Goal: Task Accomplishment & Management: Use online tool/utility

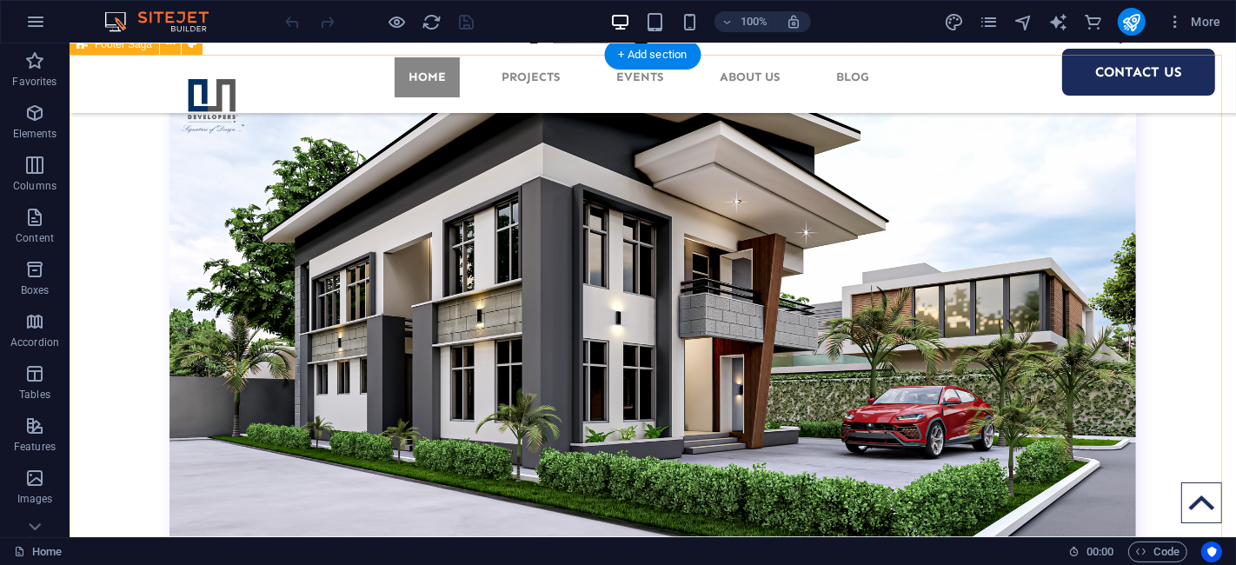
scroll to position [8455, 0]
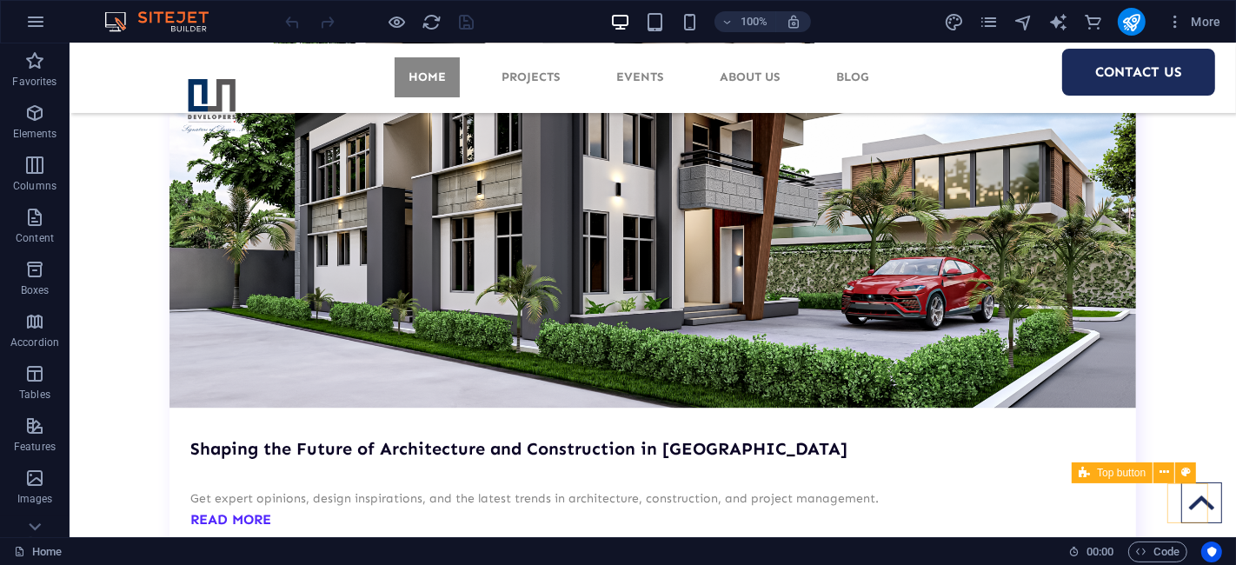
click at [1189, 495] on figure at bounding box center [1200, 502] width 41 height 41
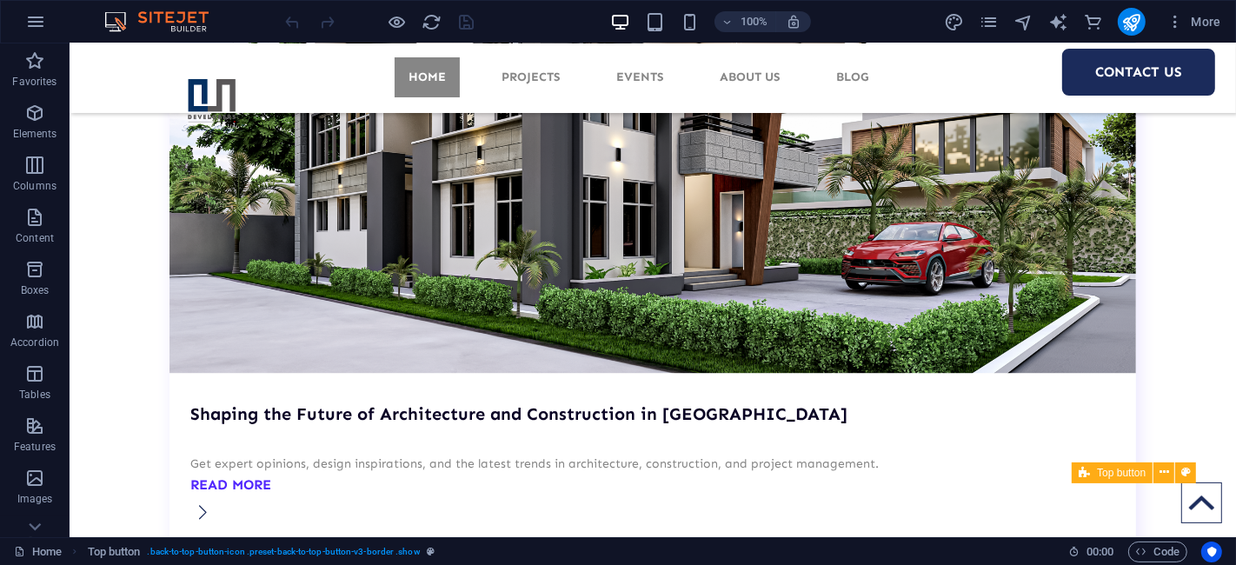
click at [1198, 505] on figure at bounding box center [1200, 502] width 41 height 41
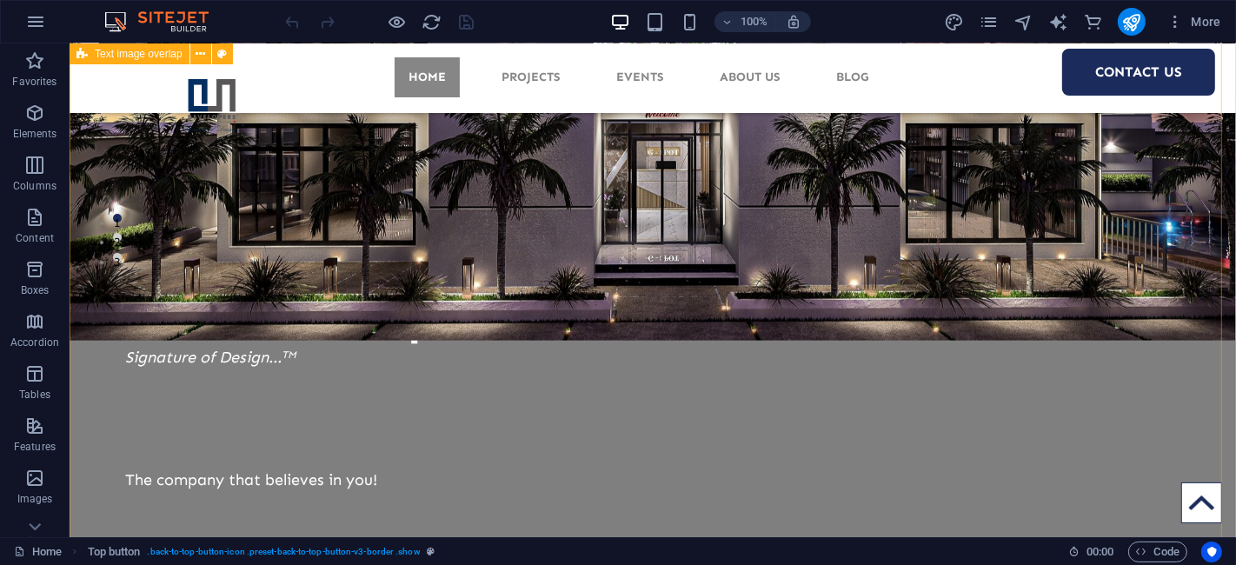
scroll to position [515, 0]
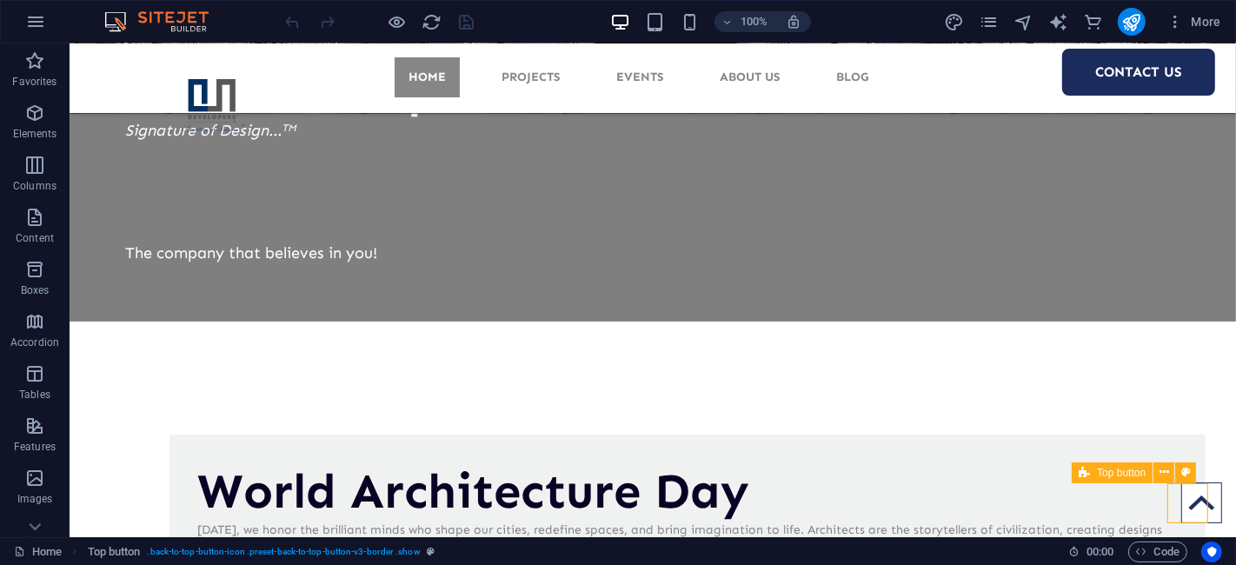
click at [1188, 503] on figure at bounding box center [1200, 502] width 41 height 41
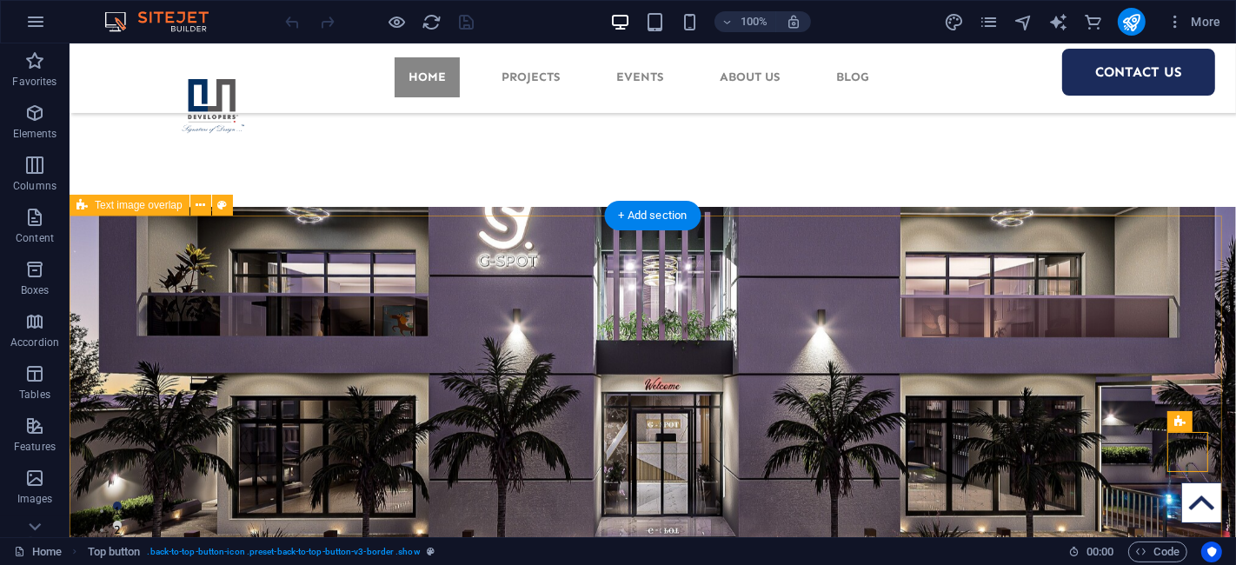
scroll to position [257, 0]
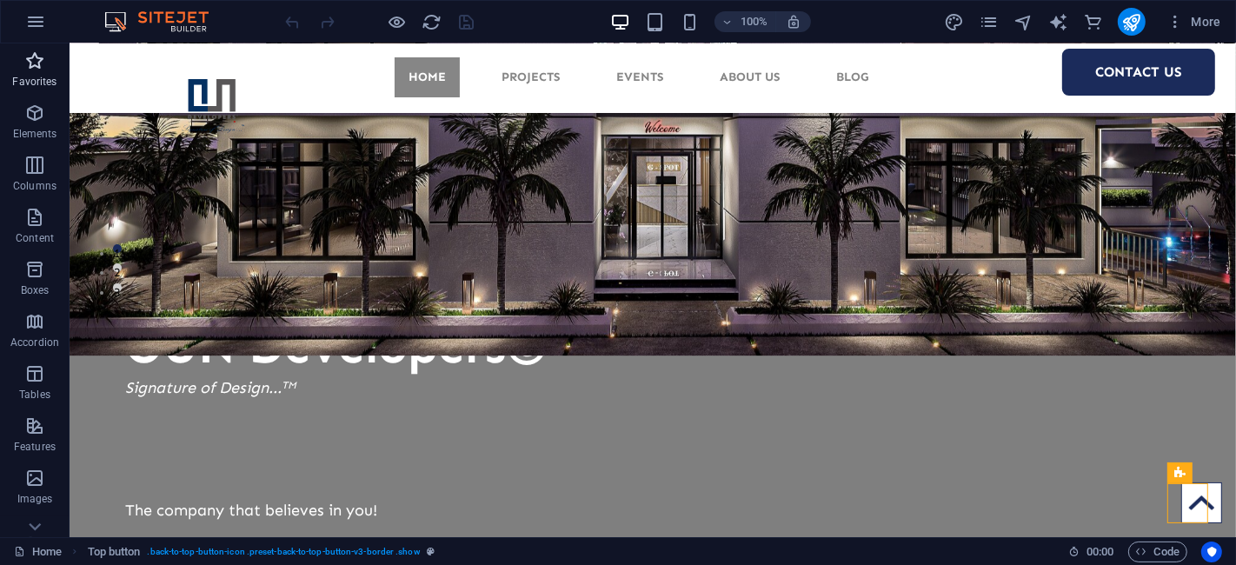
click at [18, 70] on span "Favorites" at bounding box center [35, 71] width 70 height 42
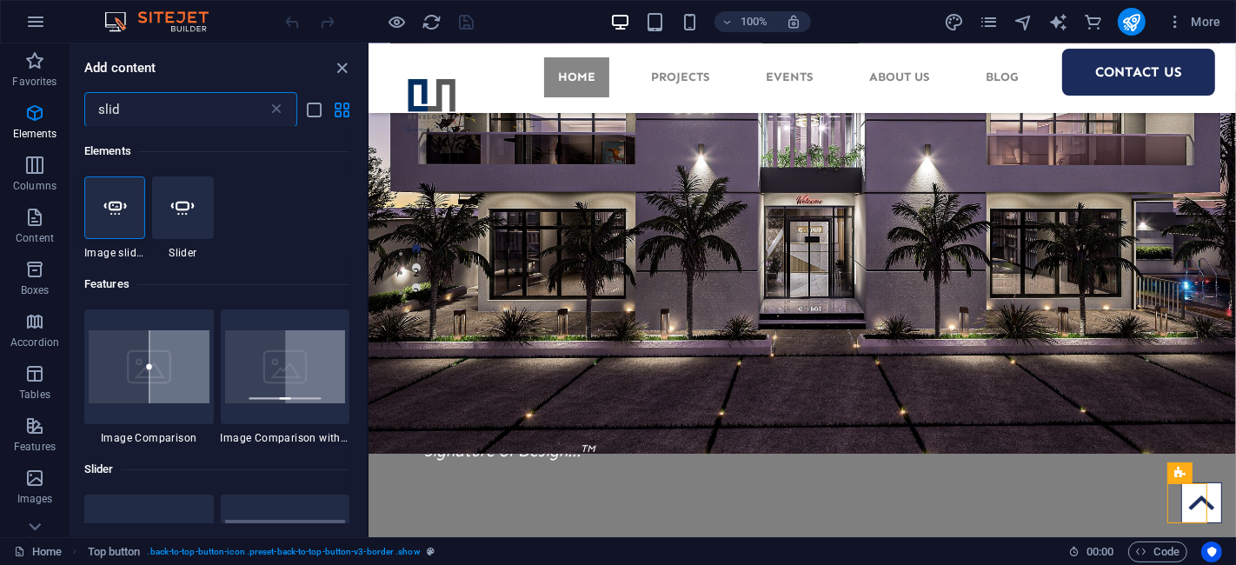
scroll to position [0, 0]
type input "slid"
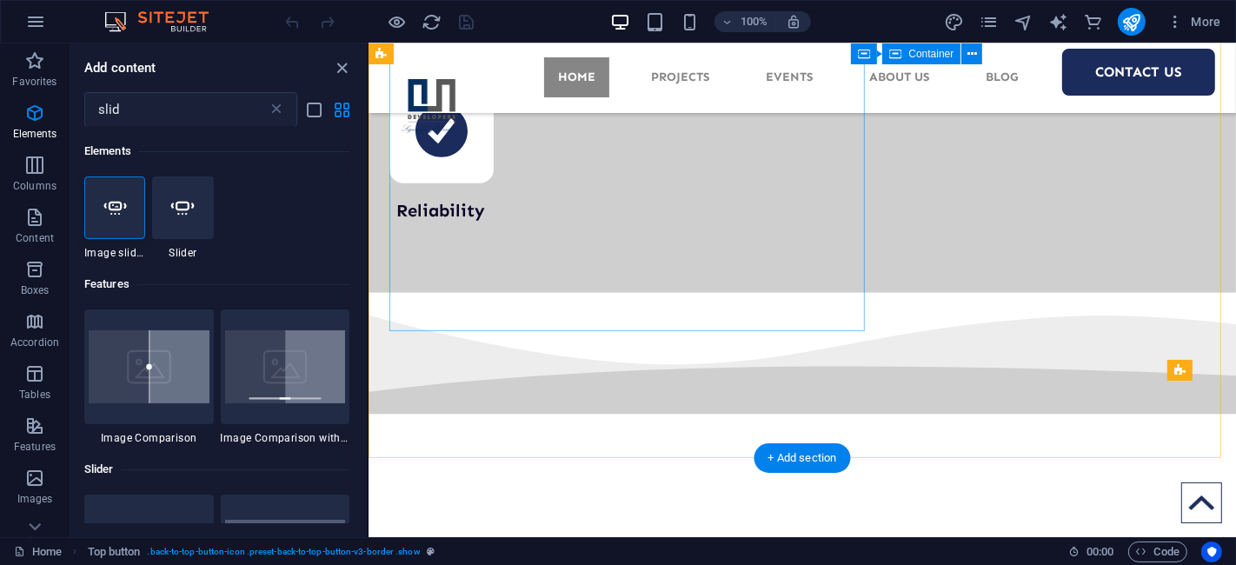
scroll to position [7984, 0]
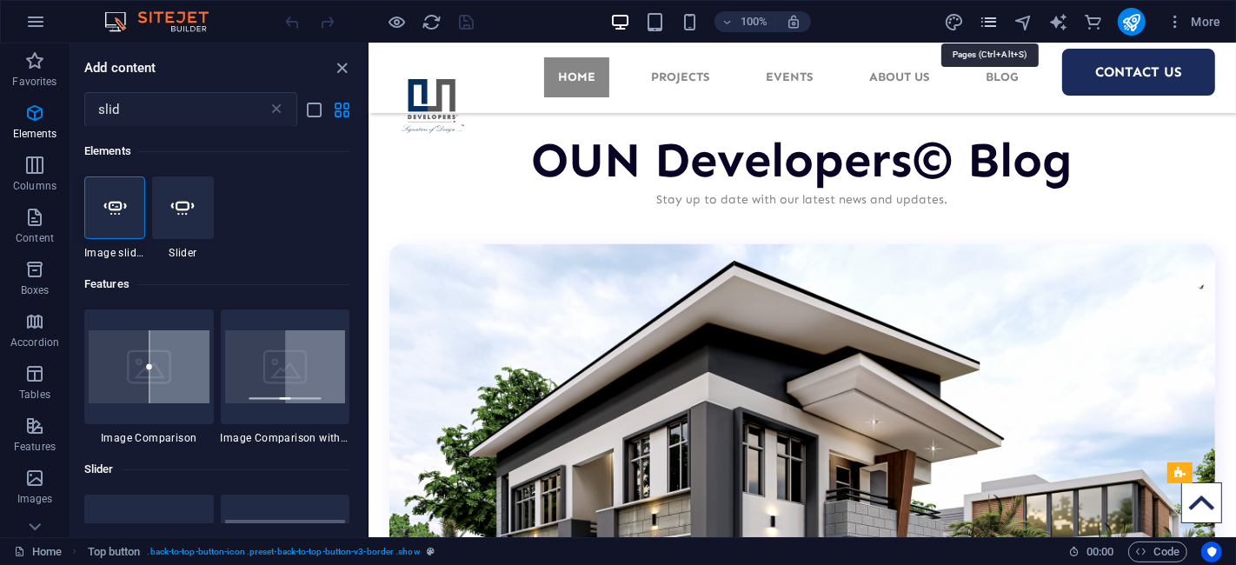
drag, startPoint x: 987, startPoint y: 13, endPoint x: 569, endPoint y: 114, distance: 430.1
click at [987, 13] on icon "pages" at bounding box center [989, 22] width 20 height 20
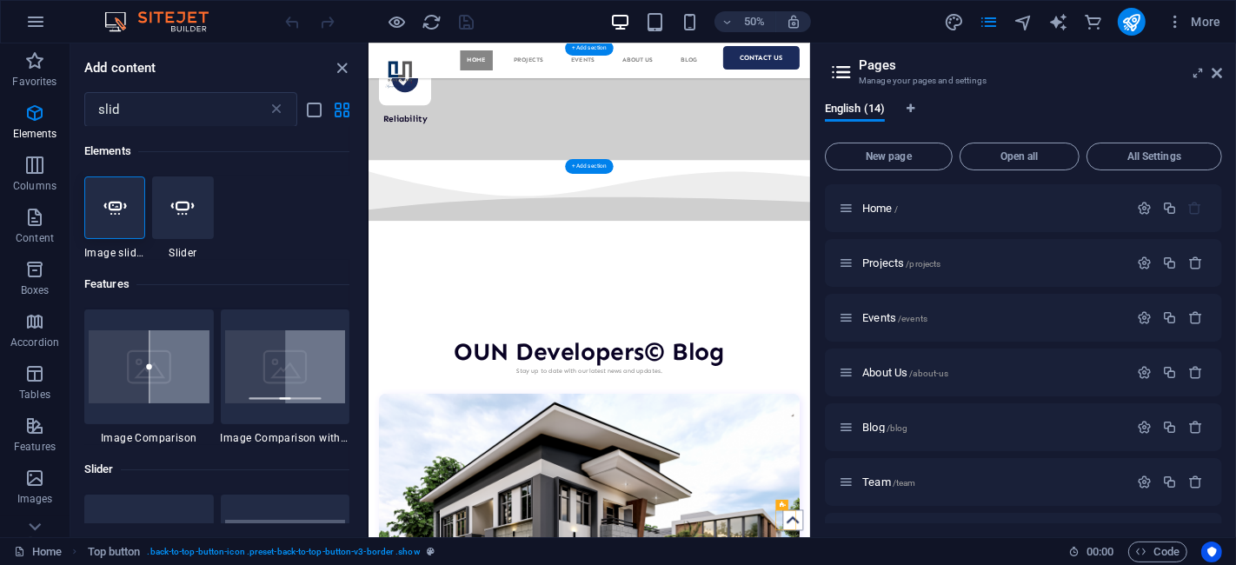
scroll to position [7896, 0]
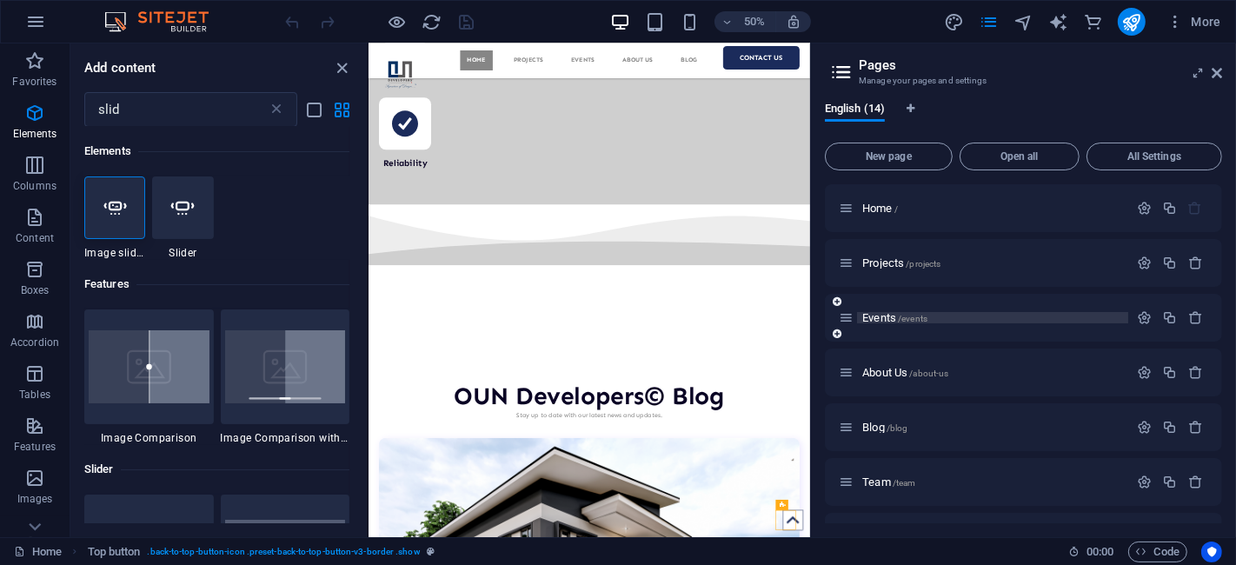
click at [888, 316] on span "Events /events" at bounding box center [894, 317] width 65 height 13
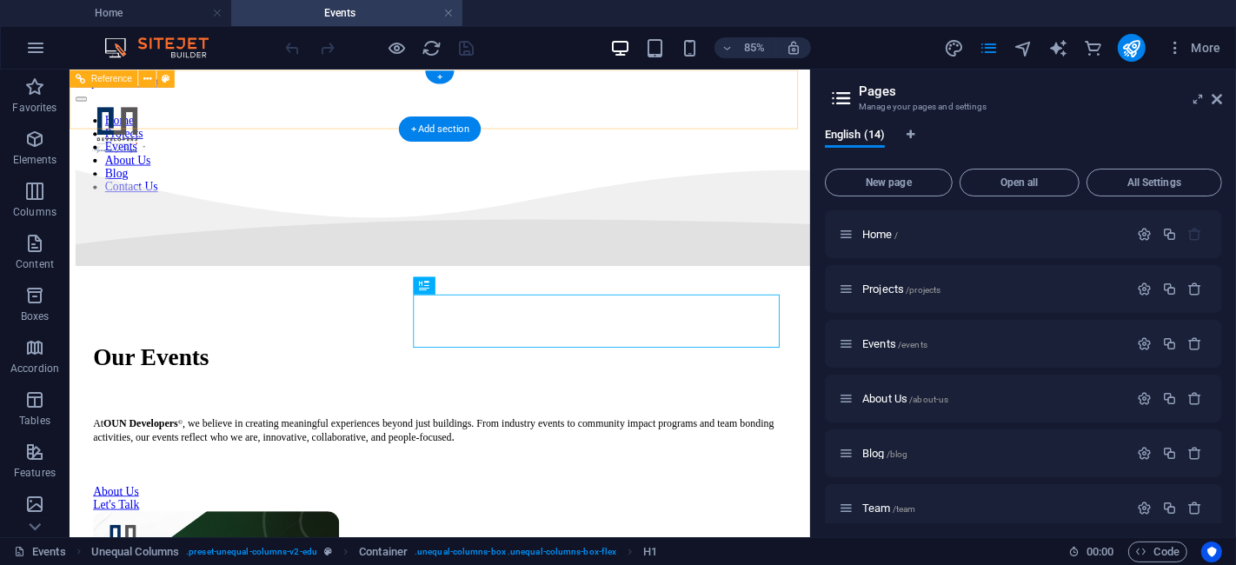
scroll to position [0, 0]
drag, startPoint x: 1221, startPoint y: 97, endPoint x: 495, endPoint y: 77, distance: 726.1
click at [1221, 97] on icon at bounding box center [1217, 99] width 10 height 14
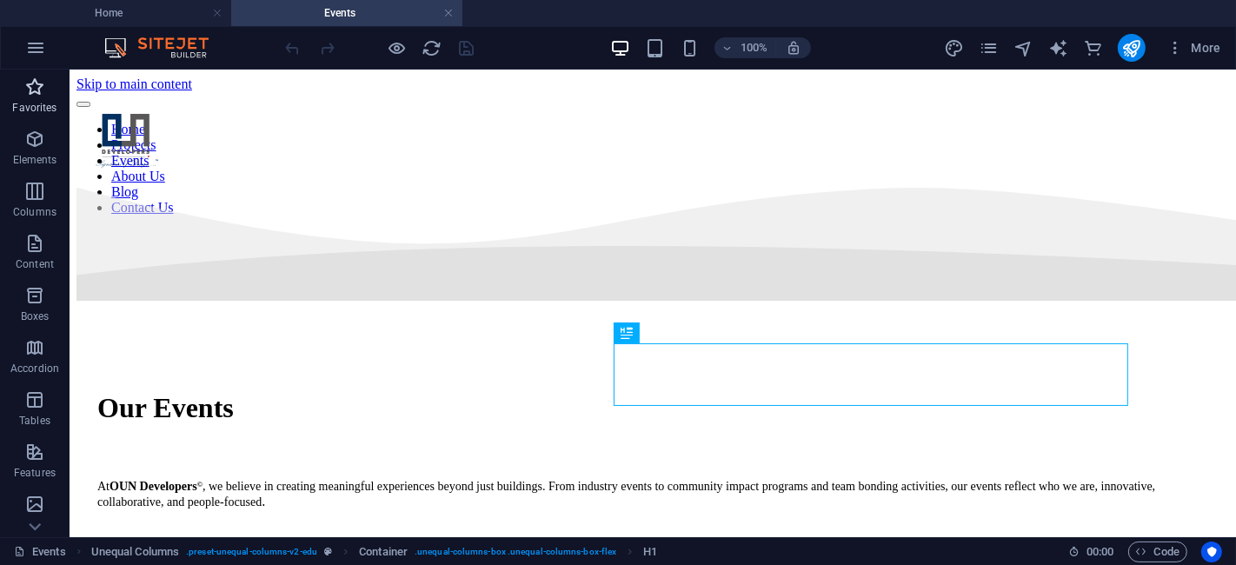
click at [29, 108] on p "Favorites" at bounding box center [34, 108] width 44 height 14
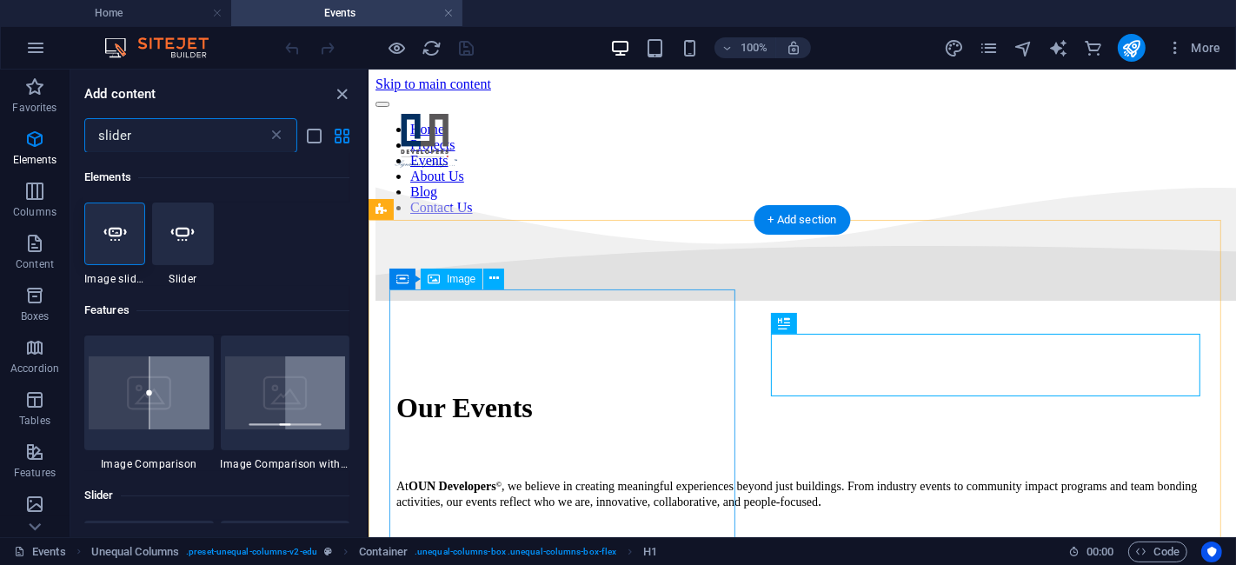
type input "slider"
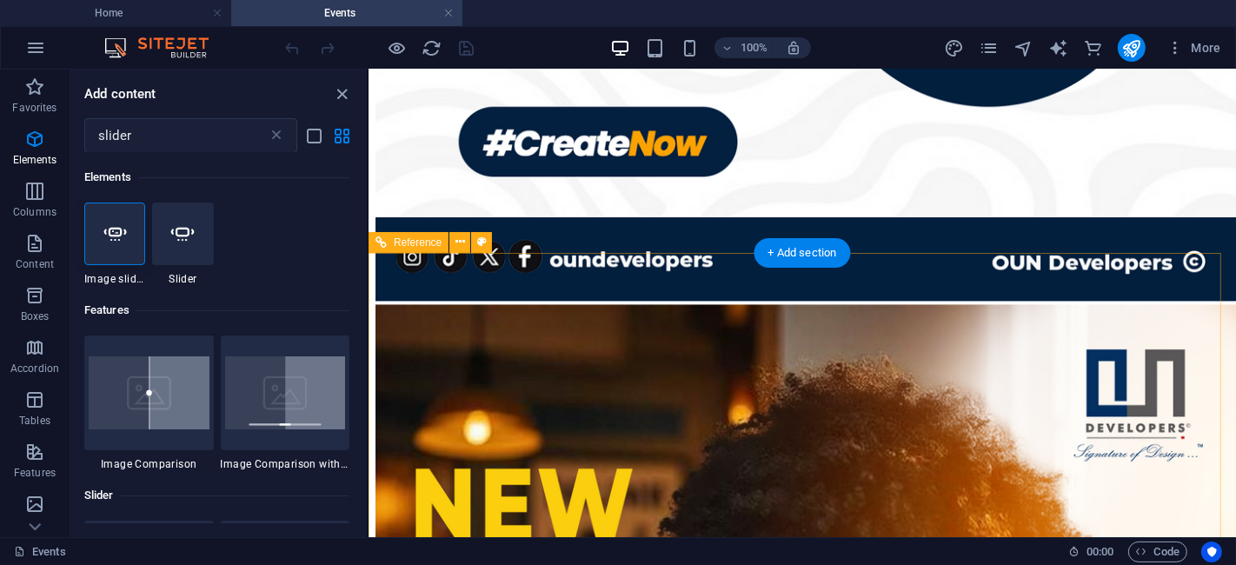
scroll to position [2606, 0]
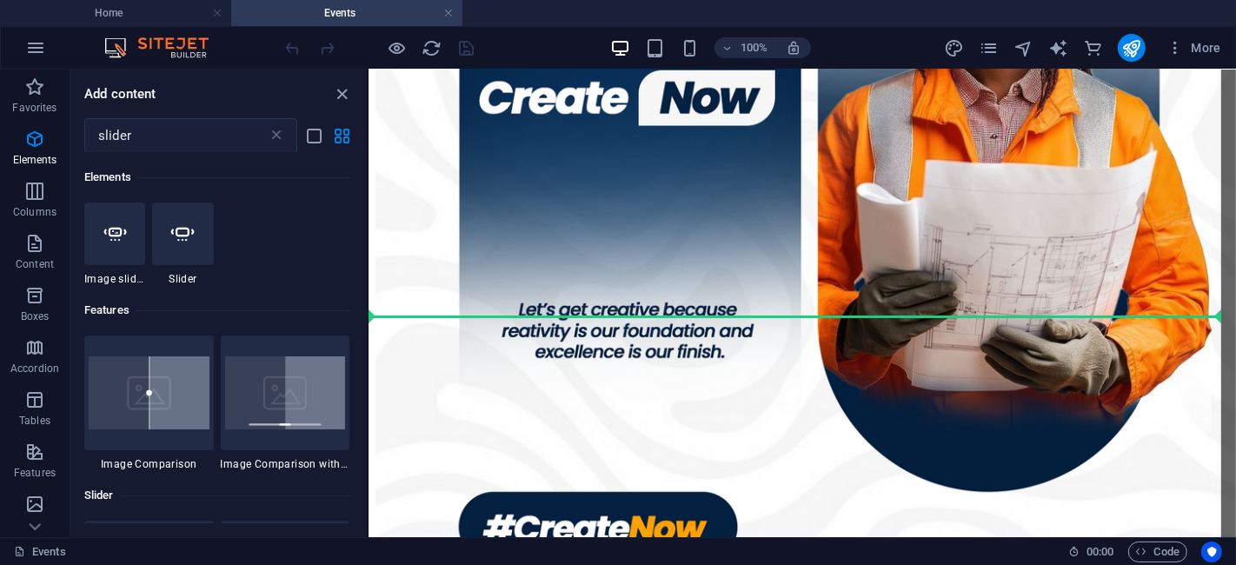
select select "ms"
select select "s"
select select "progressive"
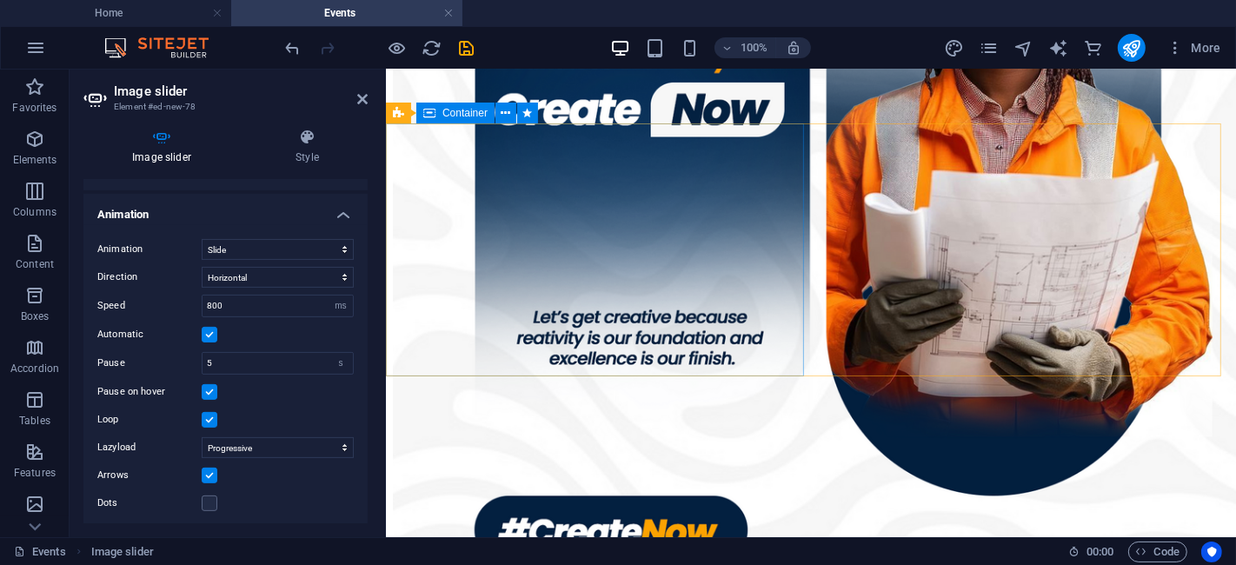
scroll to position [2465, 0]
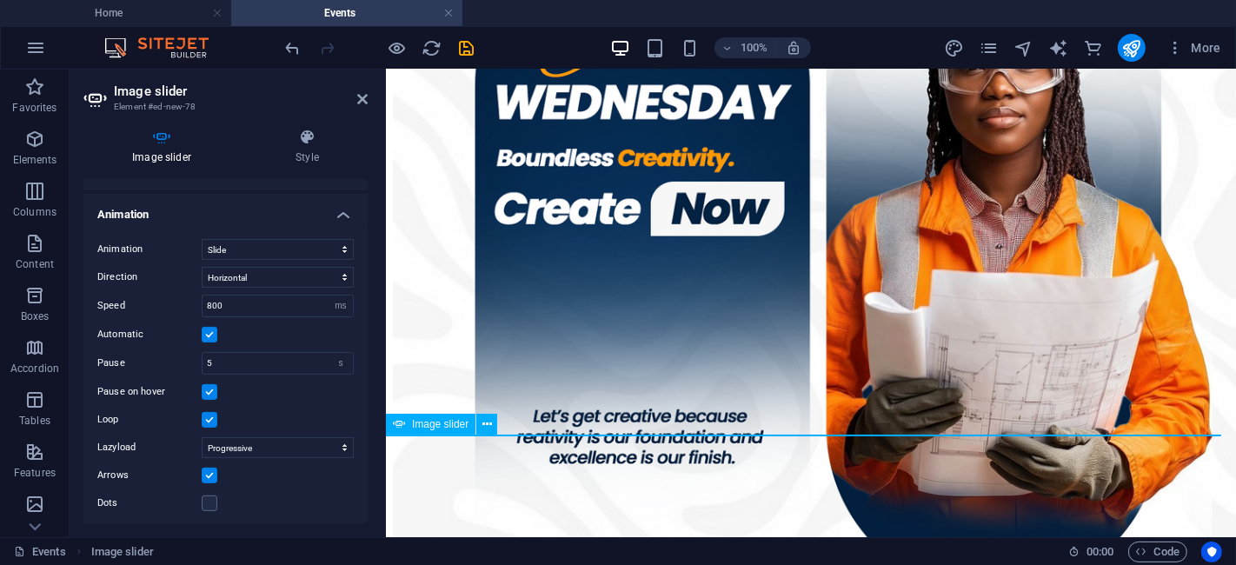
click at [444, 426] on span "Image slider" at bounding box center [440, 424] width 57 height 10
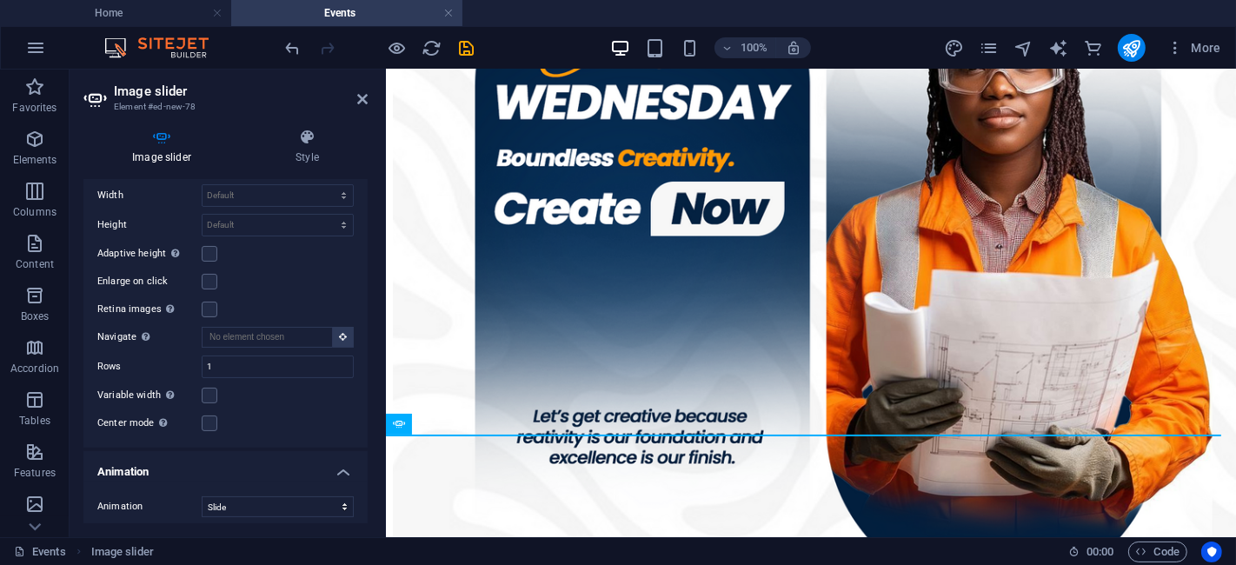
scroll to position [129, 0]
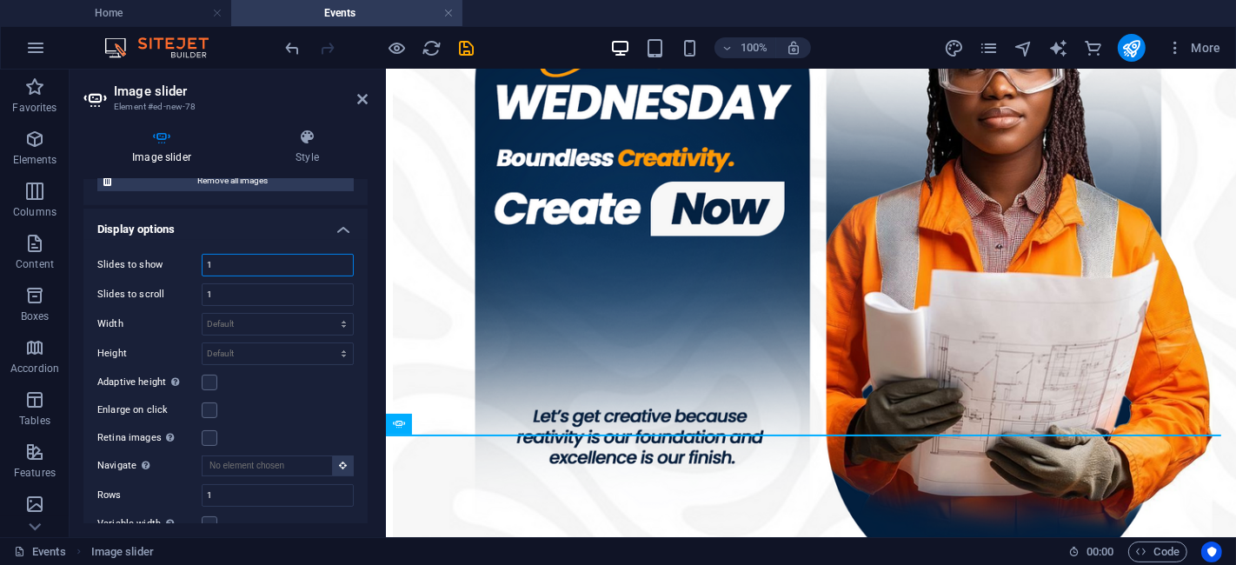
drag, startPoint x: 243, startPoint y: 269, endPoint x: 185, endPoint y: 269, distance: 58.2
click at [185, 269] on div "Slides to show 1" at bounding box center [225, 265] width 256 height 23
type input "2"
drag, startPoint x: 230, startPoint y: 297, endPoint x: 202, endPoint y: 300, distance: 28.8
click at [203, 300] on input "1" at bounding box center [278, 294] width 150 height 21
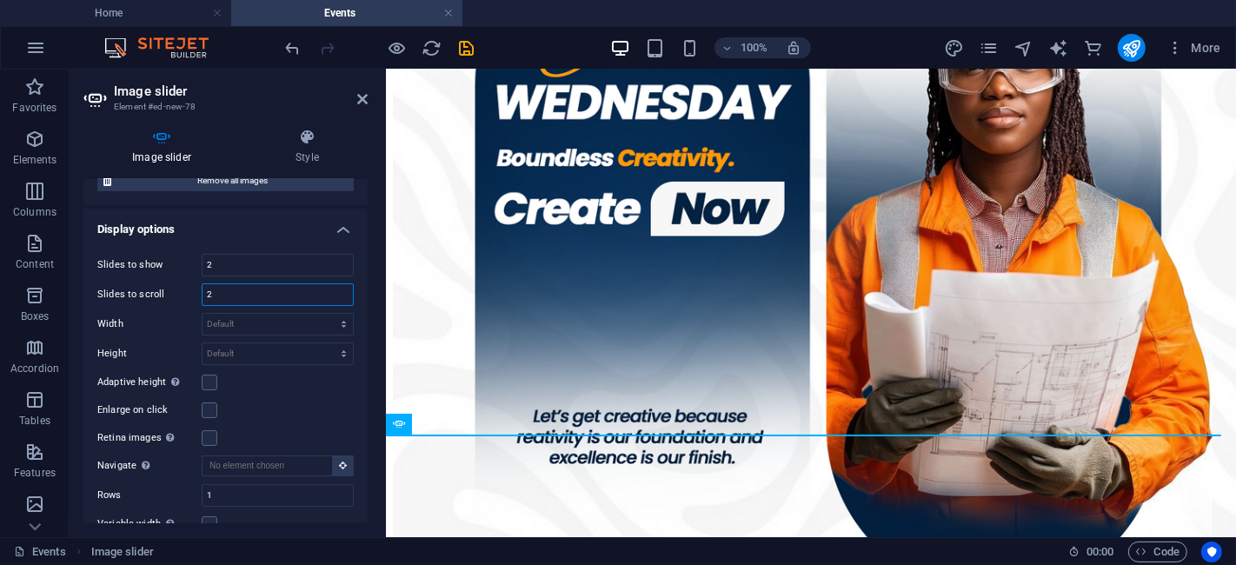
scroll to position [257, 0]
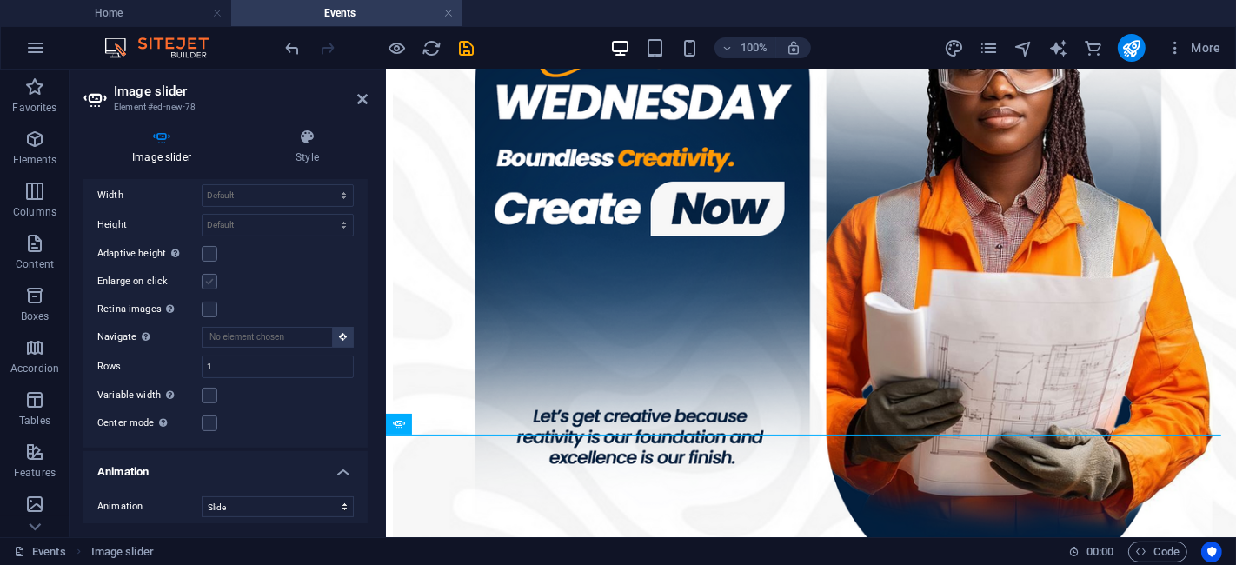
type input "2"
click at [209, 276] on label at bounding box center [210, 282] width 16 height 16
click at [0, 0] on input "Enlarge on click" at bounding box center [0, 0] width 0 height 0
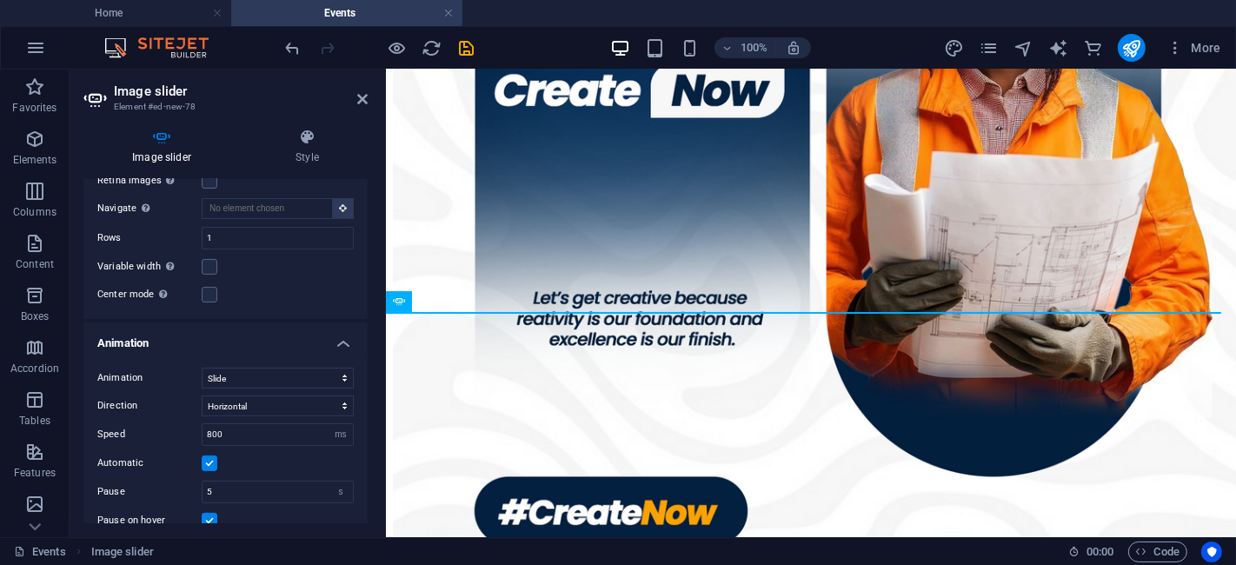
scroll to position [515, 0]
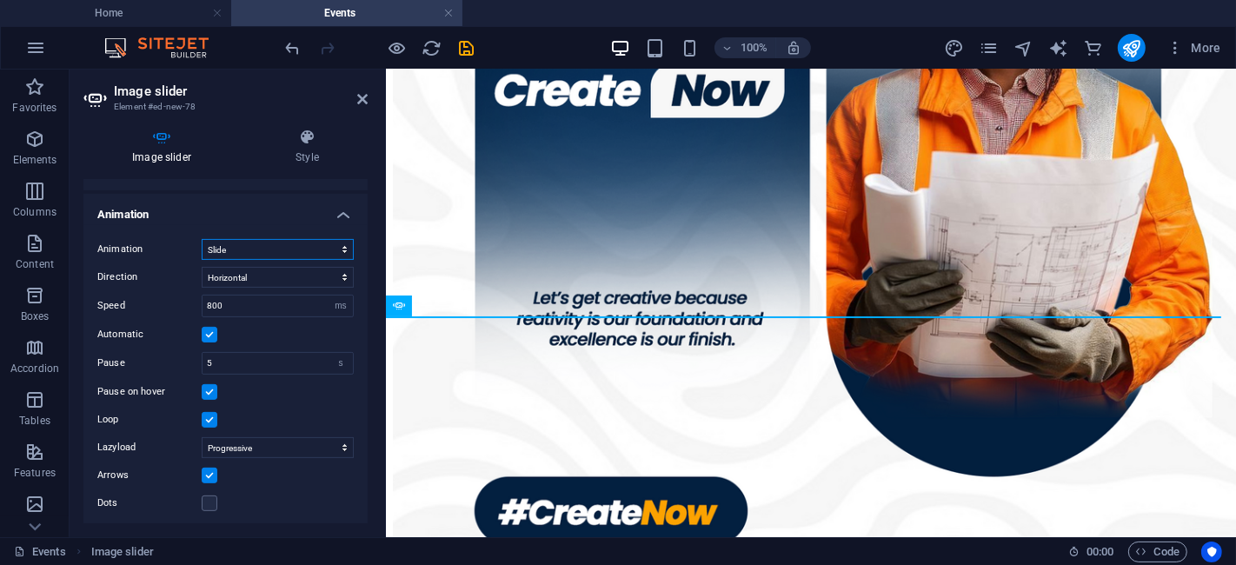
click at [328, 246] on select "Slide Fade" at bounding box center [278, 249] width 152 height 21
click at [329, 271] on select "Horizontal Vertical" at bounding box center [278, 277] width 152 height 21
drag, startPoint x: 263, startPoint y: 304, endPoint x: 189, endPoint y: 304, distance: 74.8
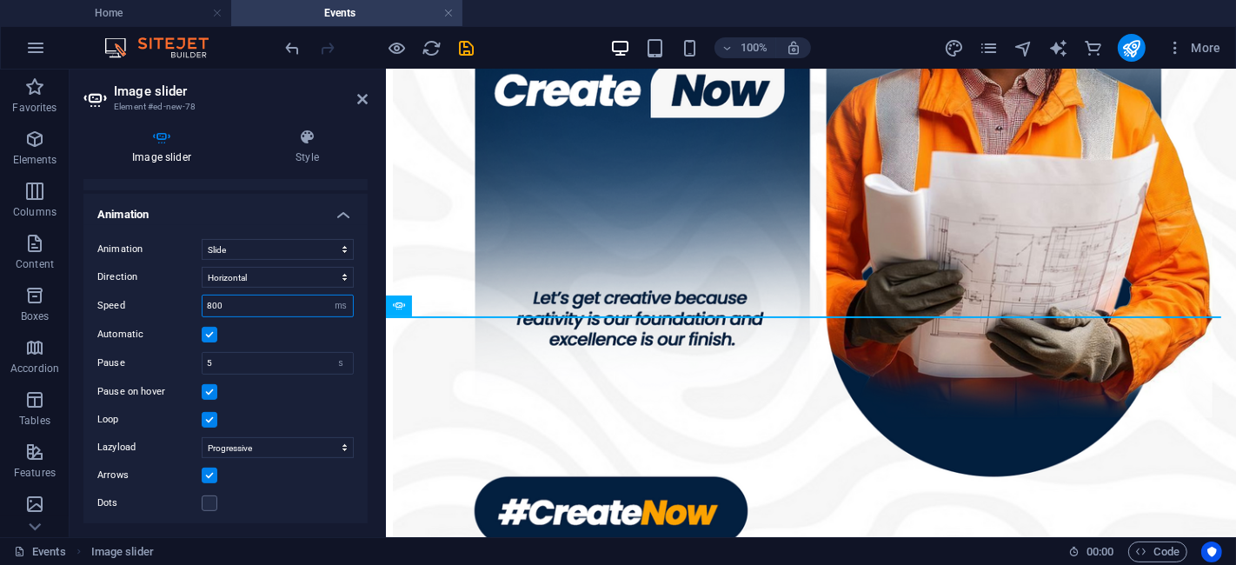
click at [189, 304] on div "Speed 800 s ms" at bounding box center [225, 306] width 256 height 23
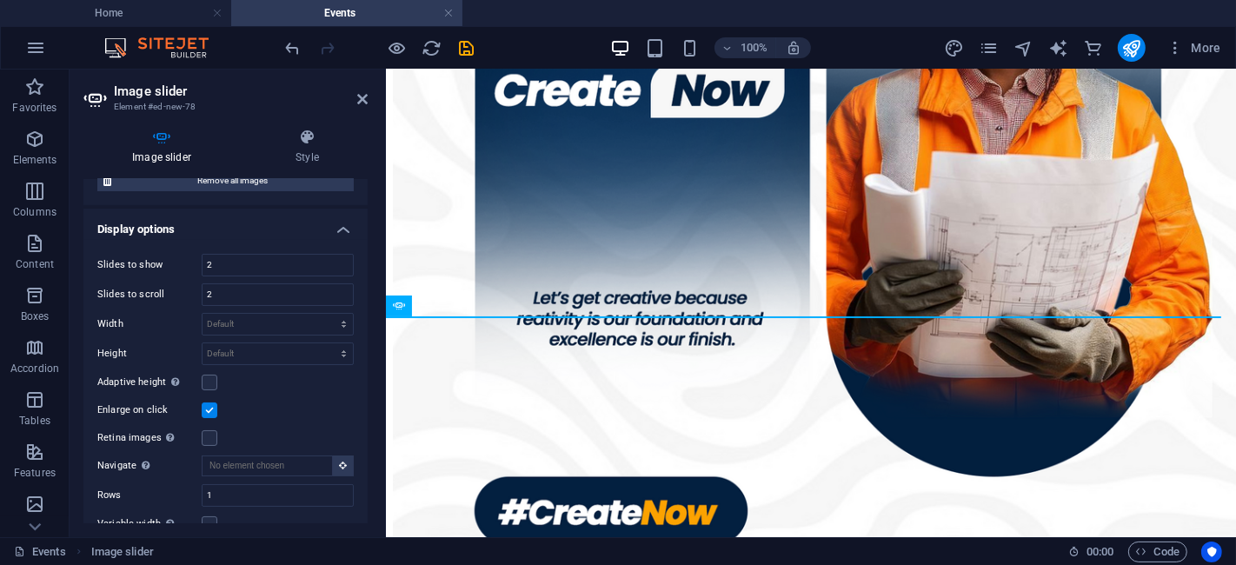
scroll to position [0, 0]
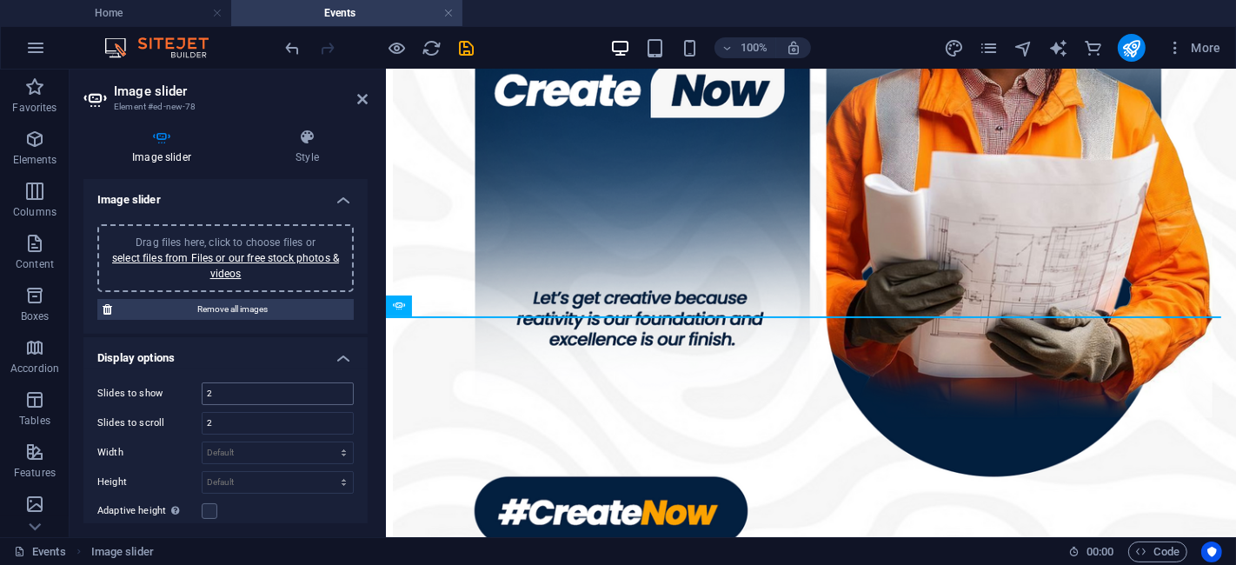
type input "1000"
drag, startPoint x: 220, startPoint y: 397, endPoint x: 189, endPoint y: 398, distance: 30.4
click at [189, 398] on div "Slides to show 2" at bounding box center [225, 393] width 256 height 23
type input "1"
drag, startPoint x: 221, startPoint y: 422, endPoint x: 200, endPoint y: 423, distance: 20.9
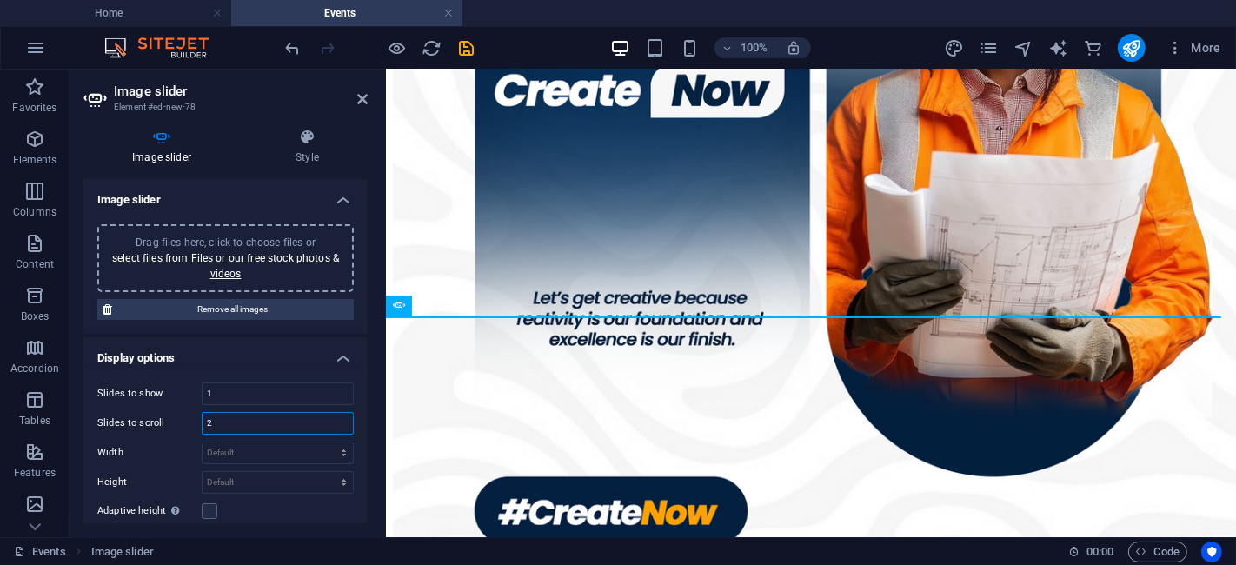
click at [200, 423] on div "Slides to scroll 2" at bounding box center [225, 423] width 256 height 23
type input "1"
click at [263, 259] on link "select files from Files or our free stock photos & videos" at bounding box center [225, 266] width 227 height 28
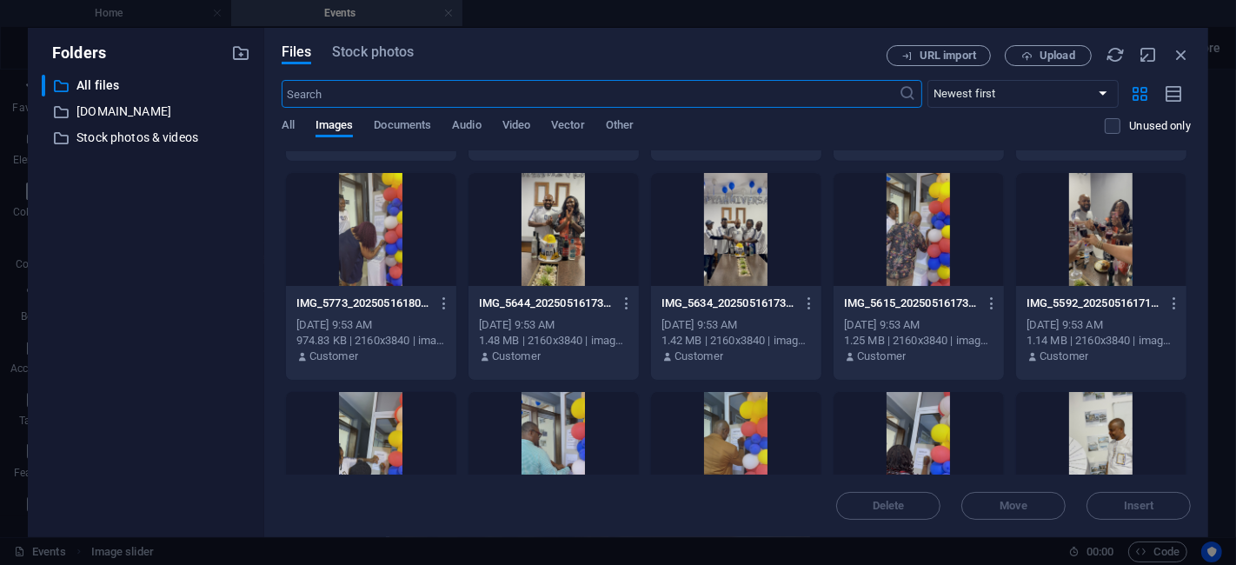
scroll to position [1287, 0]
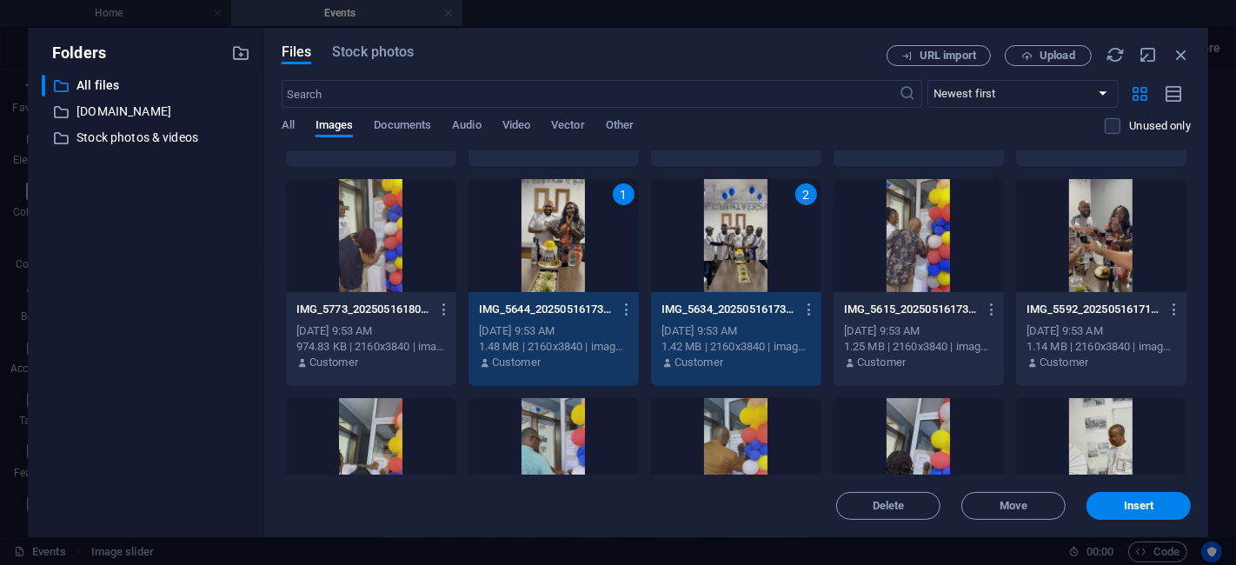
click at [1092, 257] on div at bounding box center [1101, 235] width 170 height 113
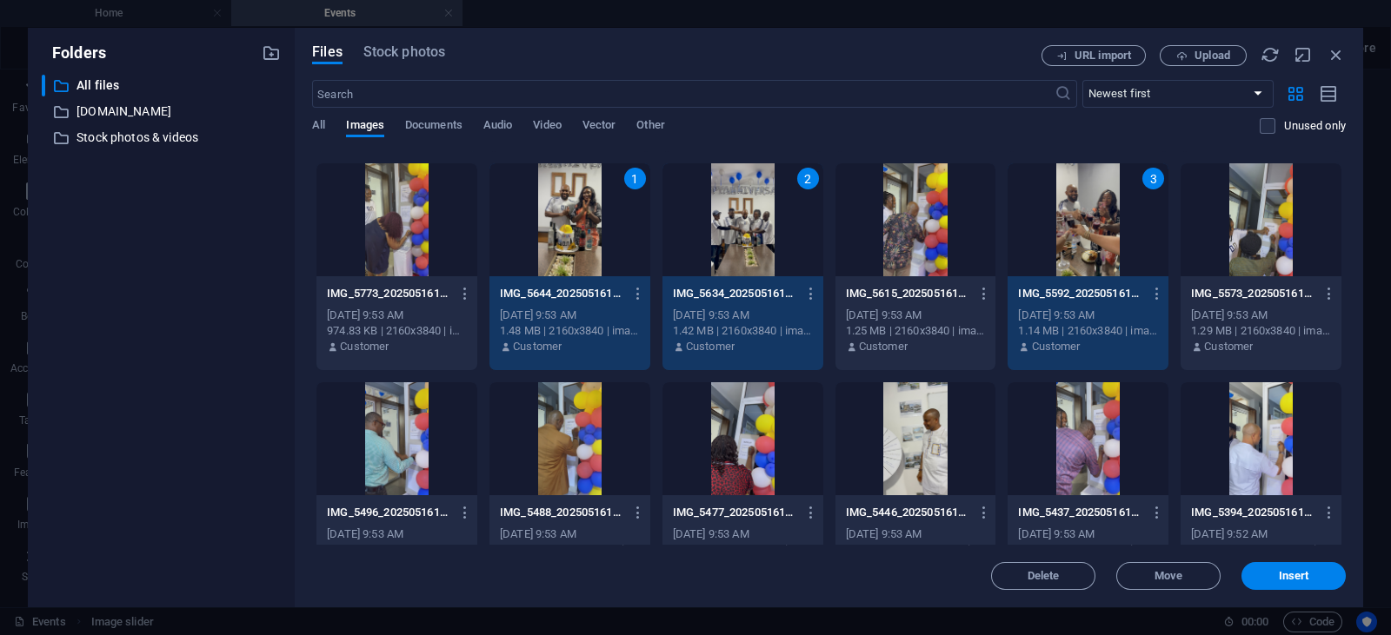
scroll to position [1143, 0]
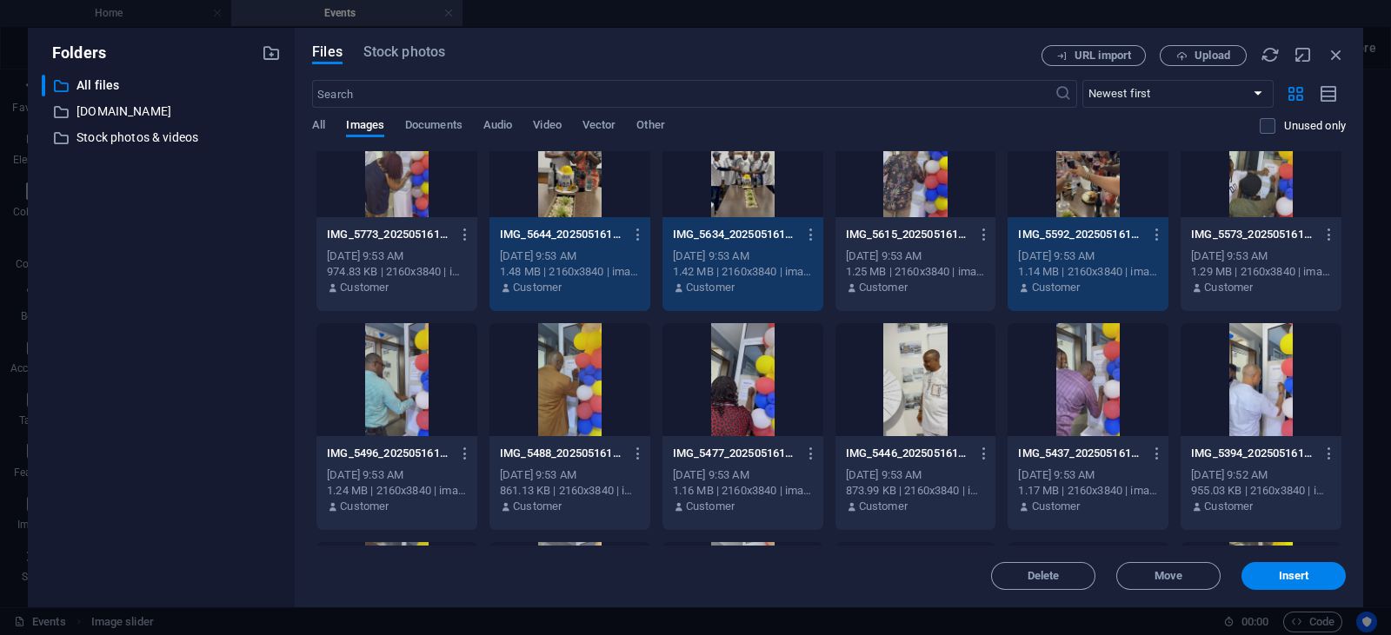
click at [783, 384] on div at bounding box center [742, 379] width 161 height 113
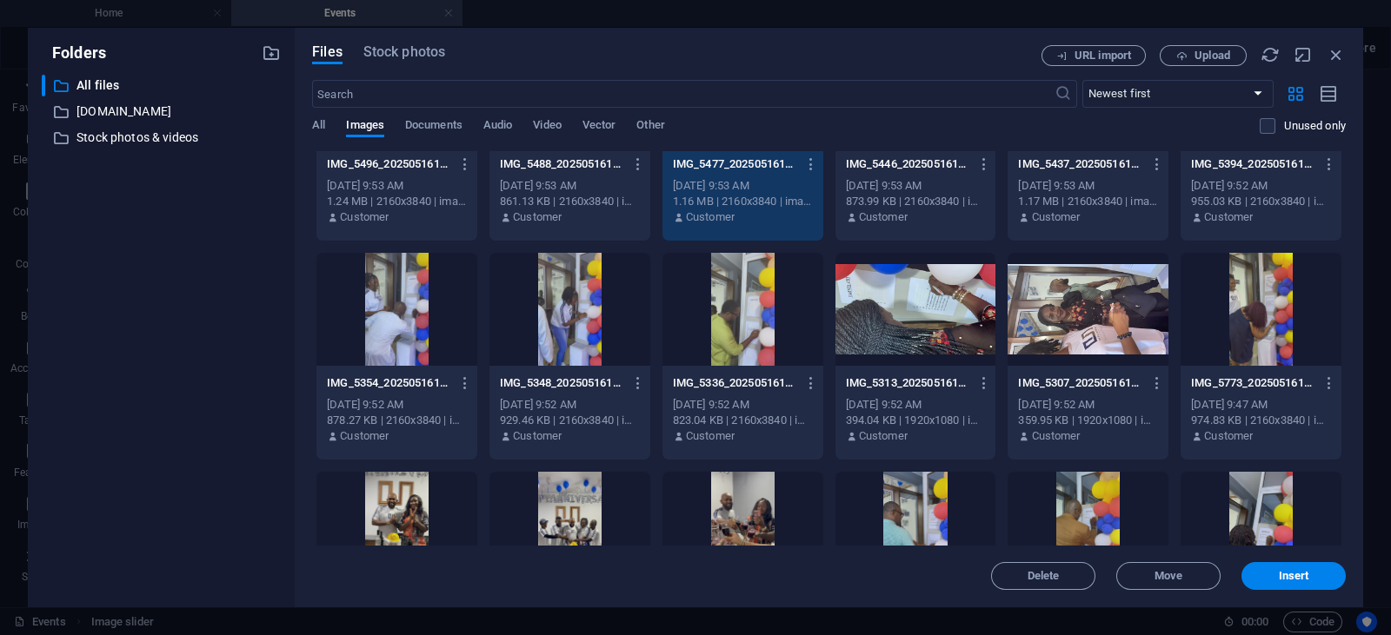
scroll to position [1722, 0]
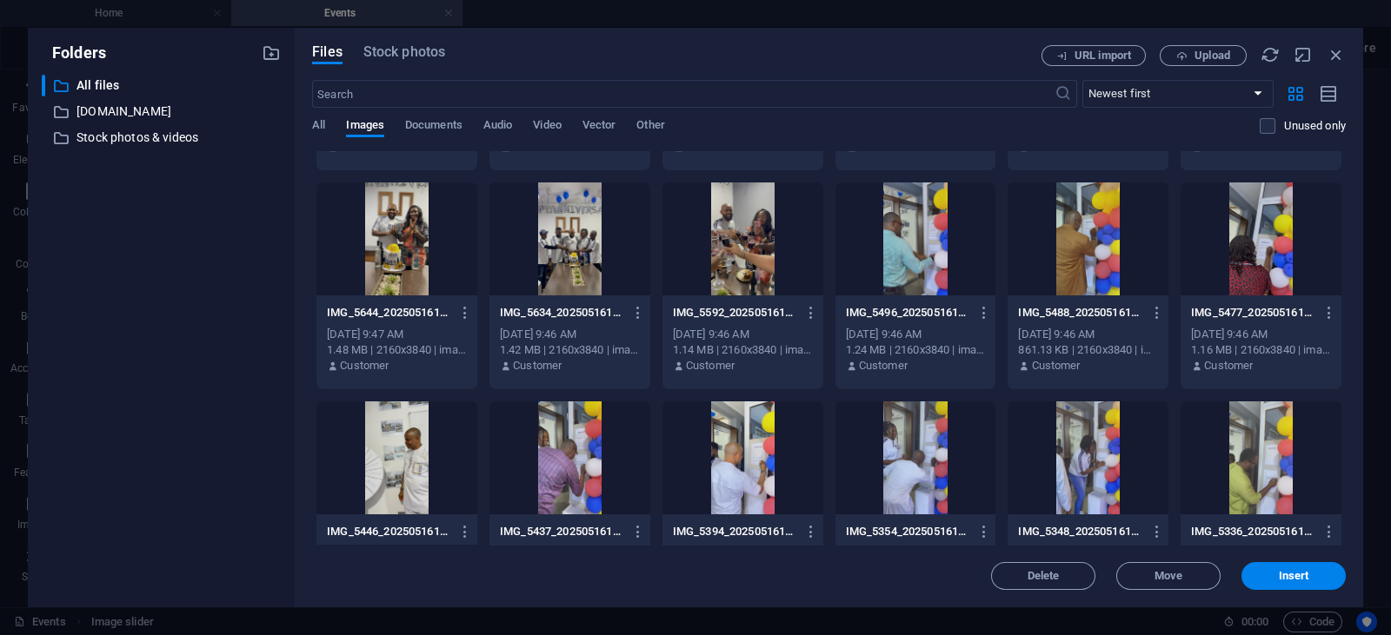
click at [588, 258] on div at bounding box center [569, 239] width 161 height 113
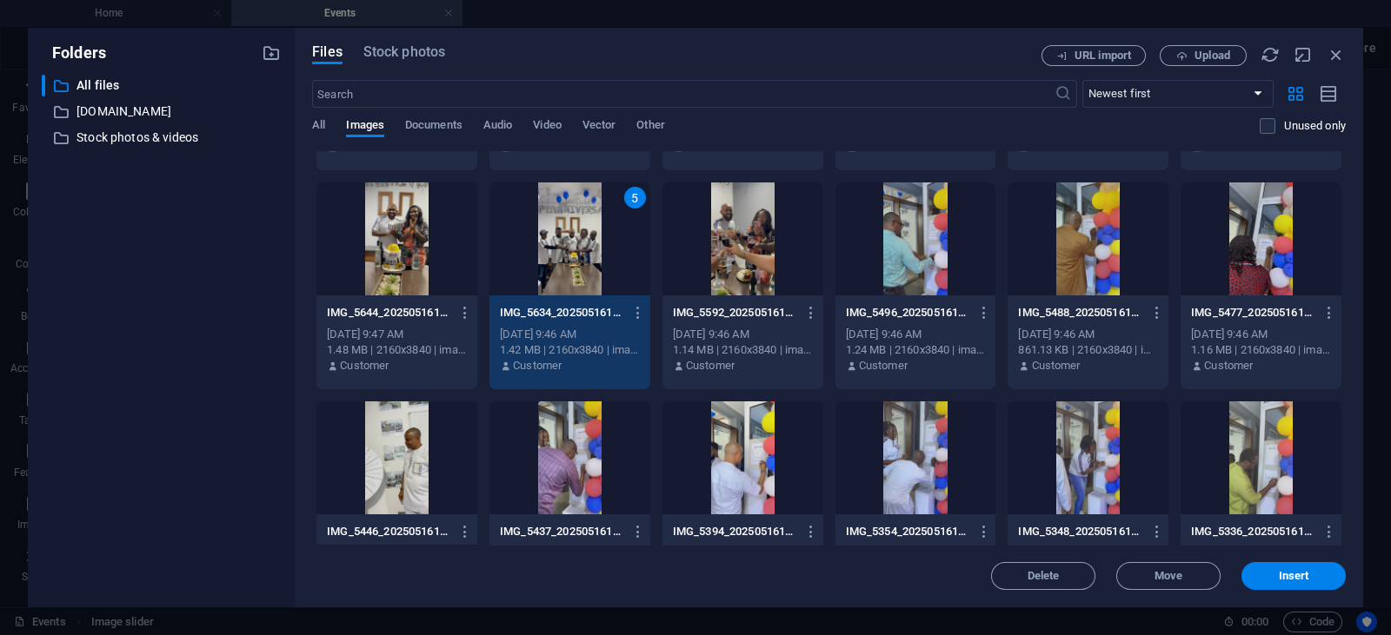
click at [410, 256] on div at bounding box center [396, 239] width 161 height 113
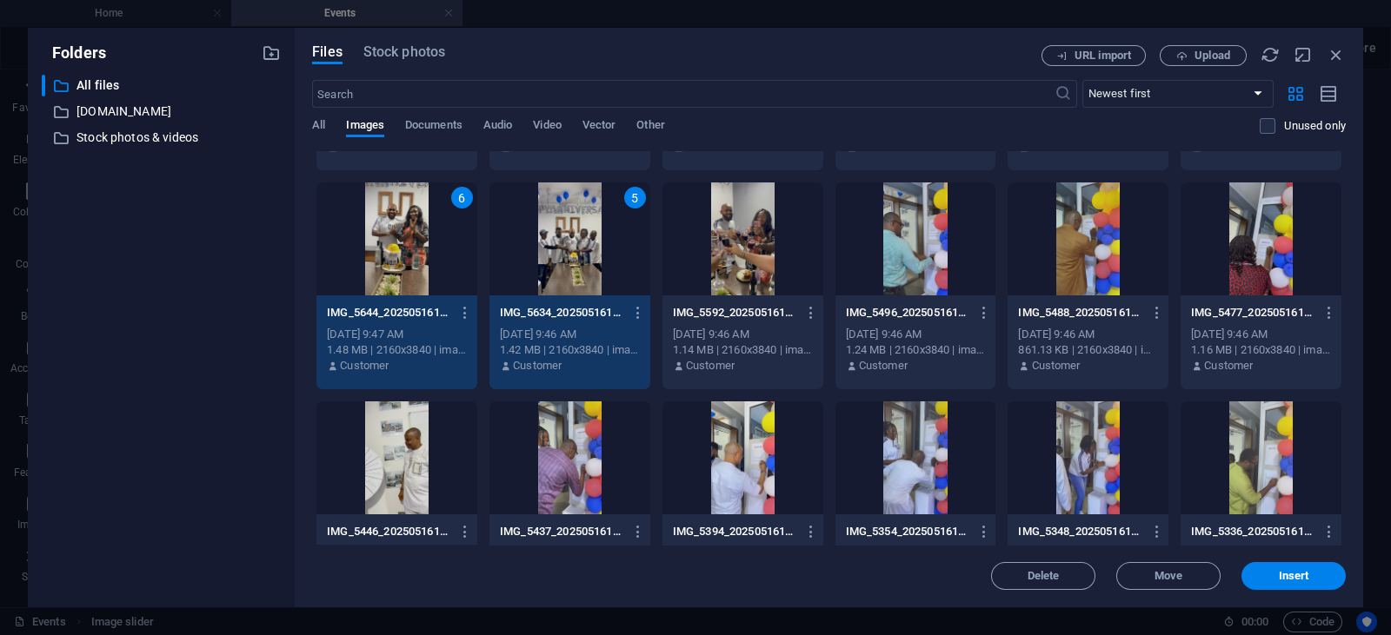
scroll to position [1577, 0]
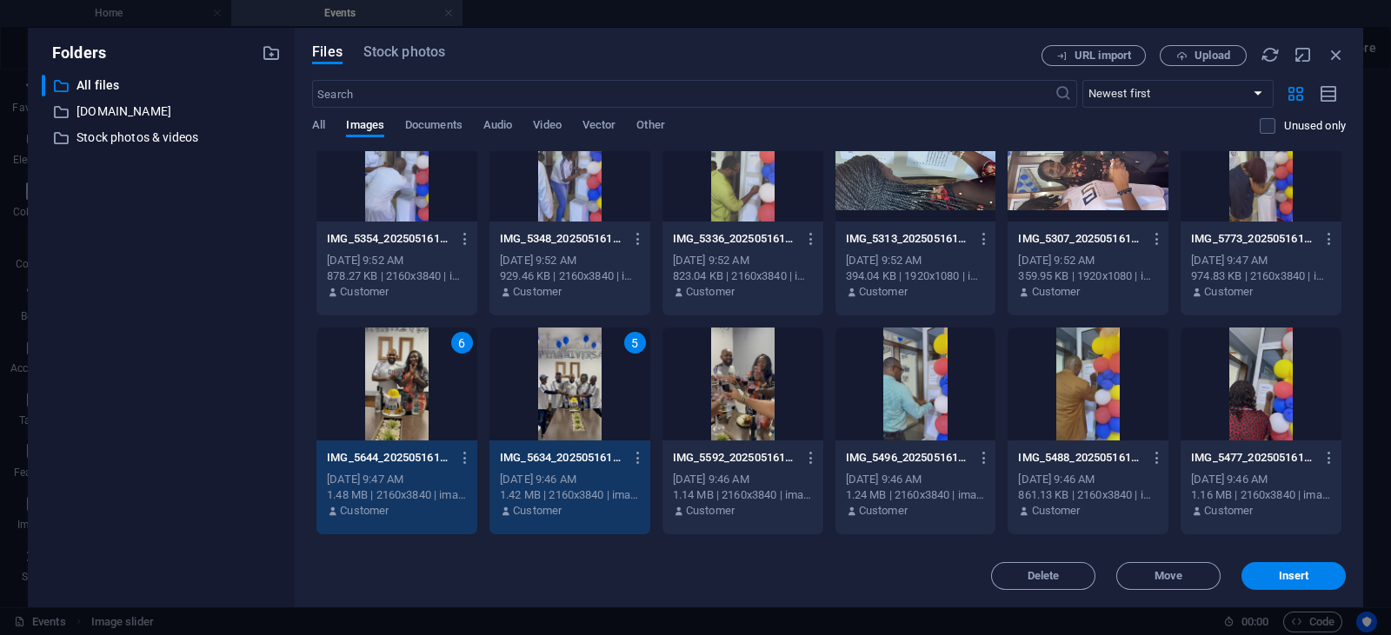
click at [736, 373] on div at bounding box center [742, 384] width 161 height 113
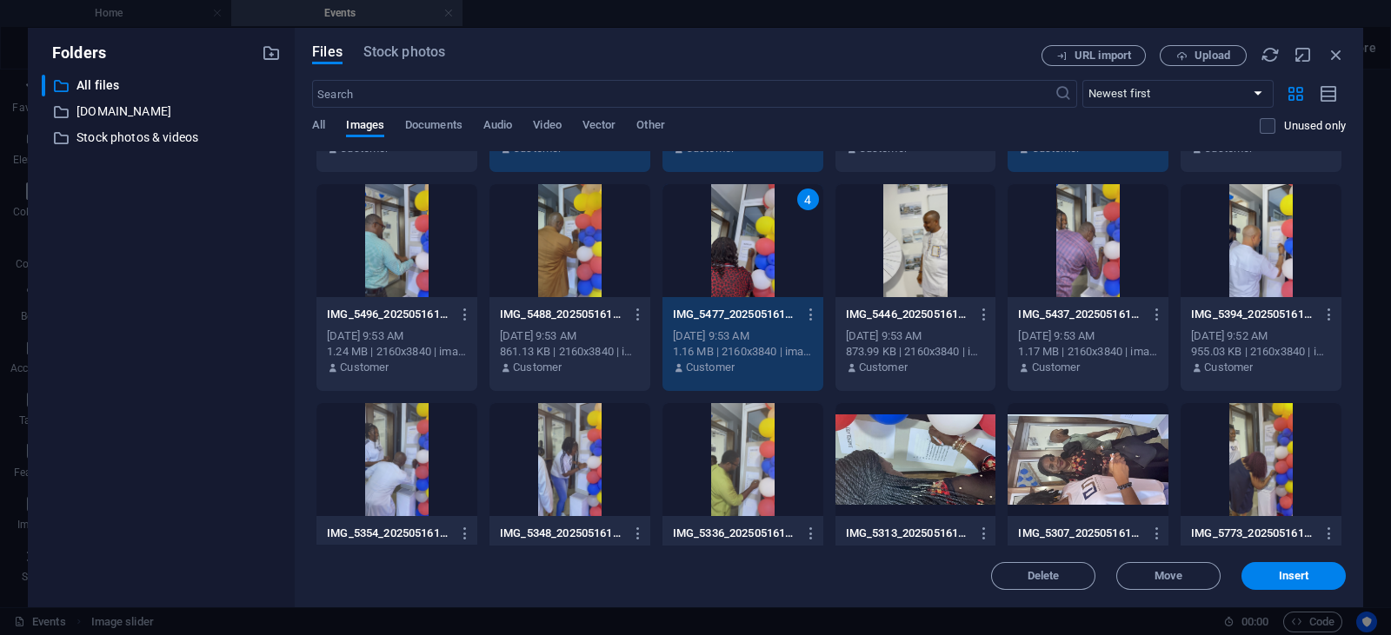
scroll to position [1287, 0]
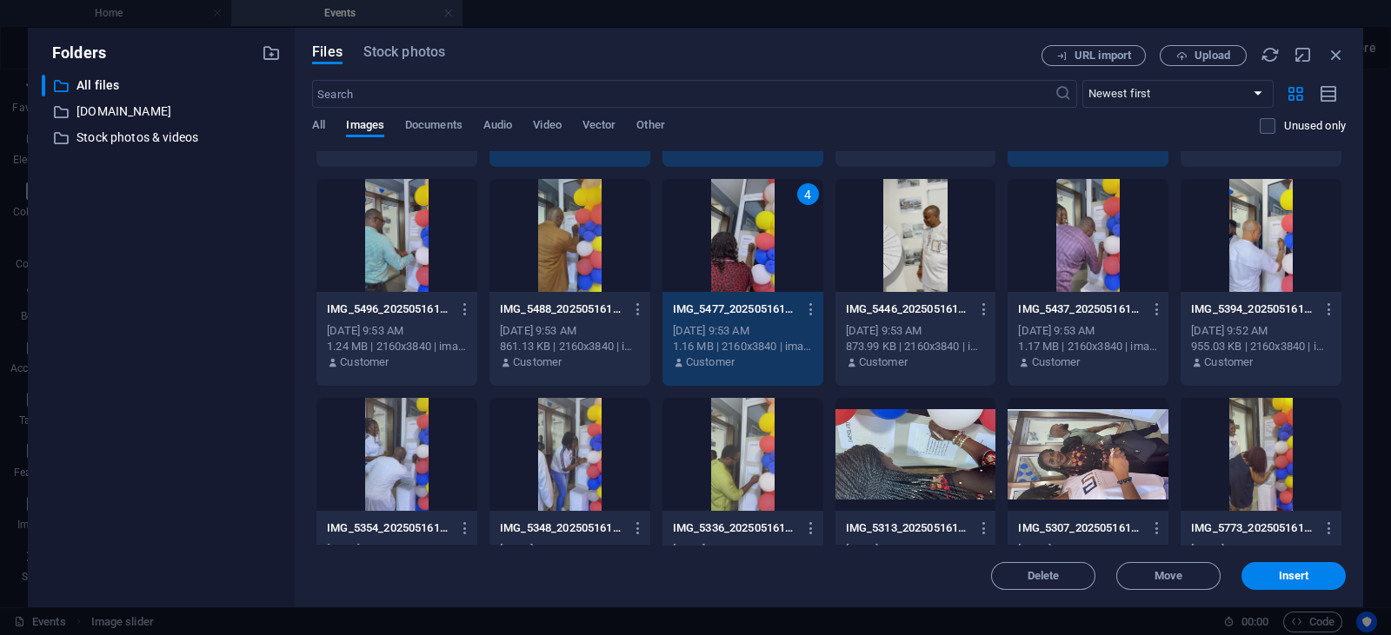
click at [1235, 253] on div at bounding box center [1260, 235] width 161 height 113
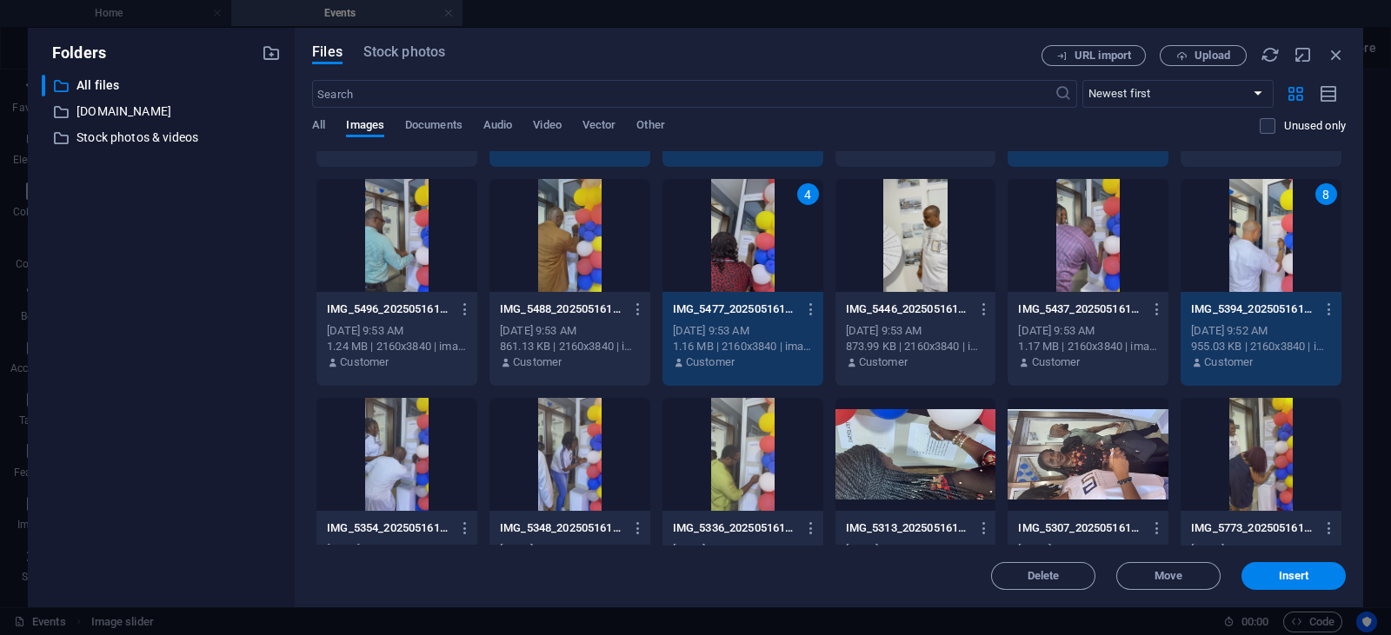
click at [926, 274] on div at bounding box center [915, 235] width 161 height 113
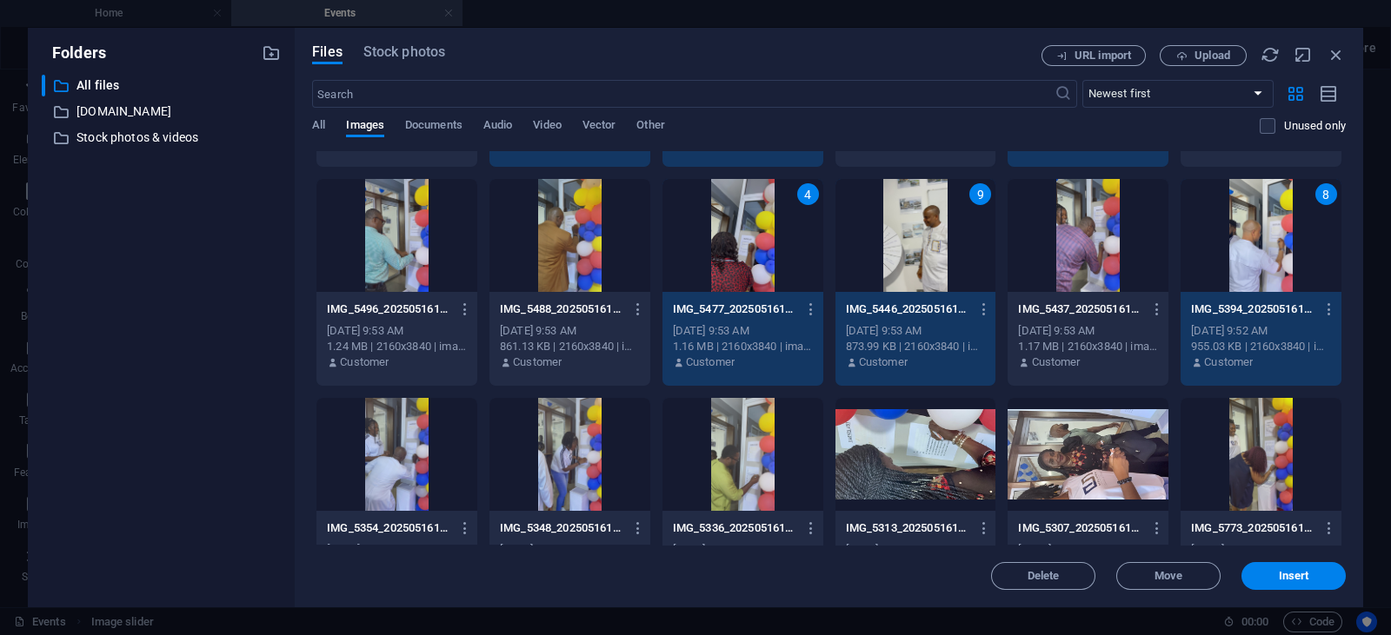
click at [1062, 265] on div at bounding box center [1087, 235] width 161 height 113
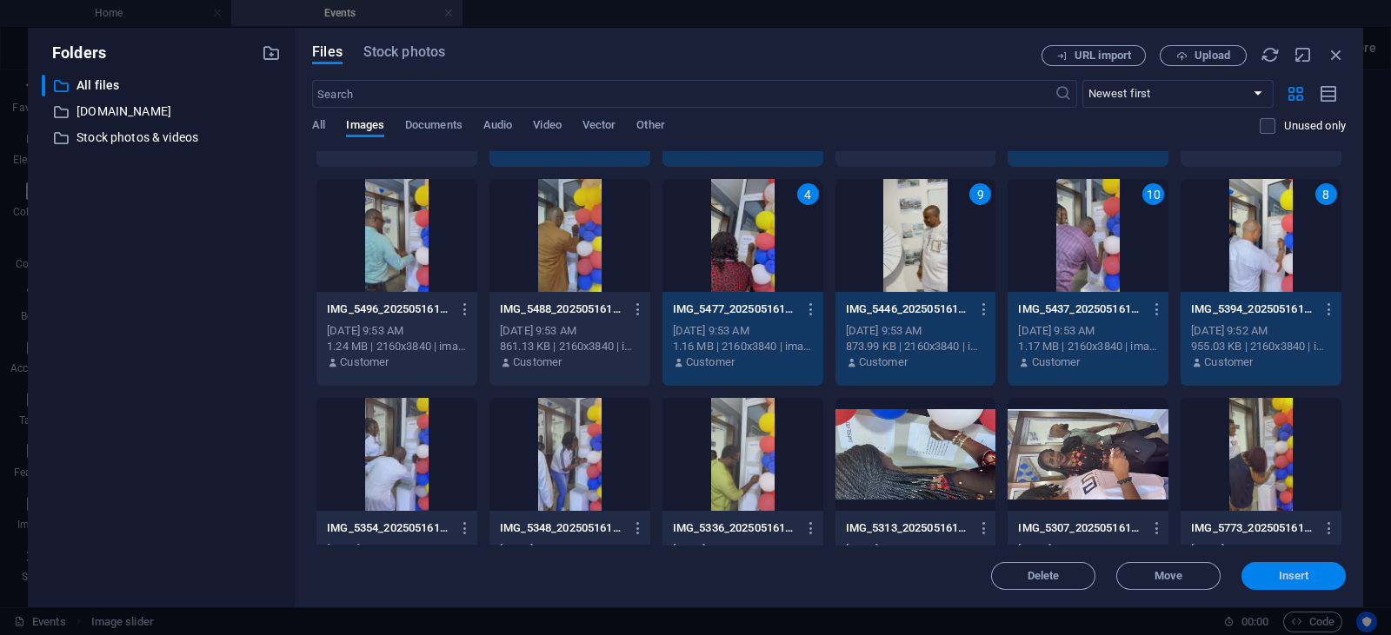
click at [1235, 564] on span "Insert" at bounding box center [1294, 576] width 30 height 10
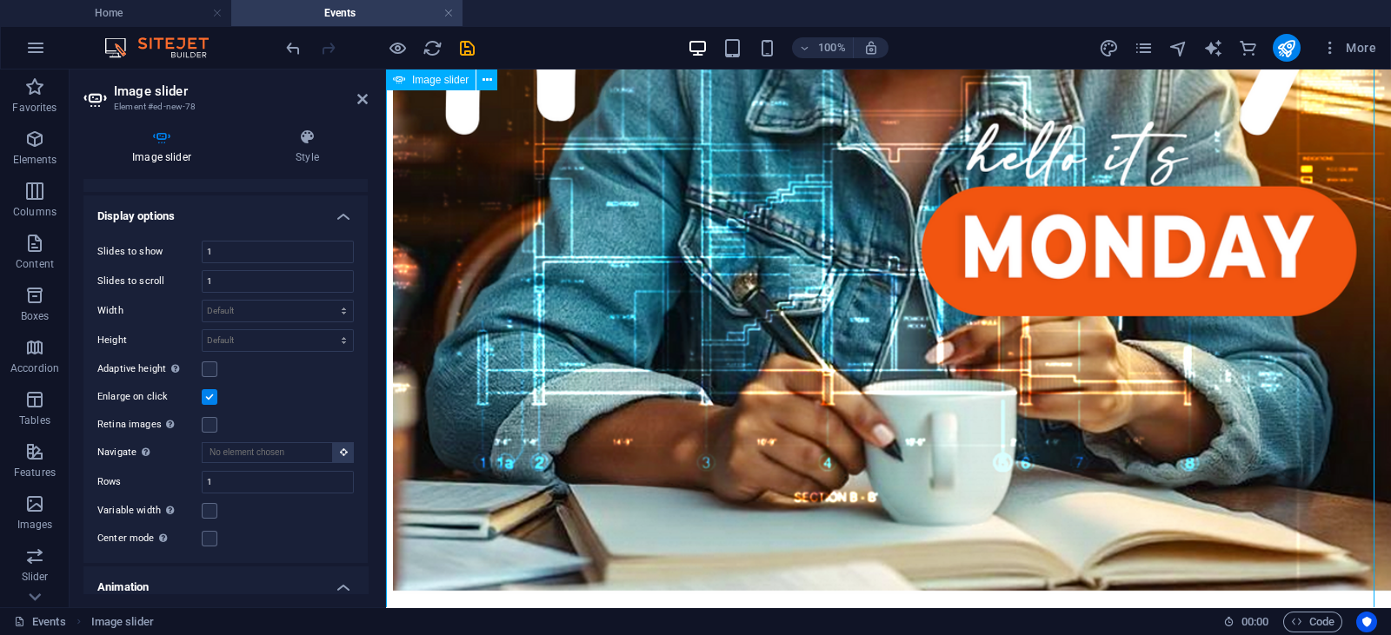
scroll to position [3873, 0]
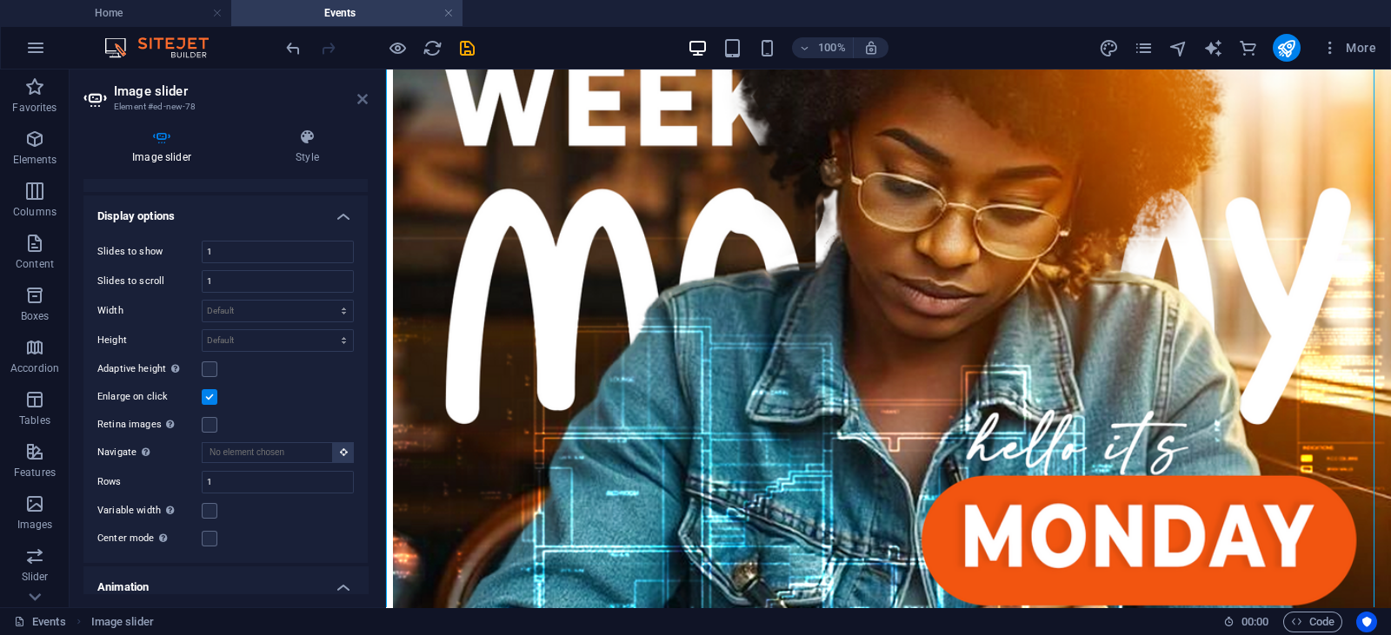
drag, startPoint x: 367, startPoint y: 96, endPoint x: 432, endPoint y: 63, distance: 73.5
click at [367, 96] on icon at bounding box center [362, 99] width 10 height 14
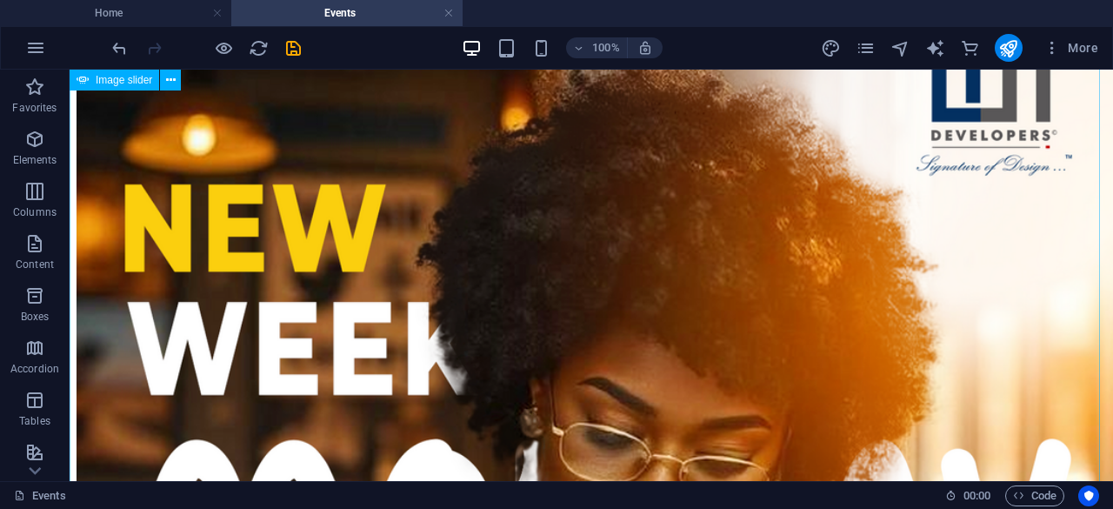
scroll to position [3760, 0]
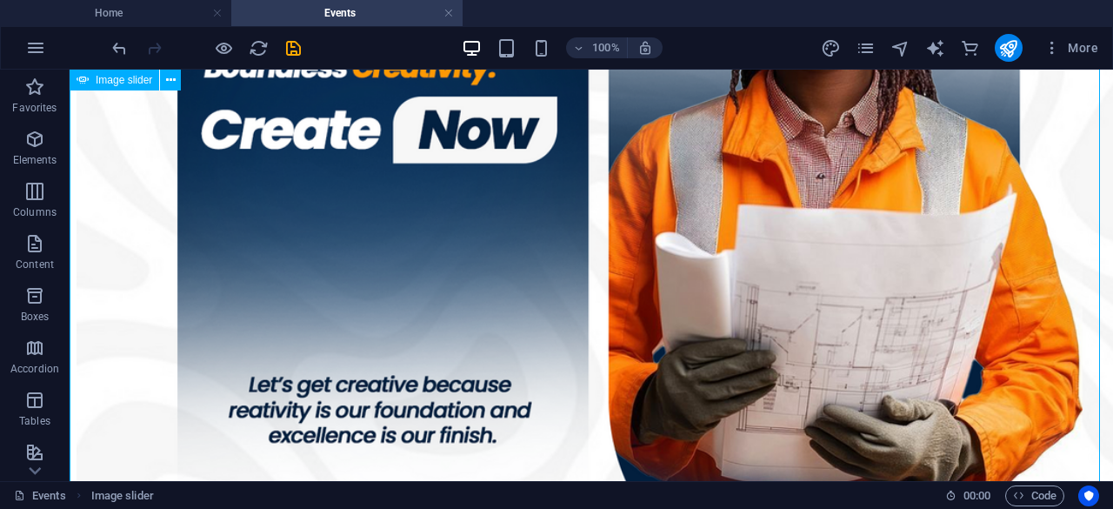
scroll to position [2833, 0]
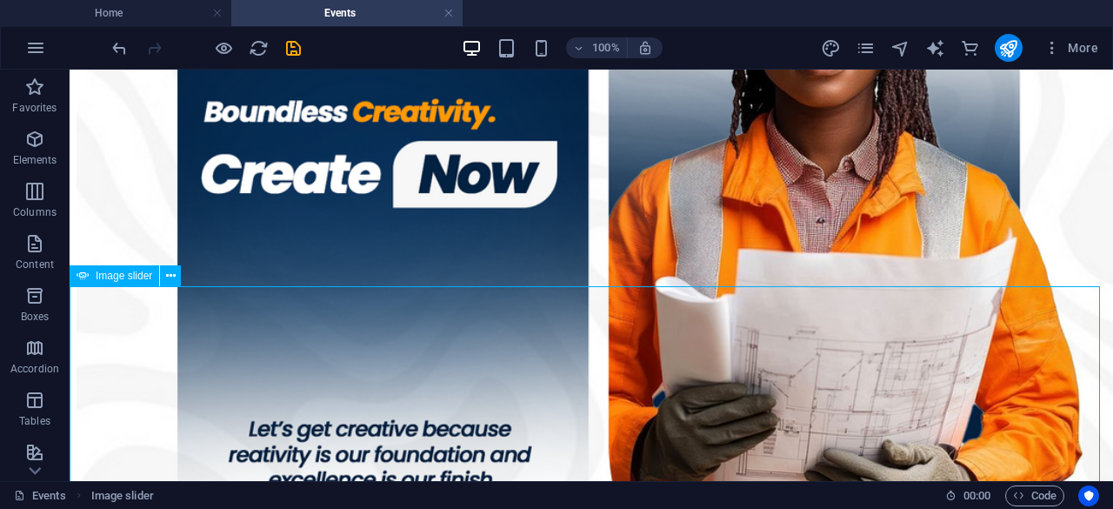
click at [135, 278] on span "Image slider" at bounding box center [124, 275] width 57 height 10
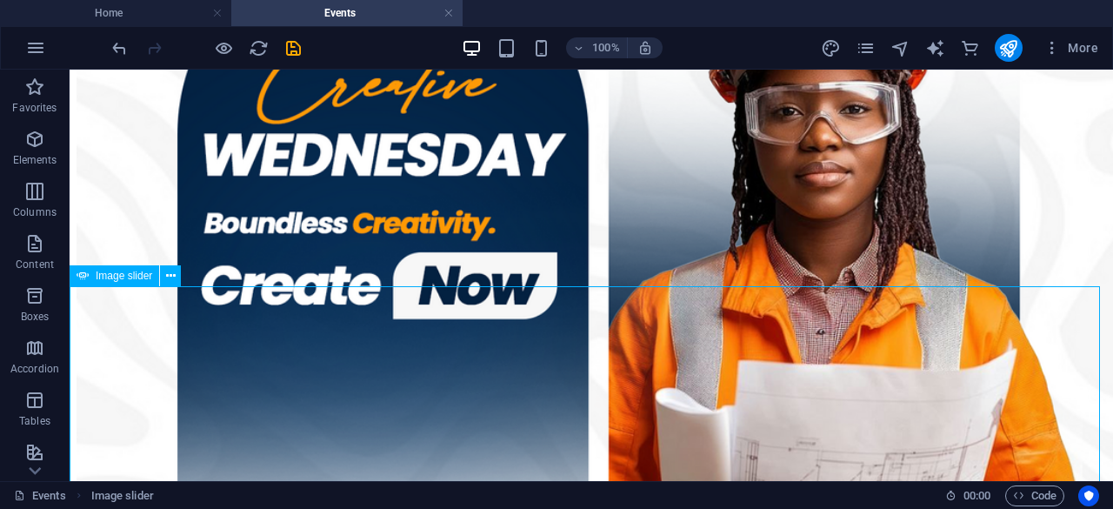
select select "ms"
select select "s"
select select "progressive"
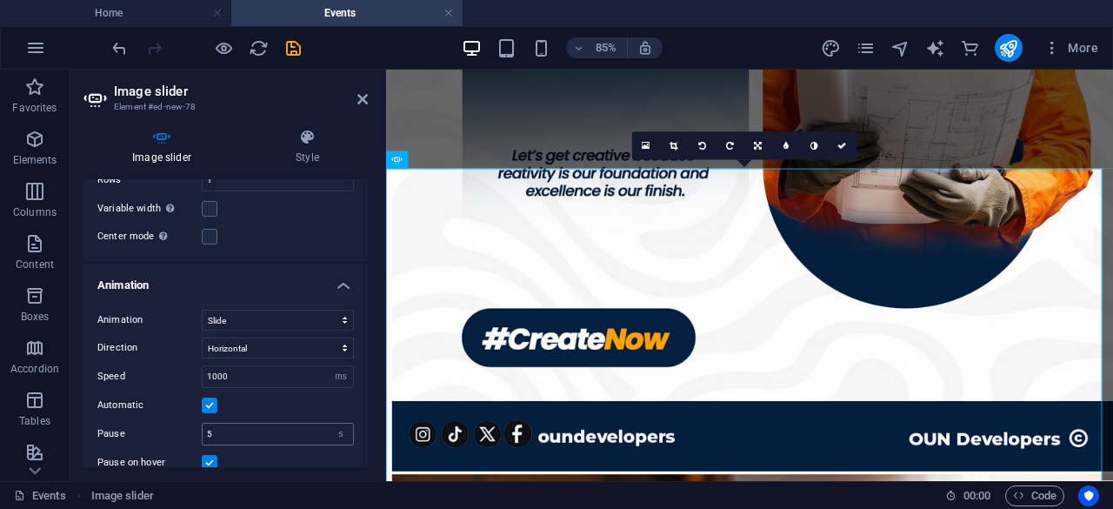
scroll to position [1798, 0]
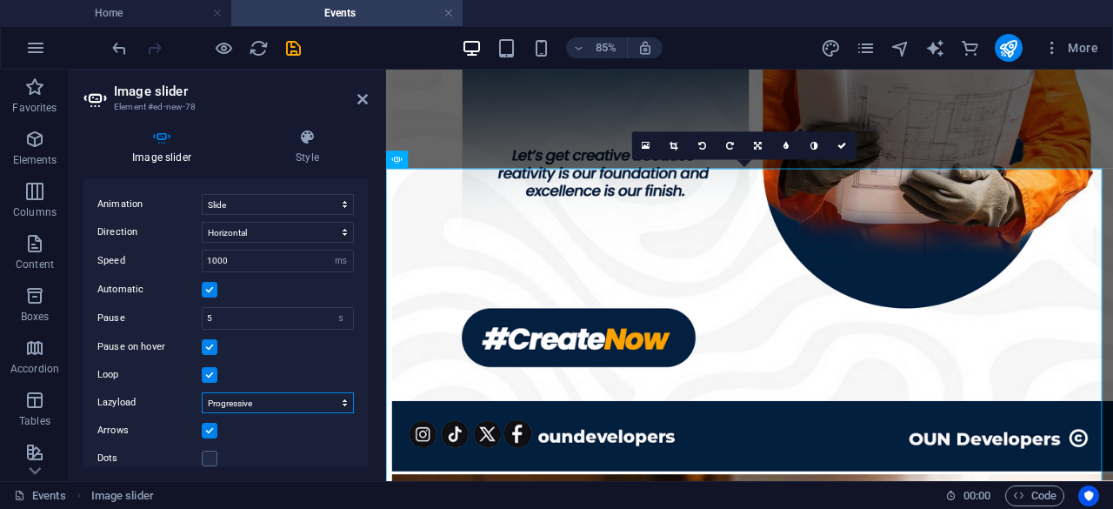
click at [296, 392] on select "Off On demand Progressive" at bounding box center [278, 402] width 152 height 21
click at [202, 392] on select "Off On demand Progressive" at bounding box center [278, 402] width 152 height 21
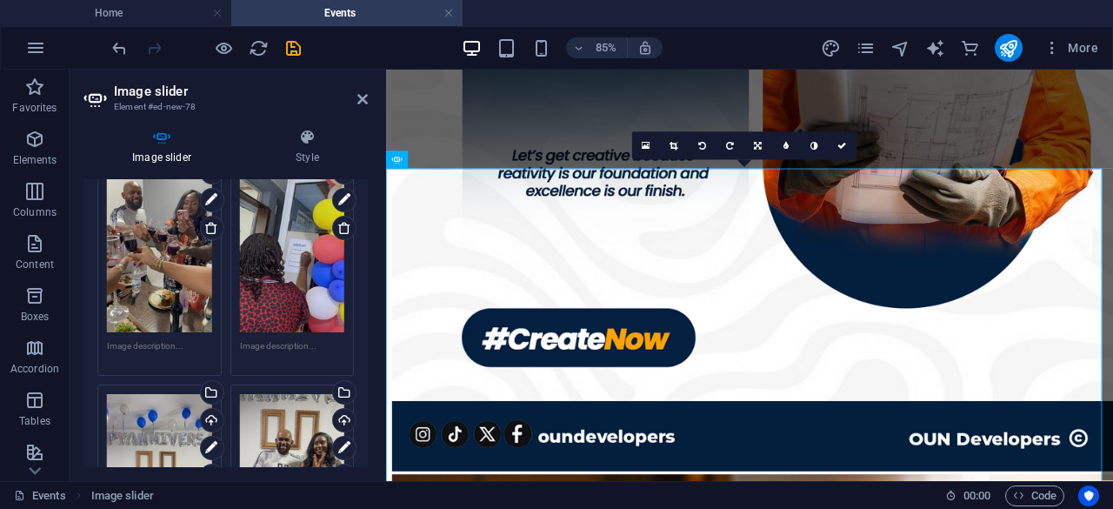
scroll to position [0, 0]
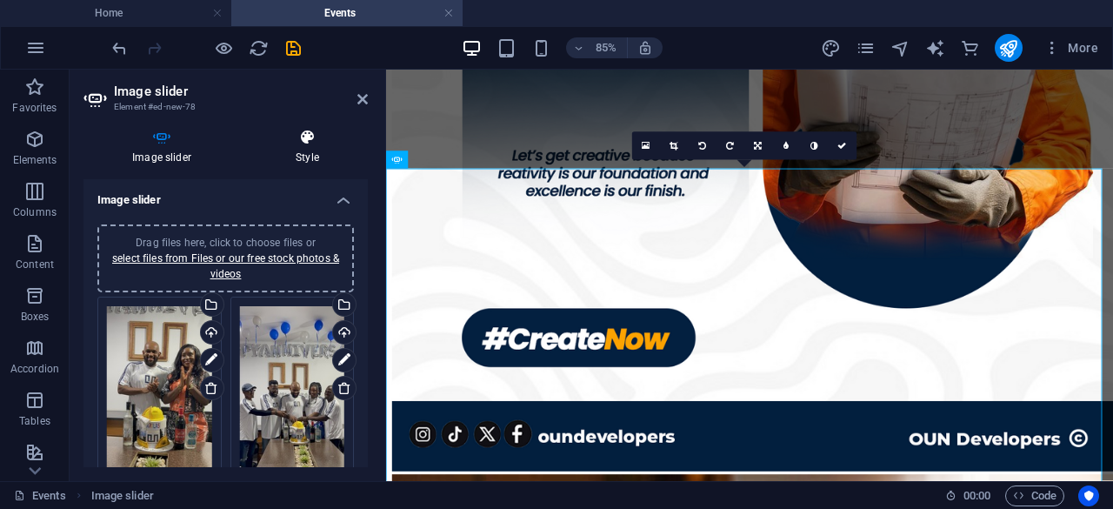
click at [296, 141] on icon at bounding box center [307, 137] width 121 height 17
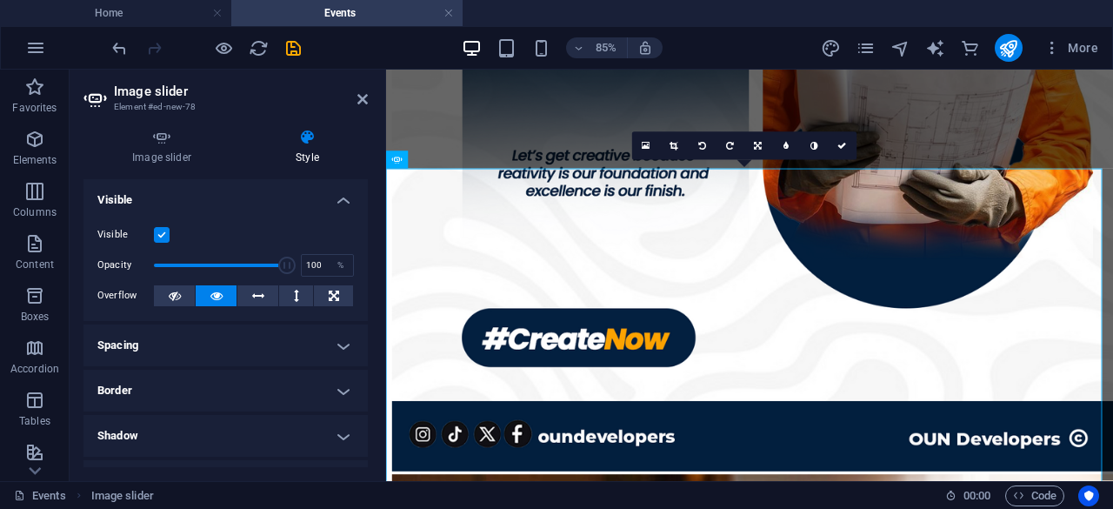
scroll to position [116, 0]
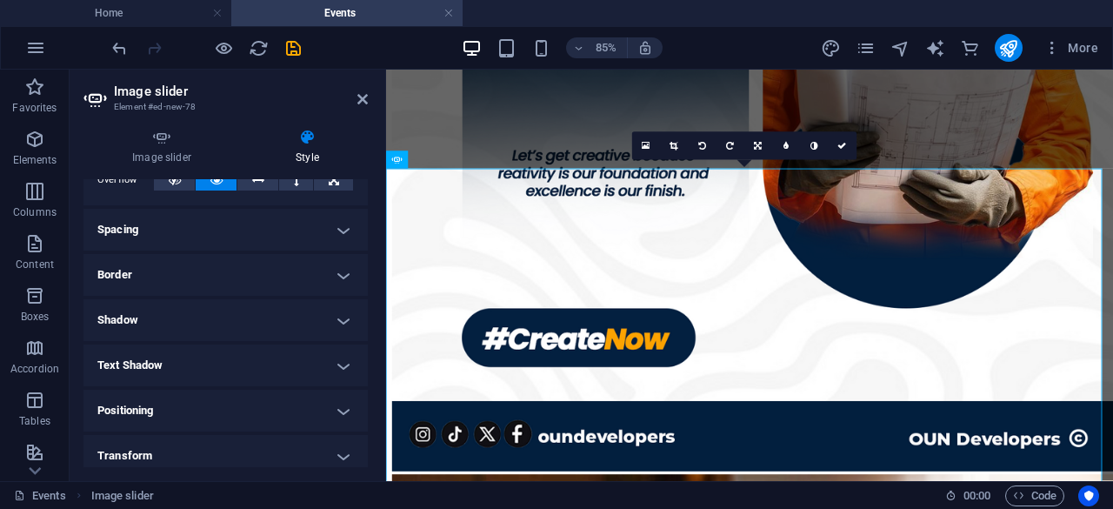
click at [341, 230] on h4 "Spacing" at bounding box center [225, 230] width 284 height 42
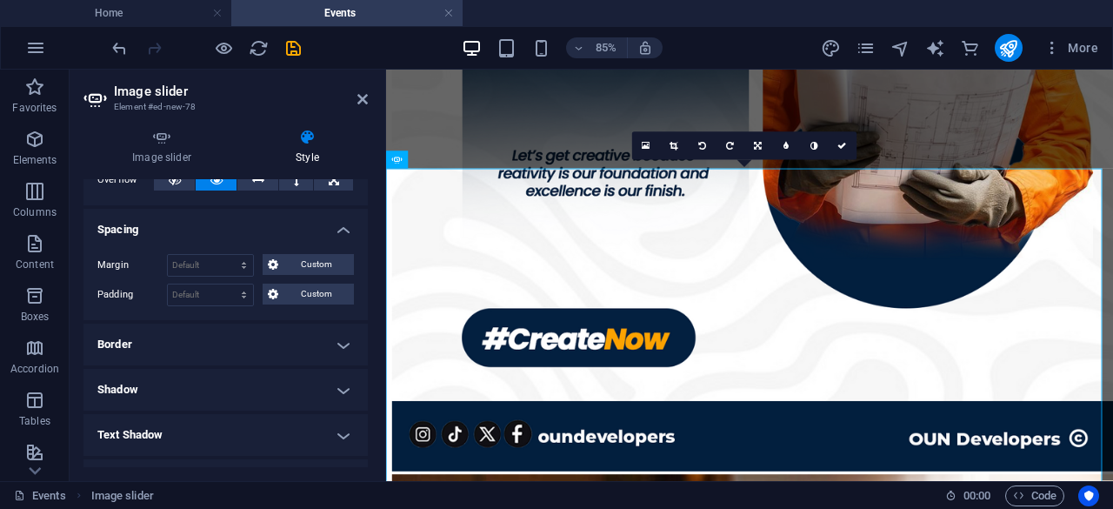
click at [341, 230] on h4 "Spacing" at bounding box center [225, 224] width 284 height 31
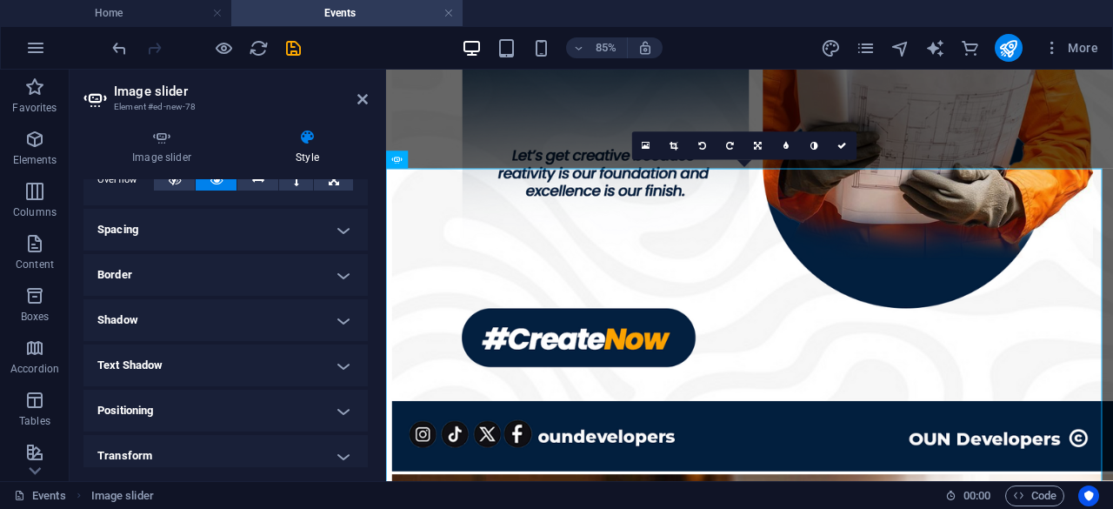
click at [321, 277] on h4 "Border" at bounding box center [225, 275] width 284 height 42
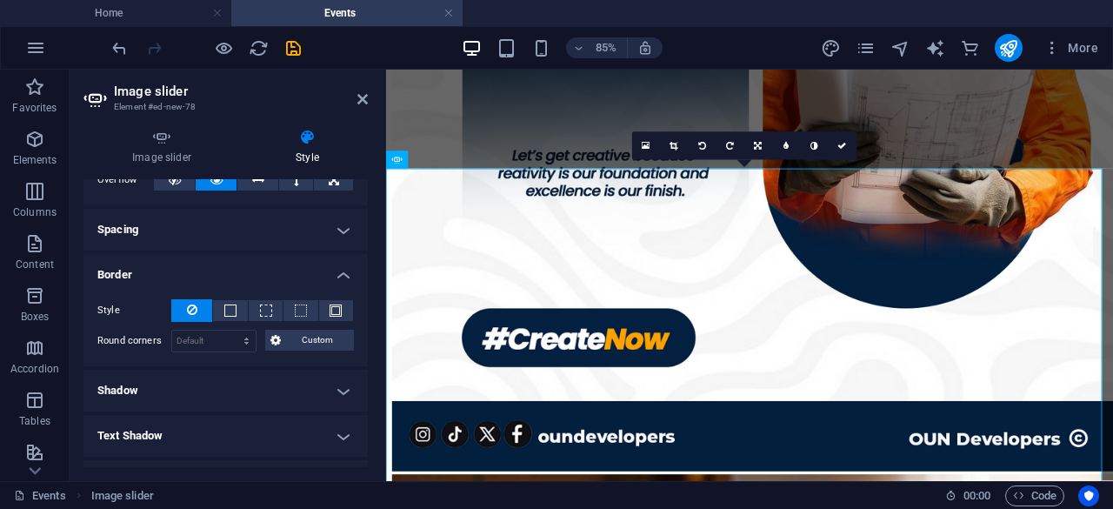
click at [321, 277] on h4 "Border" at bounding box center [225, 269] width 284 height 31
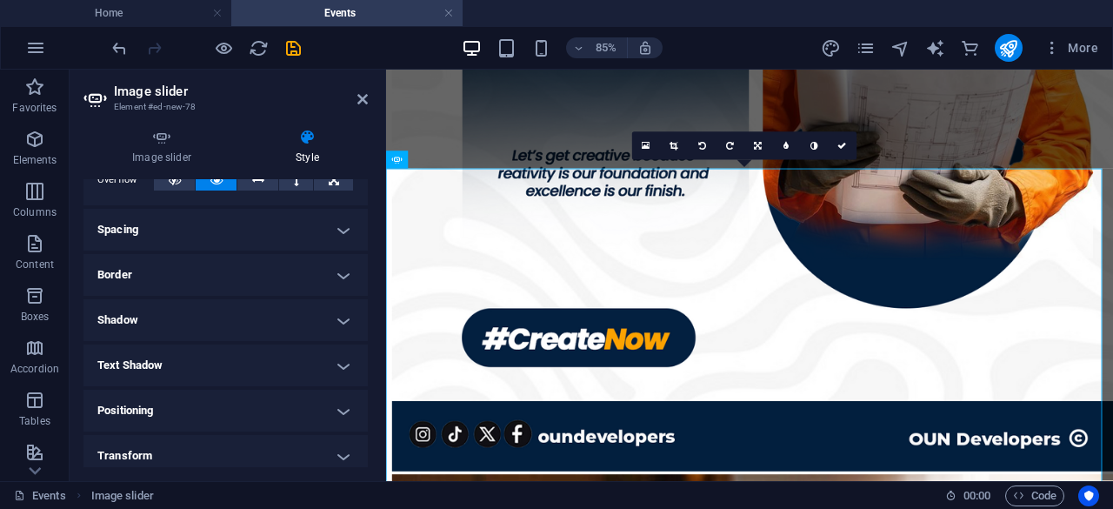
click at [330, 316] on h4 "Shadow" at bounding box center [225, 320] width 284 height 42
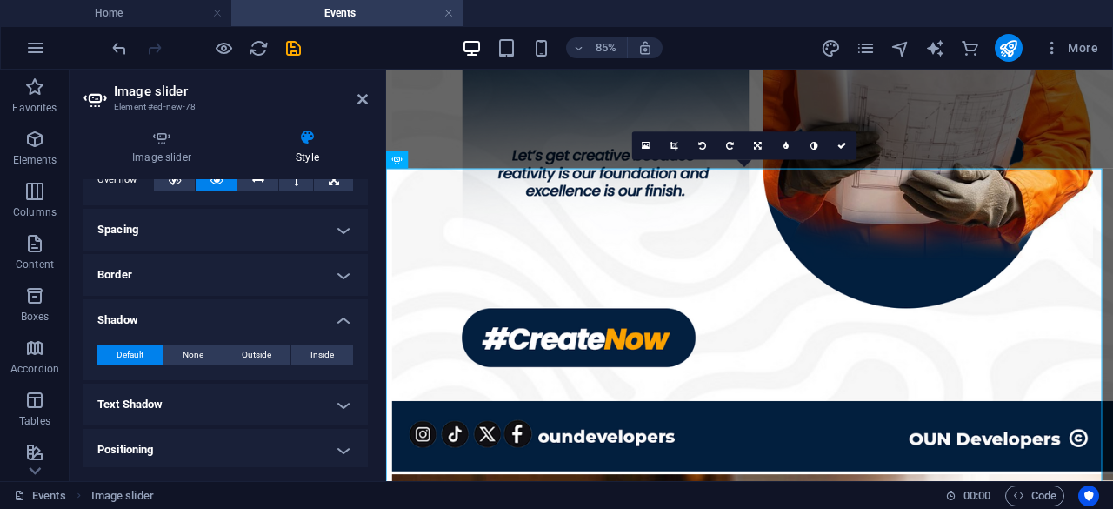
click at [330, 316] on h4 "Shadow" at bounding box center [225, 314] width 284 height 31
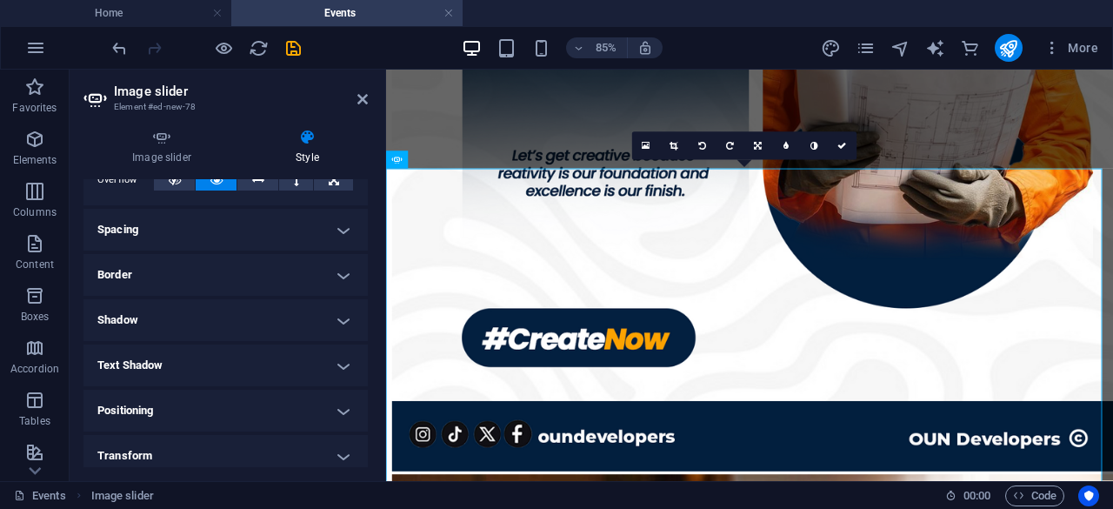
click at [339, 363] on h4 "Text Shadow" at bounding box center [225, 365] width 284 height 42
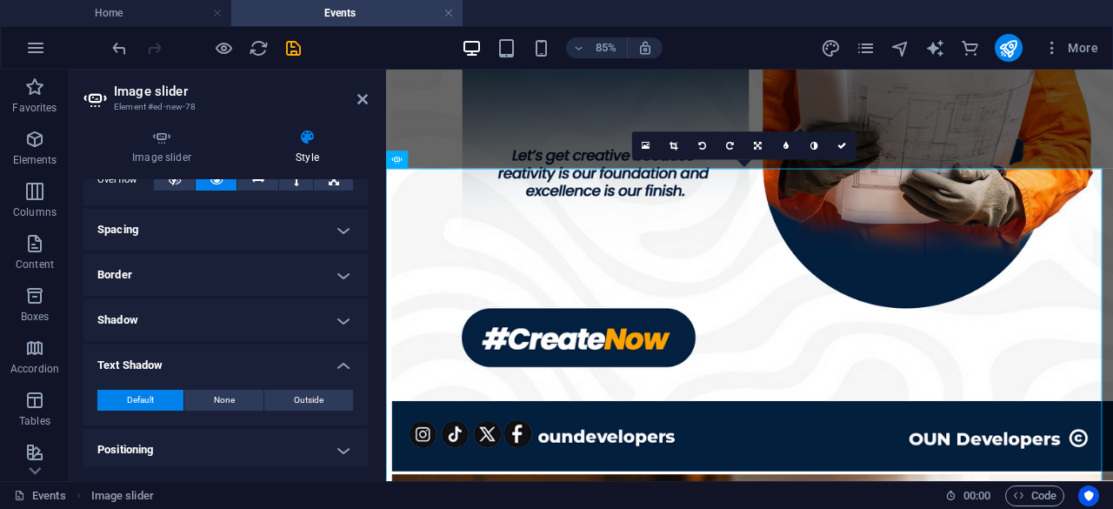
click at [337, 363] on h4 "Text Shadow" at bounding box center [225, 359] width 284 height 31
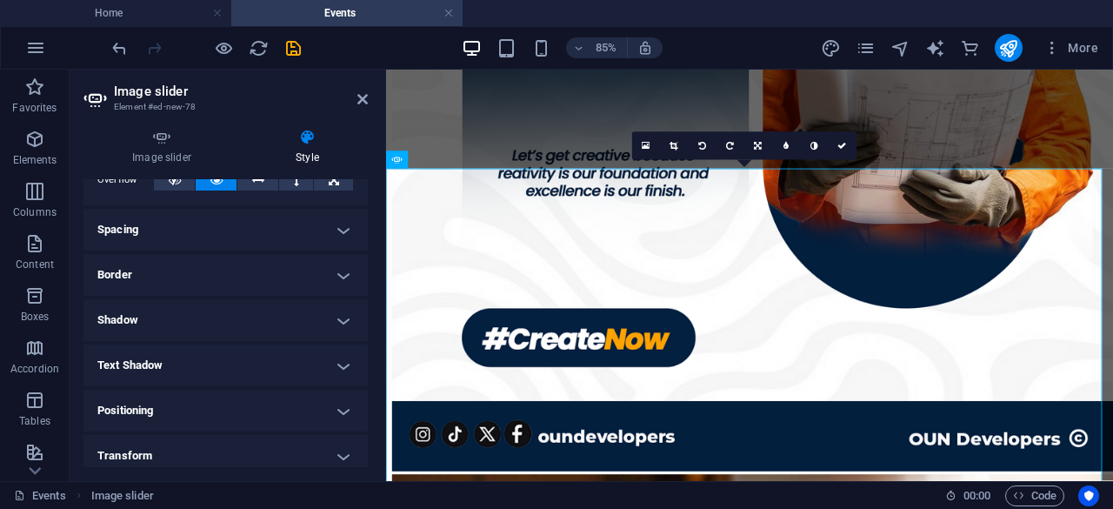
scroll to position [260, 0]
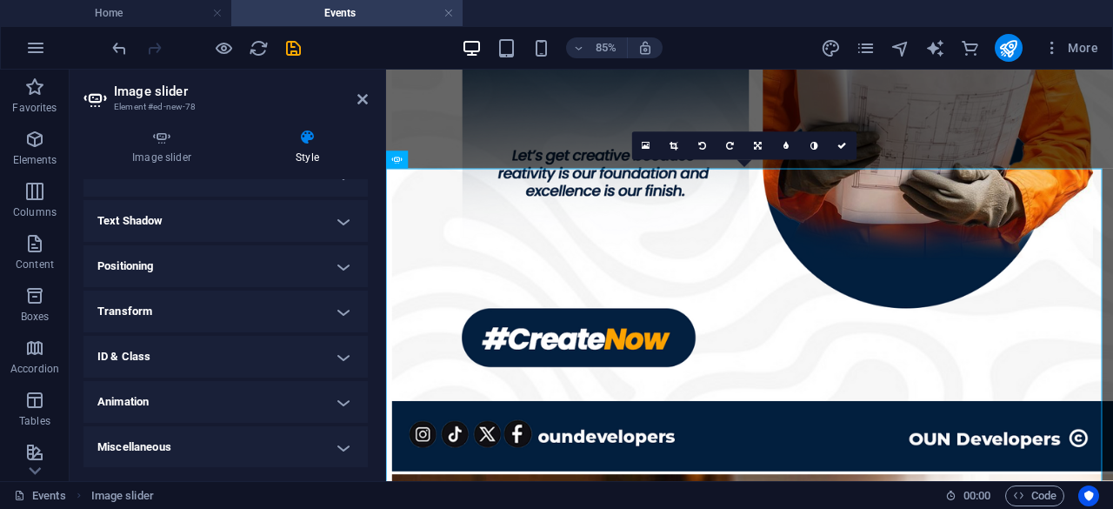
click at [313, 262] on h4 "Positioning" at bounding box center [225, 266] width 284 height 42
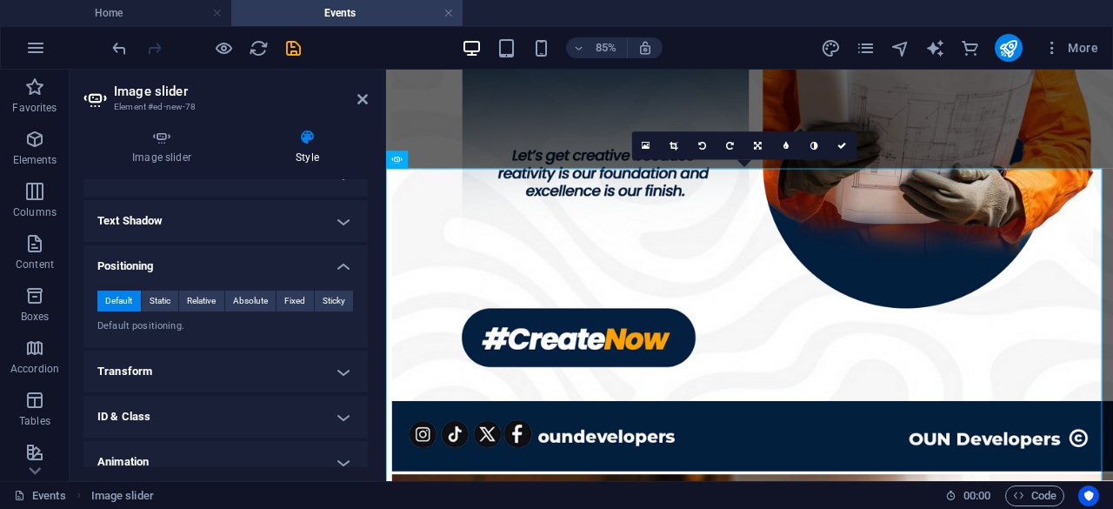
click at [313, 262] on h4 "Positioning" at bounding box center [225, 260] width 284 height 31
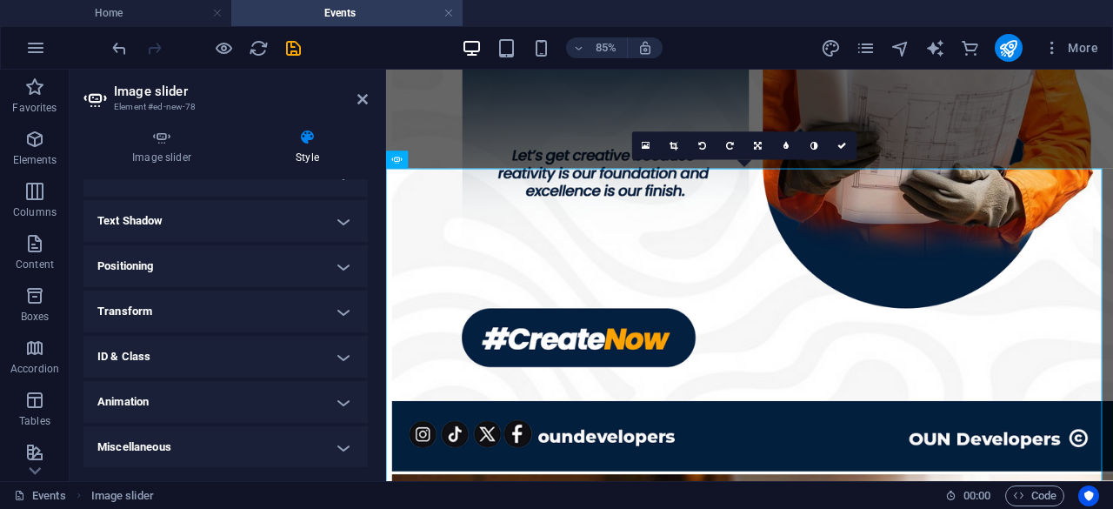
click at [312, 326] on h4 "Transform" at bounding box center [225, 311] width 284 height 42
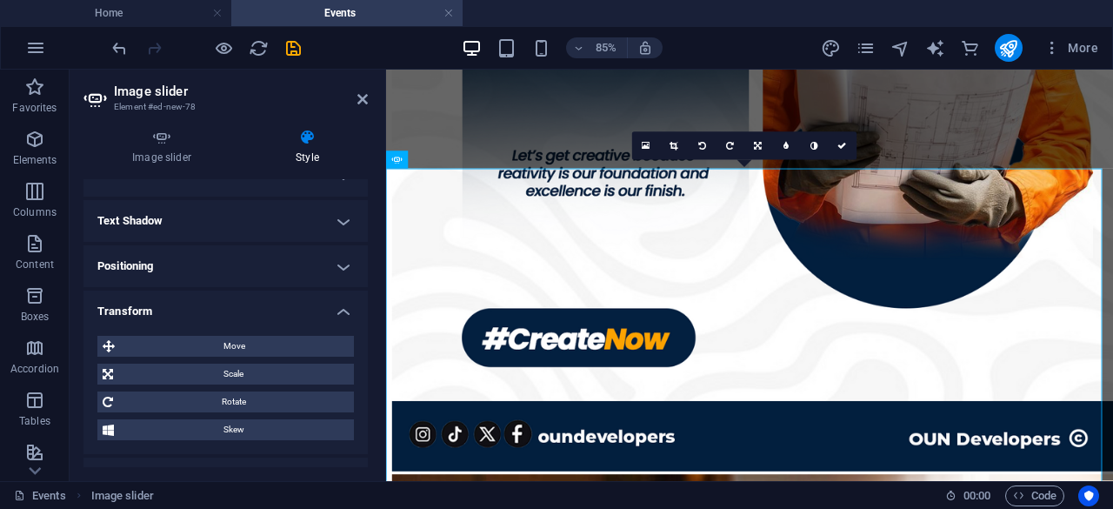
click at [312, 326] on div "Move X offset 0 px rem % em vh vw Y offset 0 px rem % em vh vw Scale Zoom 100 %…" at bounding box center [225, 388] width 284 height 132
click at [323, 307] on h4 "Transform" at bounding box center [225, 305] width 284 height 31
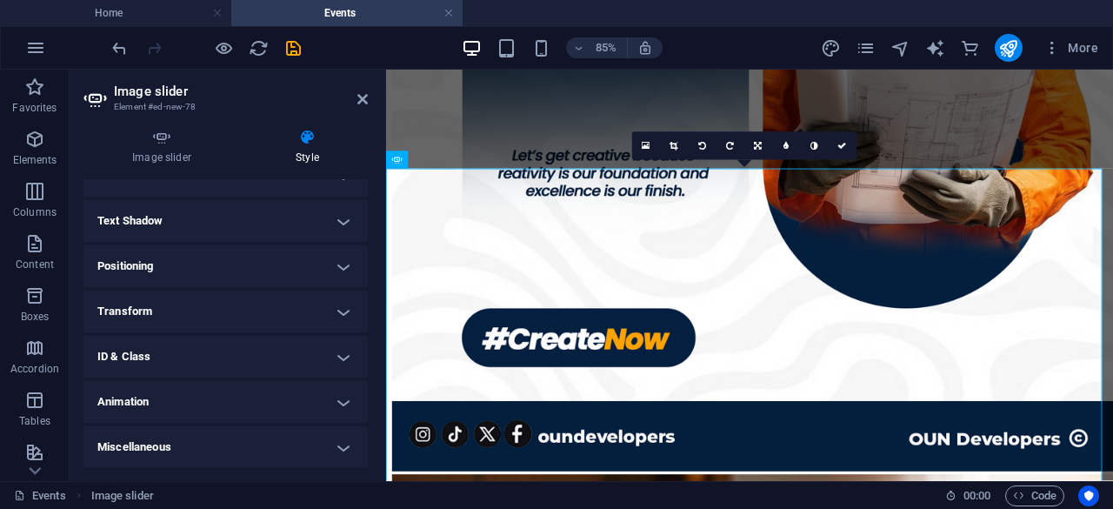
click at [313, 343] on h4 "ID & Class" at bounding box center [225, 357] width 284 height 42
click at [313, 343] on h4 "ID & Class" at bounding box center [225, 351] width 284 height 31
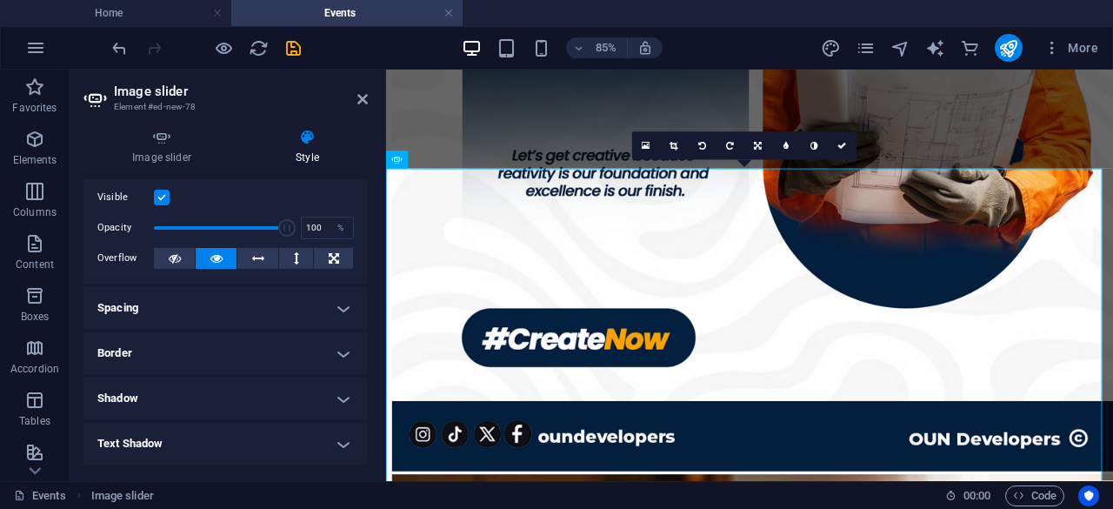
scroll to position [0, 0]
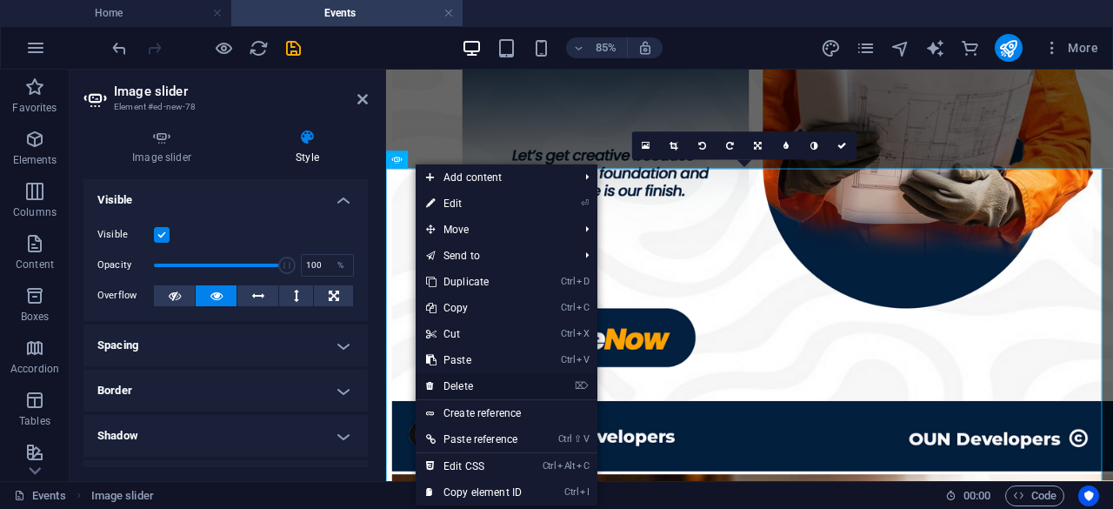
click at [488, 394] on link "⌦ Delete" at bounding box center [474, 386] width 116 height 26
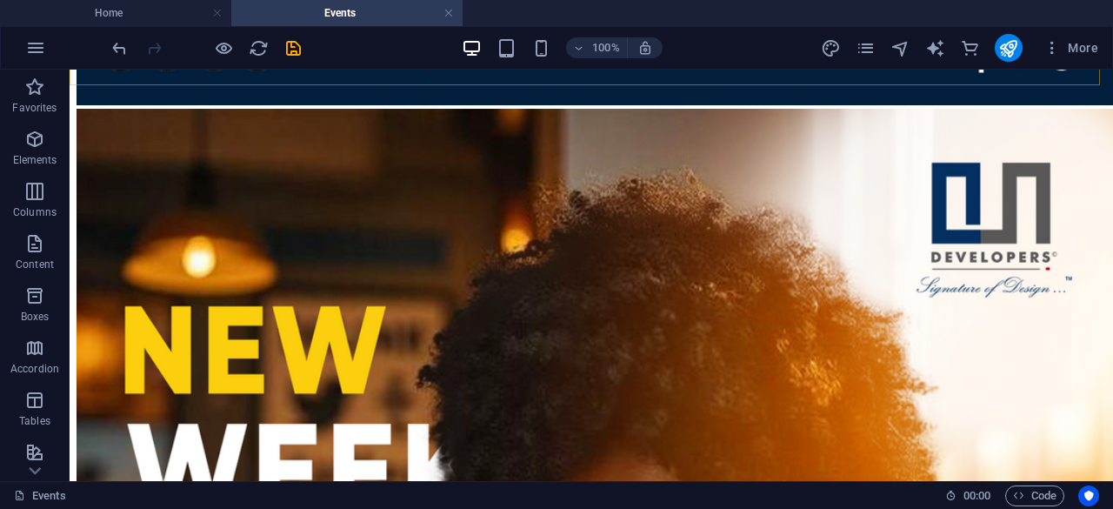
scroll to position [3613, 0]
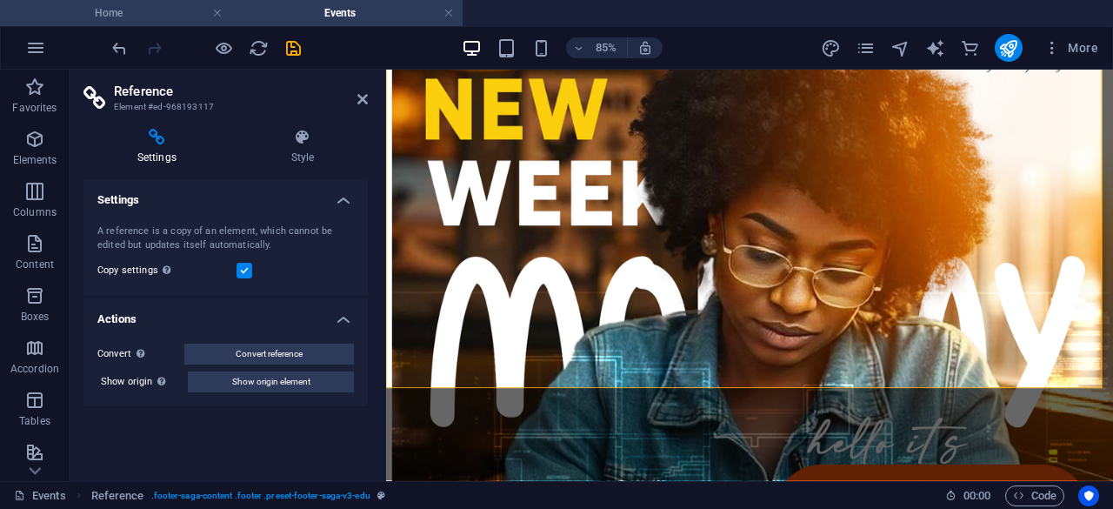
click at [157, 14] on h4 "Home" at bounding box center [115, 12] width 231 height 19
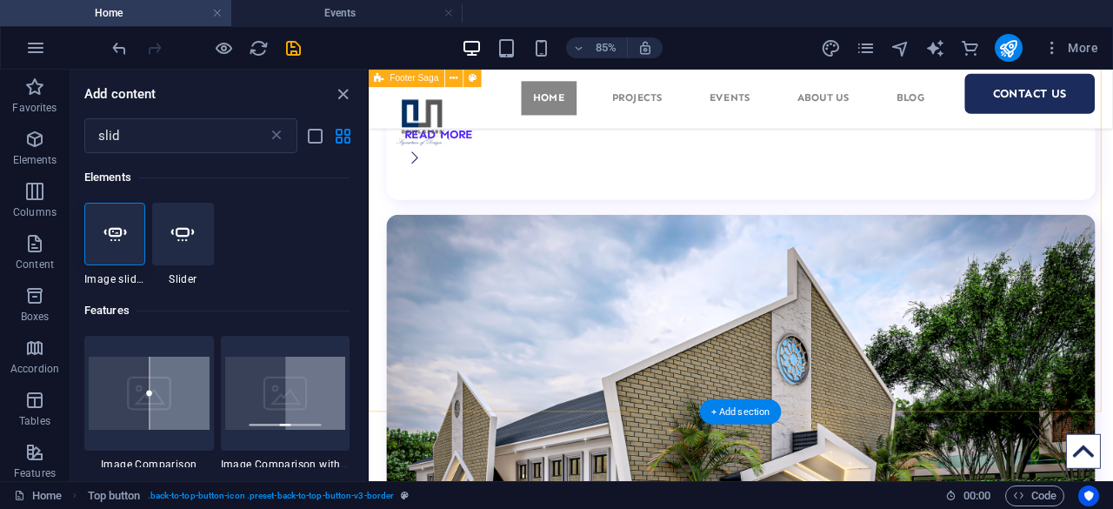
scroll to position [8692, 0]
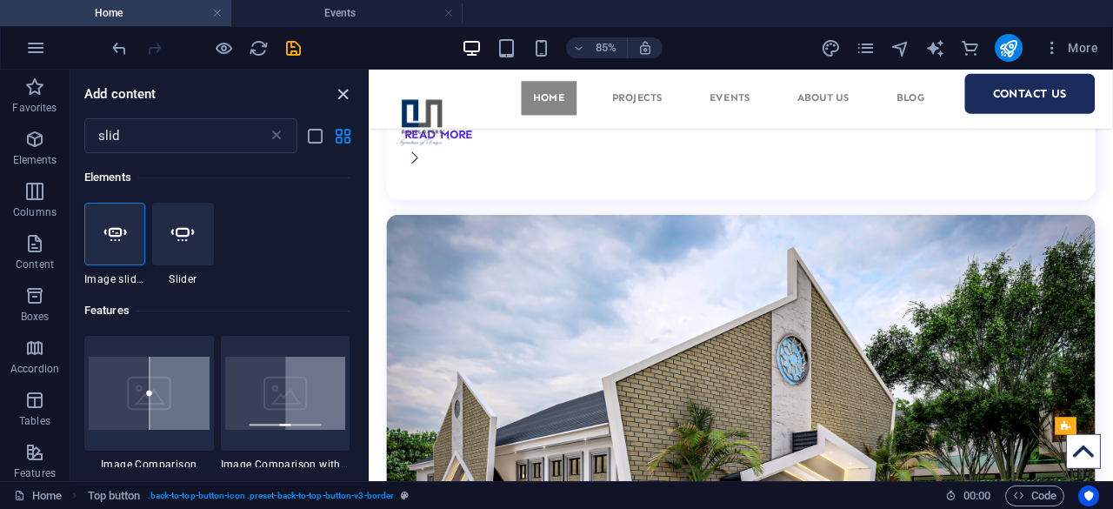
click at [347, 103] on icon "close panel" at bounding box center [343, 94] width 20 height 20
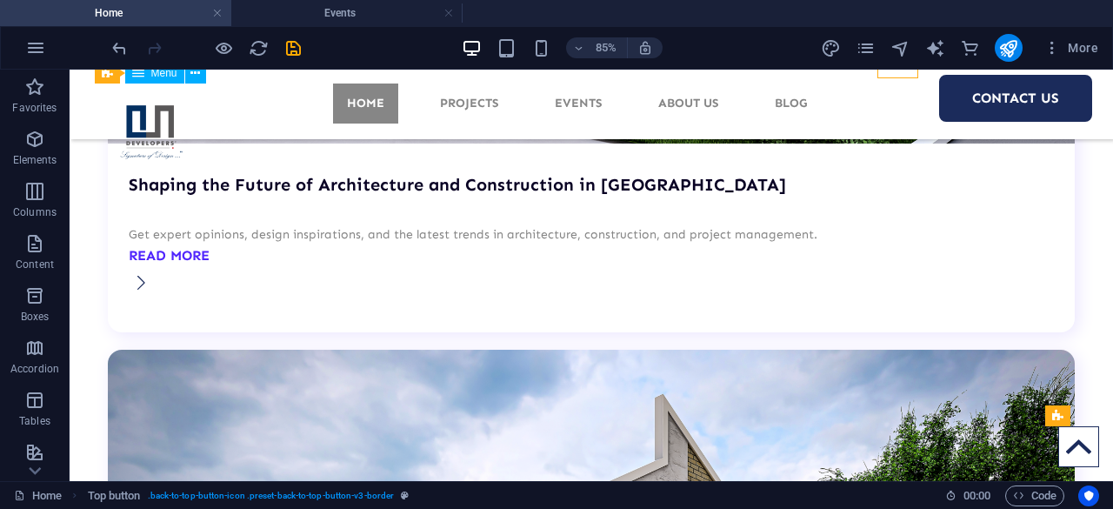
scroll to position [8604, 0]
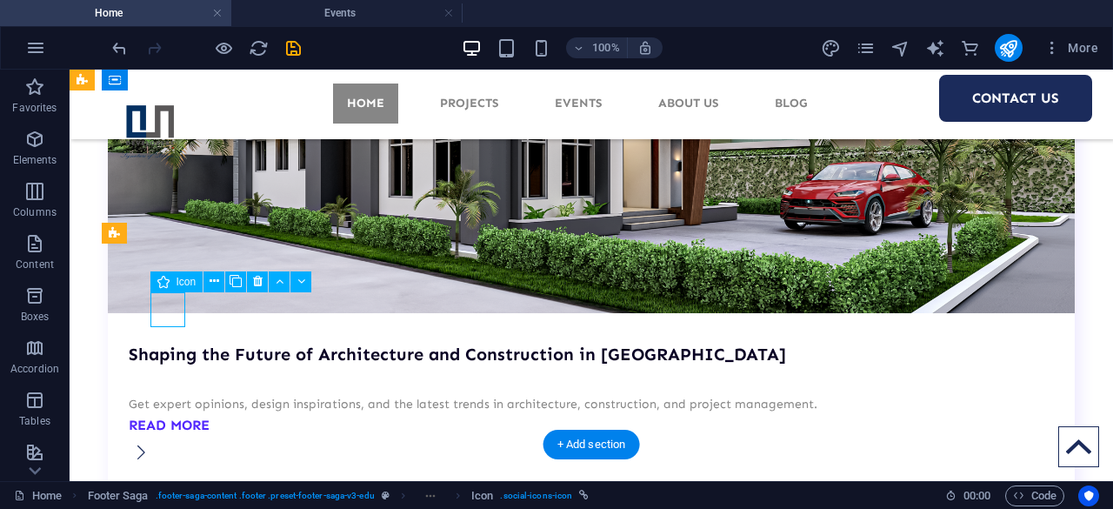
select select "xMidYMid"
select select "px"
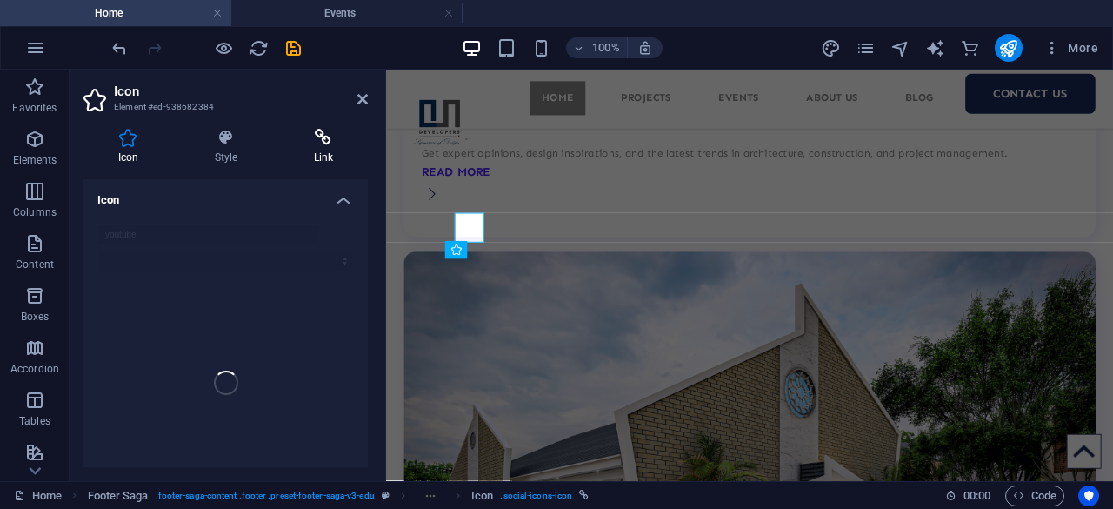
scroll to position [8707, 0]
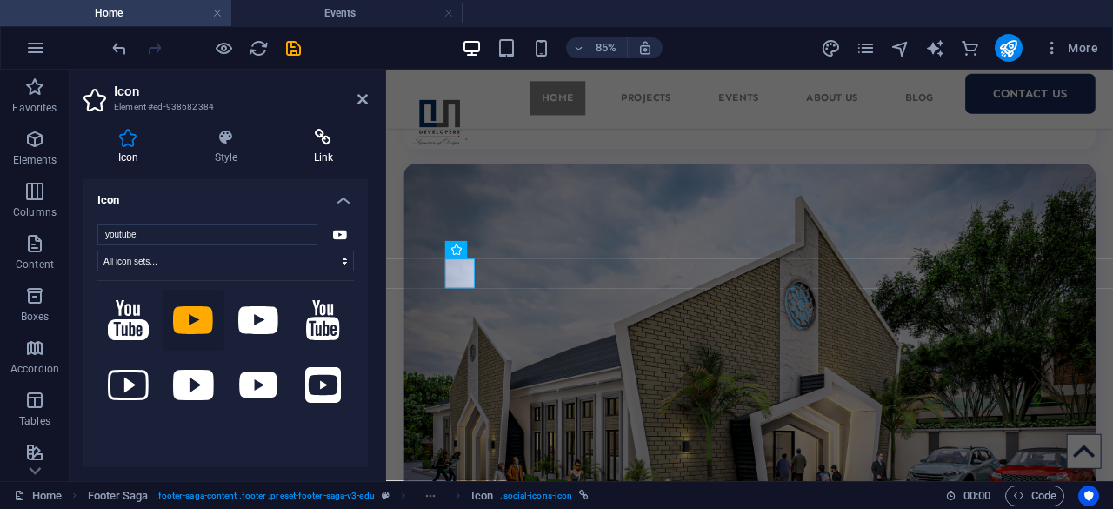
click at [310, 140] on icon at bounding box center [323, 137] width 89 height 17
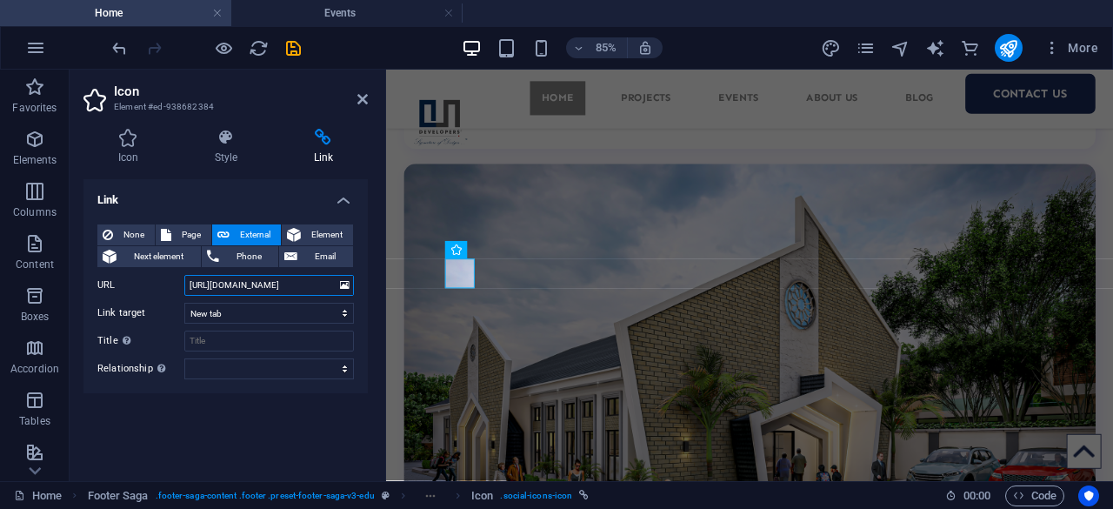
drag, startPoint x: 307, startPoint y: 288, endPoint x: 173, endPoint y: 289, distance: 133.9
click at [182, 285] on div "URL [URL][DOMAIN_NAME]" at bounding box center [225, 285] width 256 height 21
drag, startPoint x: 289, startPoint y: 291, endPoint x: 157, endPoint y: 294, distance: 131.3
click at [165, 289] on div "URL ny/oun-developers" at bounding box center [225, 285] width 256 height 21
paste input "[URL][DOMAIN_NAME]"
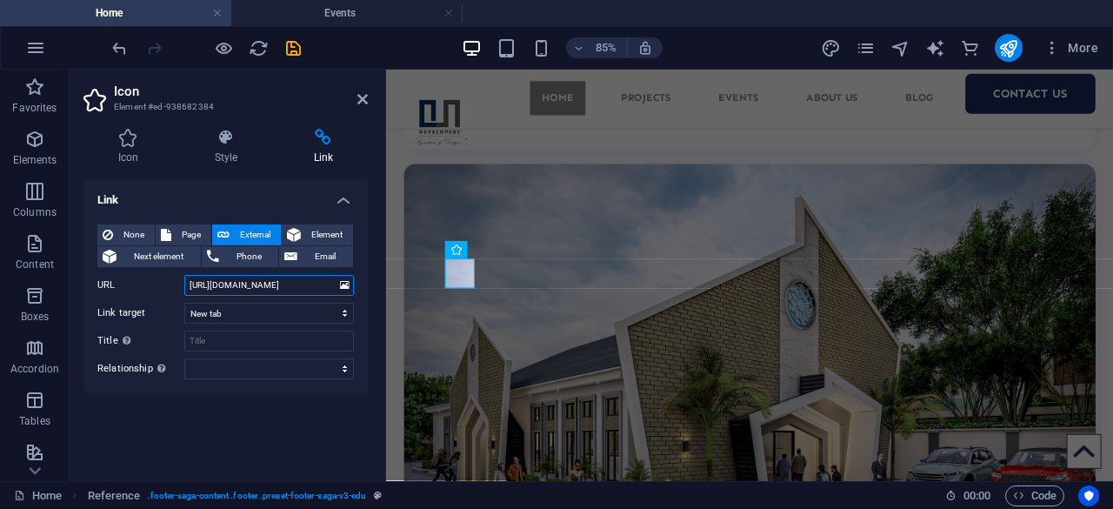
scroll to position [0, 33]
type input "[URL][DOMAIN_NAME]"
drag, startPoint x: 289, startPoint y: 55, endPoint x: 310, endPoint y: 48, distance: 22.8
click at [289, 55] on icon "save" at bounding box center [293, 48] width 20 height 20
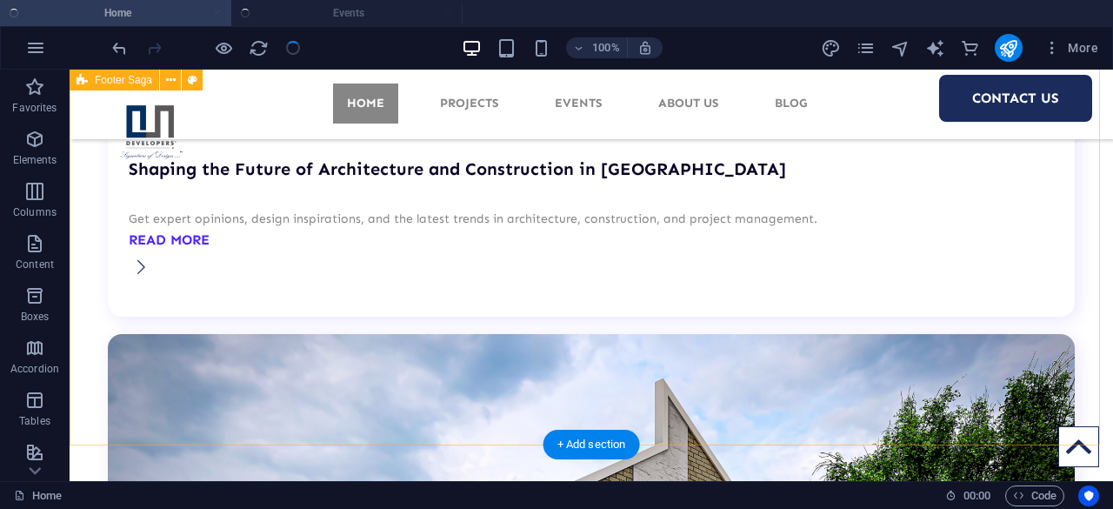
scroll to position [8604, 0]
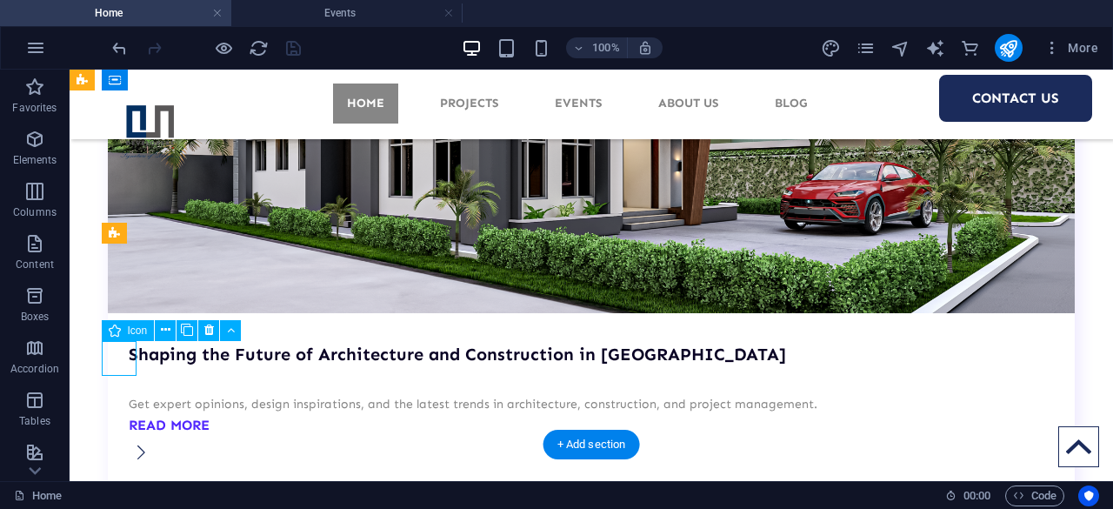
select select "xMidYMid"
select select "px"
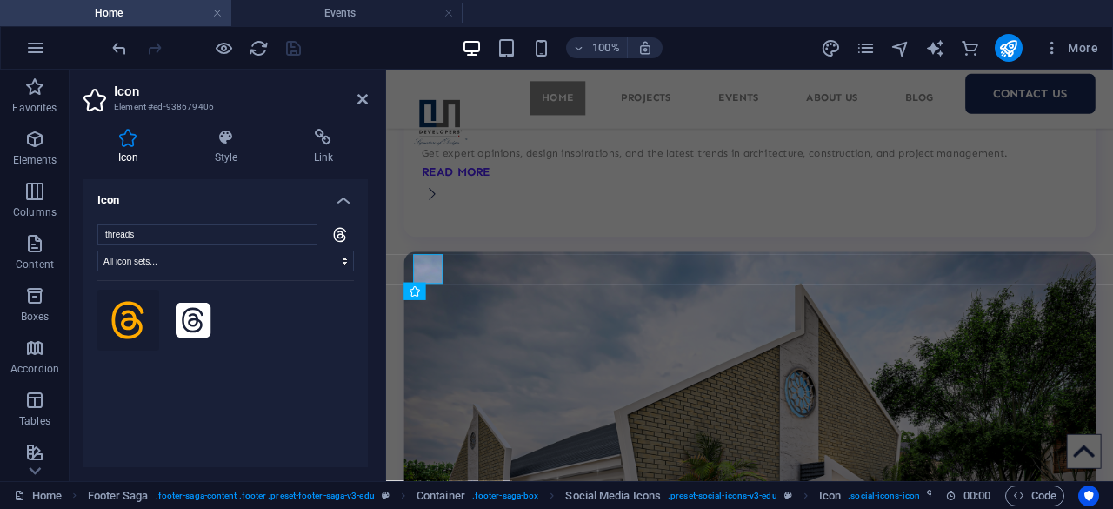
scroll to position [8707, 0]
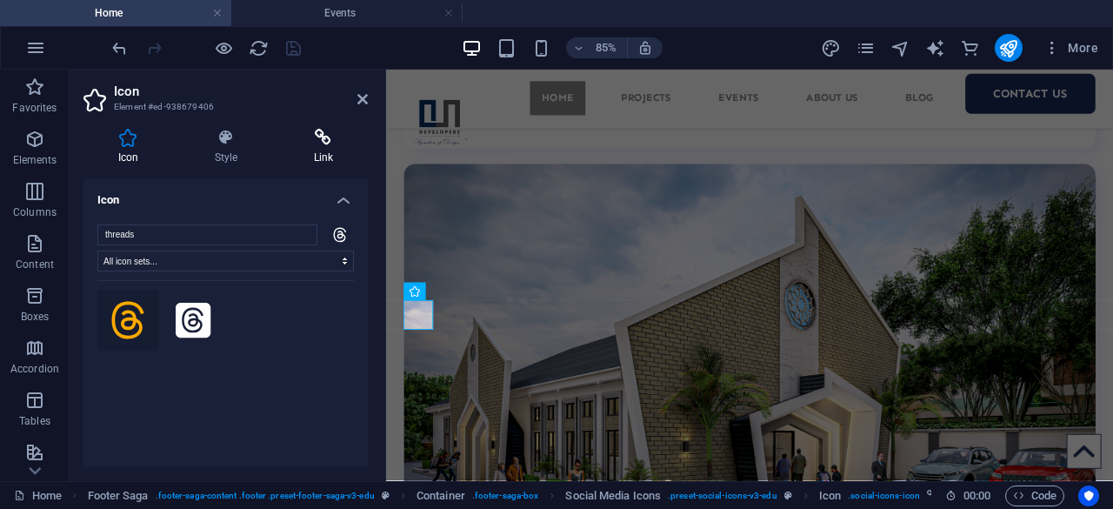
click at [316, 143] on icon at bounding box center [323, 137] width 89 height 17
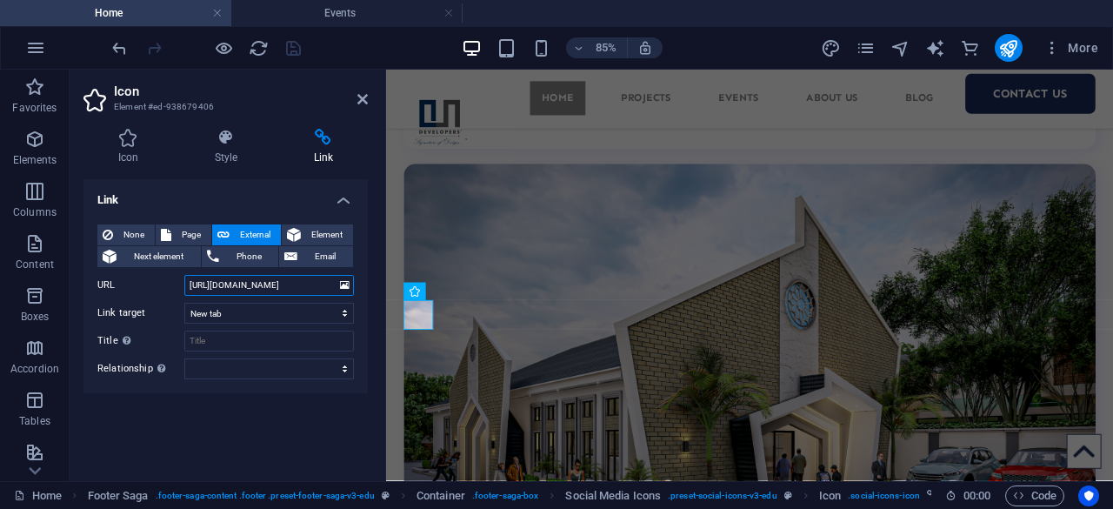
drag, startPoint x: 275, startPoint y: 285, endPoint x: 192, endPoint y: 279, distance: 82.8
click at [195, 283] on input "[URL][DOMAIN_NAME]" at bounding box center [269, 285] width 170 height 21
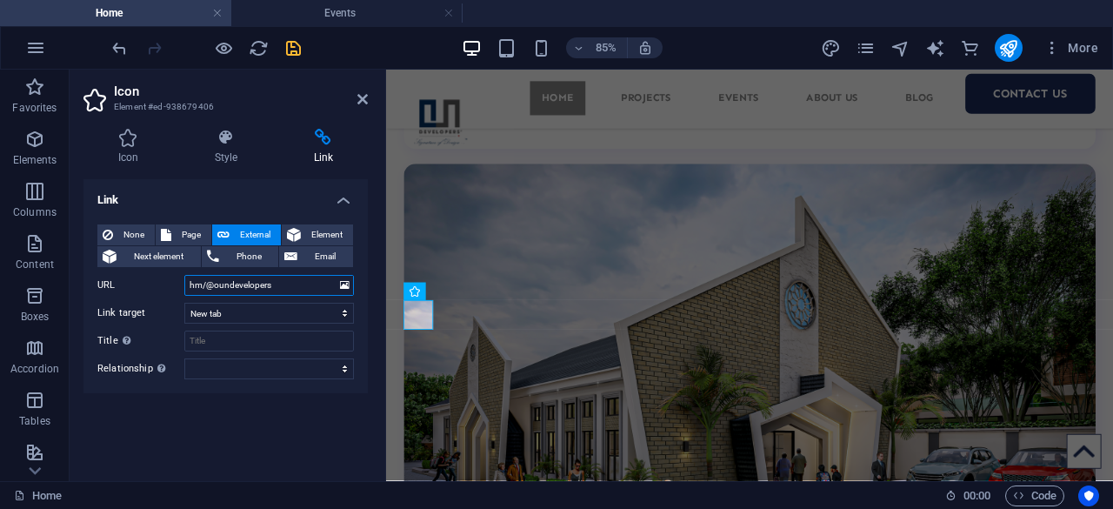
drag, startPoint x: 278, startPoint y: 285, endPoint x: 153, endPoint y: 282, distance: 125.2
click at [155, 282] on div "URL hm/@oundevelopers" at bounding box center [225, 285] width 256 height 21
paste input "ttps://[DOMAIN_NAME]"
type input "[URL][DOMAIN_NAME]"
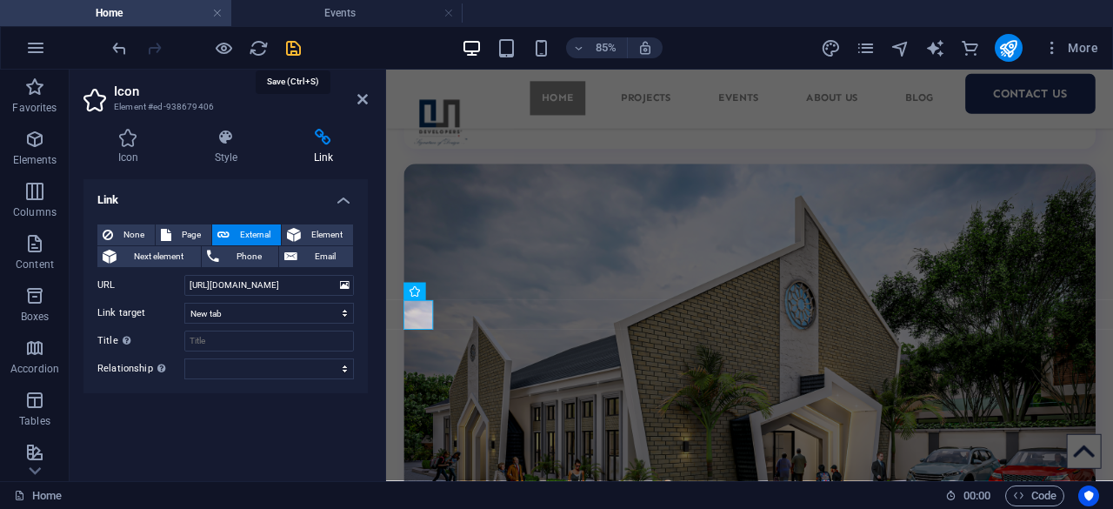
scroll to position [0, 0]
click at [288, 45] on icon "save" at bounding box center [293, 48] width 20 height 20
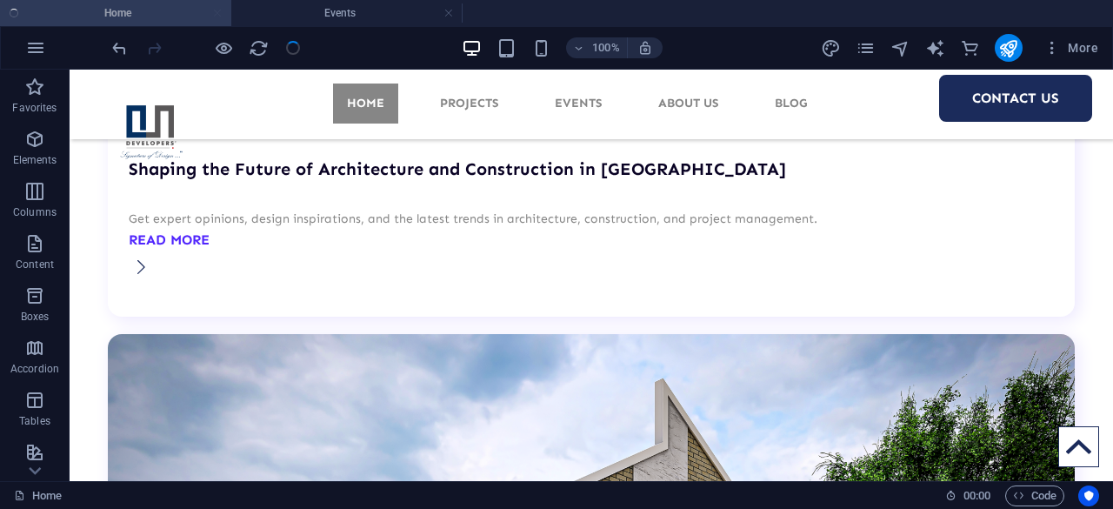
scroll to position [8604, 0]
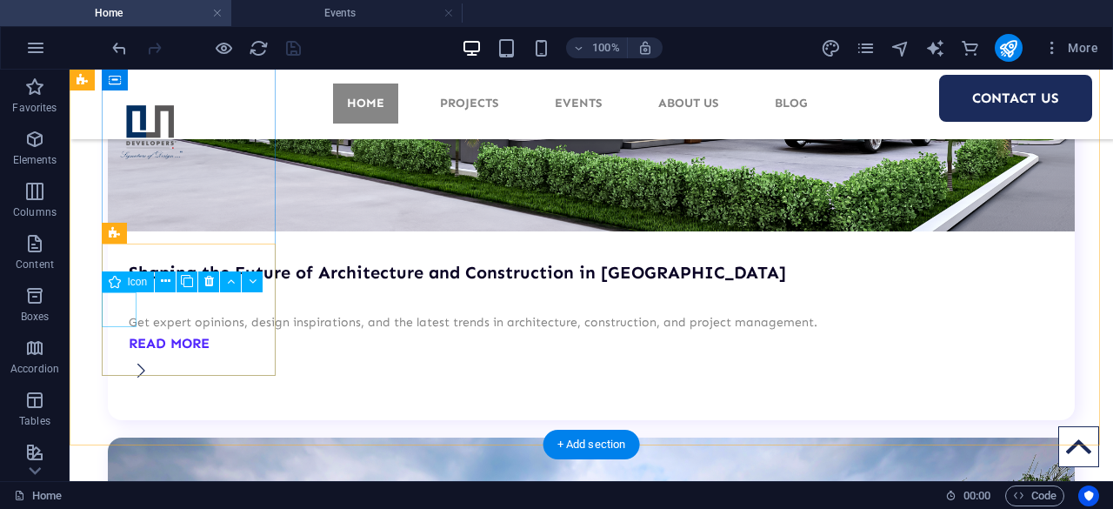
select select "xMidYMid"
select select "px"
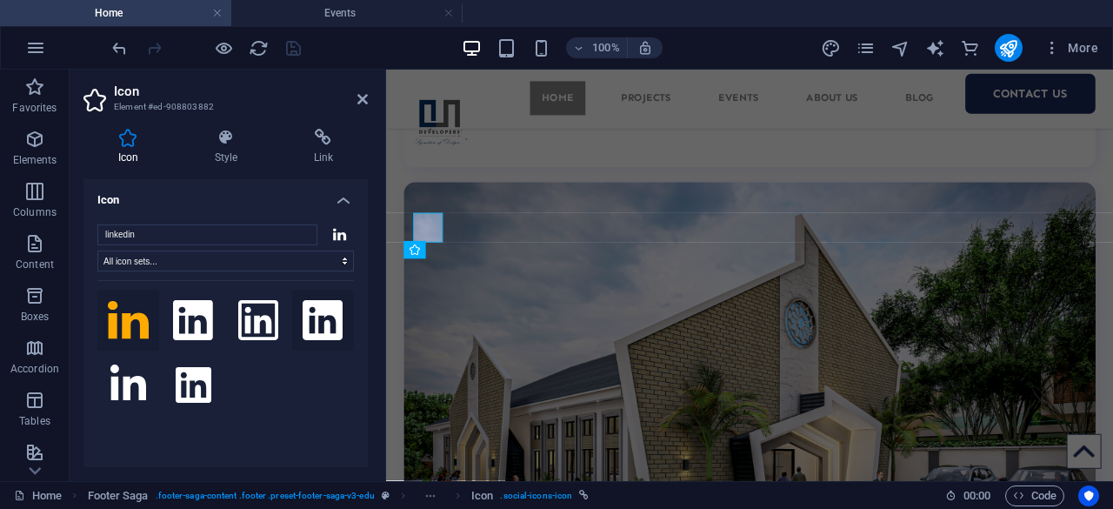
scroll to position [8707, 0]
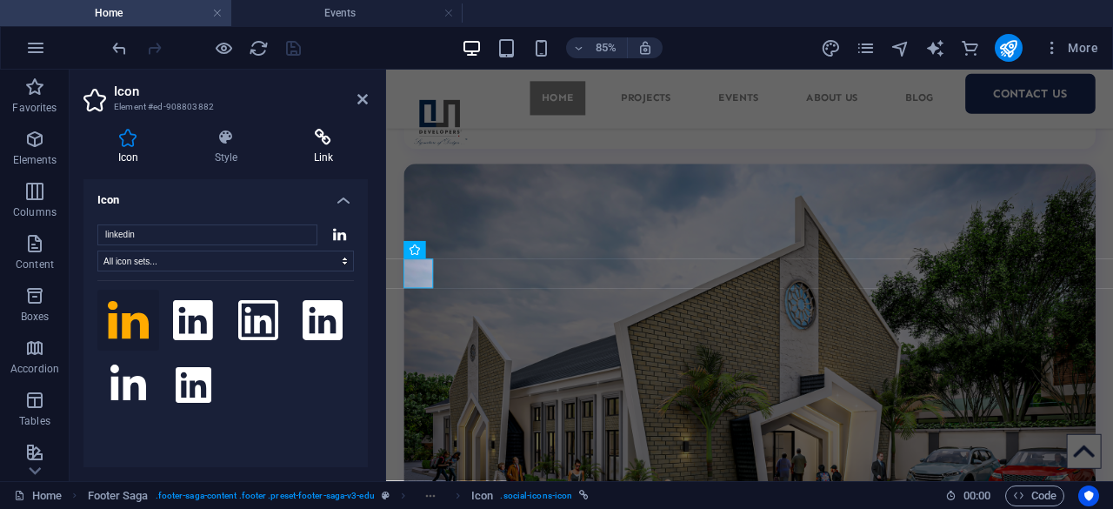
click at [316, 147] on h4 "Link" at bounding box center [323, 147] width 89 height 37
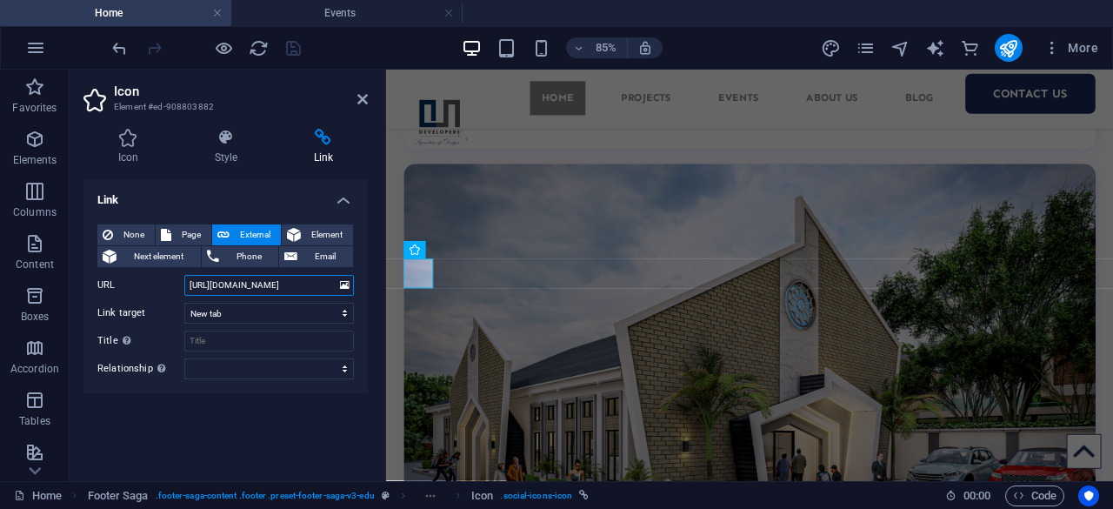
drag, startPoint x: 290, startPoint y: 283, endPoint x: 204, endPoint y: 280, distance: 86.1
click at [207, 282] on input "[URL][DOMAIN_NAME]" at bounding box center [269, 285] width 170 height 21
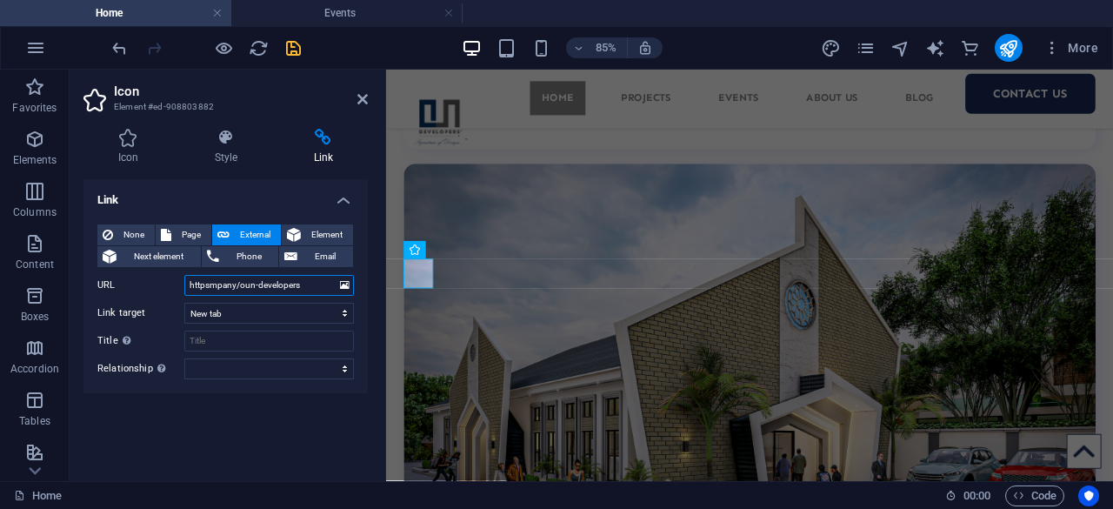
drag, startPoint x: 305, startPoint y: 283, endPoint x: 102, endPoint y: 295, distance: 203.7
click at [103, 295] on div "URL httpsmpany/oun-developers" at bounding box center [225, 285] width 256 height 21
paste input "://[DOMAIN_NAME][URL]"
type input "[URL][DOMAIN_NAME]"
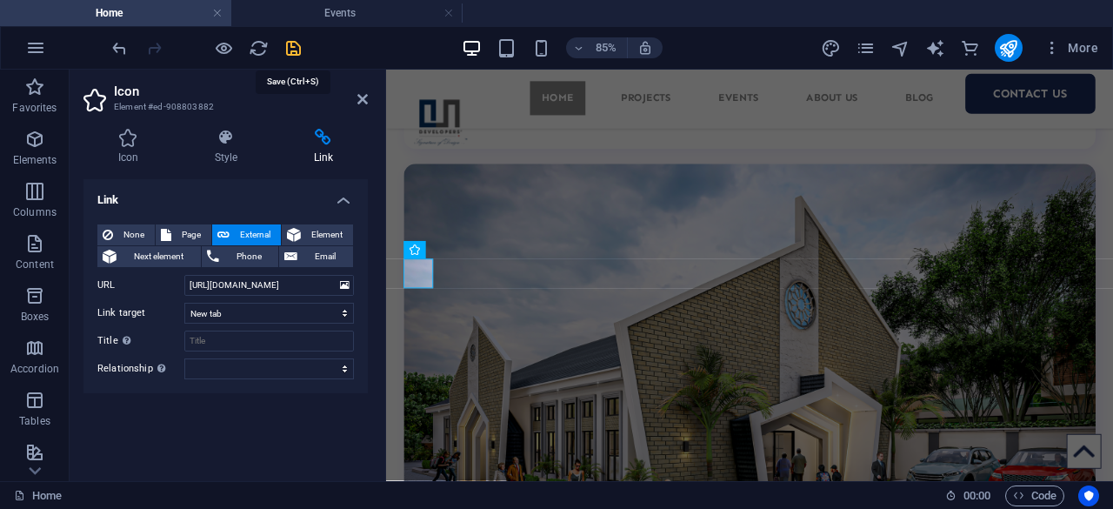
click at [292, 50] on icon "save" at bounding box center [293, 48] width 20 height 20
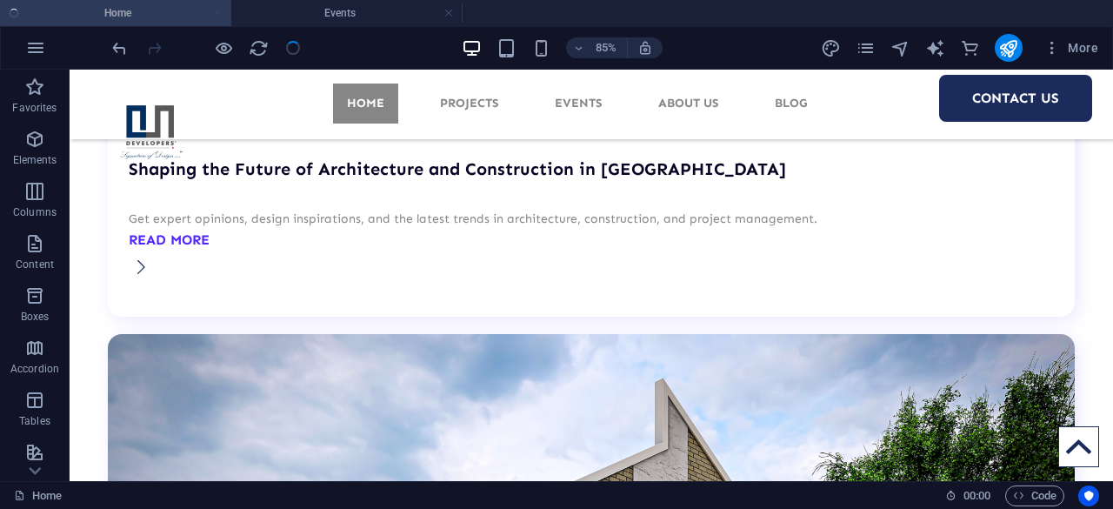
scroll to position [8604, 0]
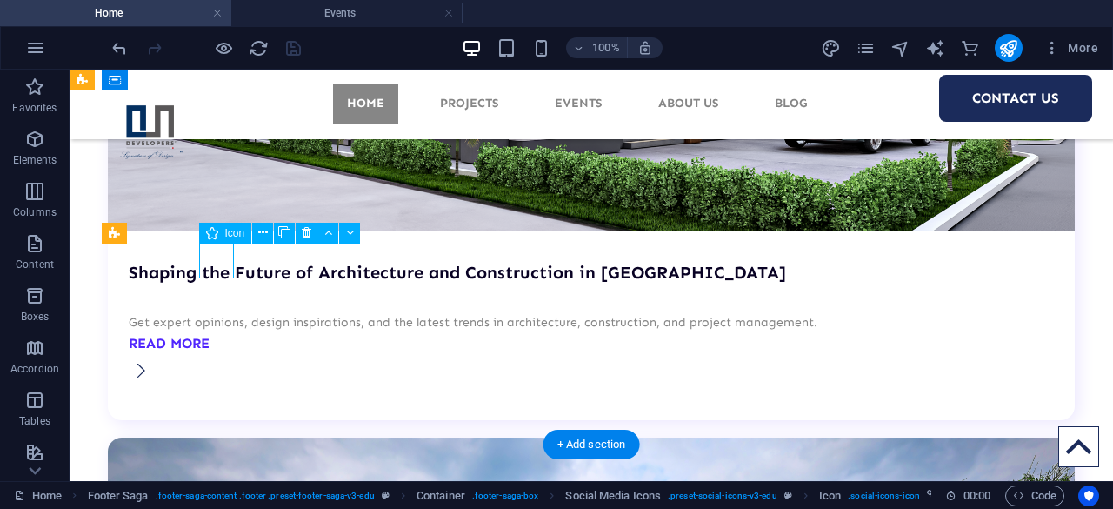
select select "xMidYMid"
select select "px"
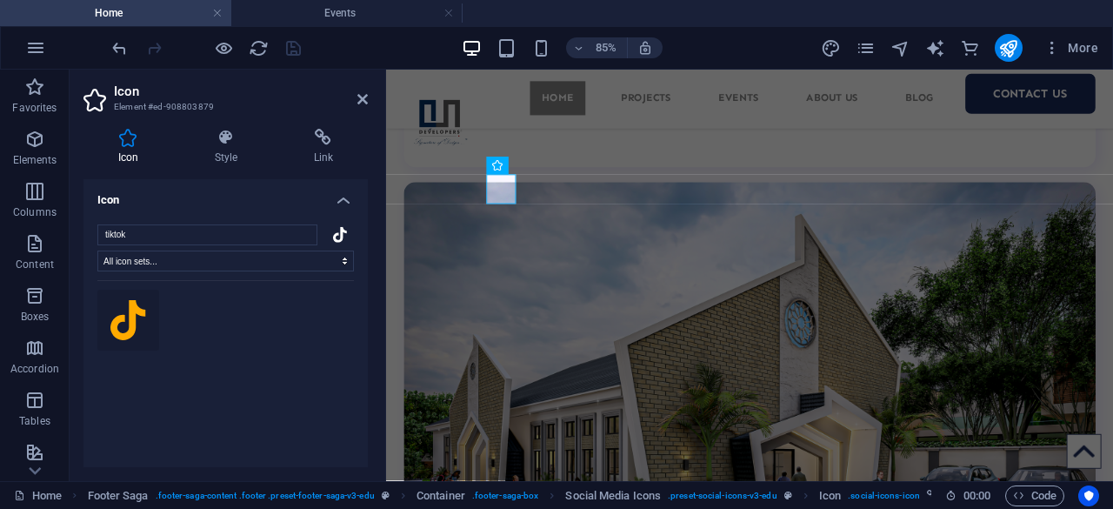
scroll to position [8707, 0]
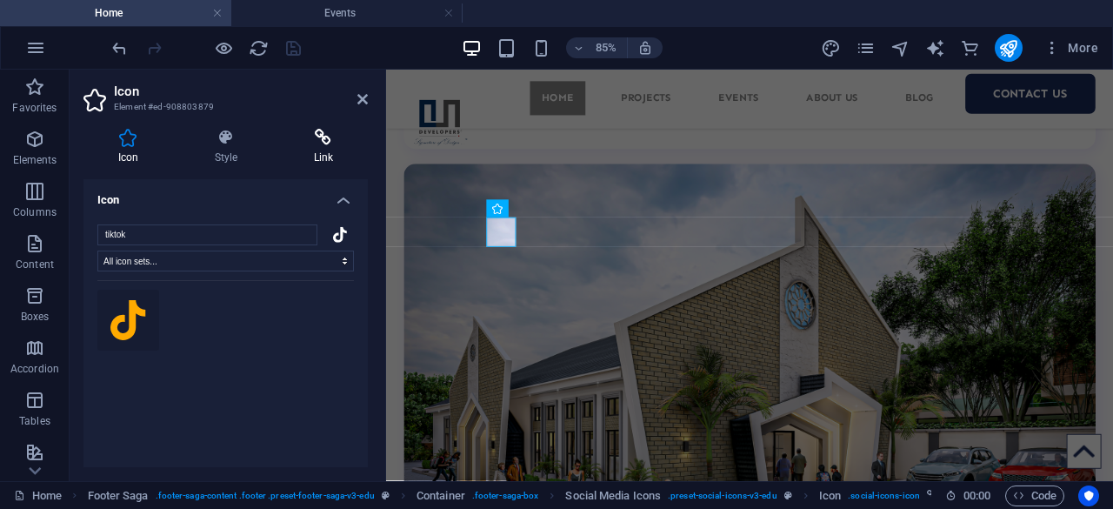
click at [315, 131] on icon at bounding box center [323, 137] width 89 height 17
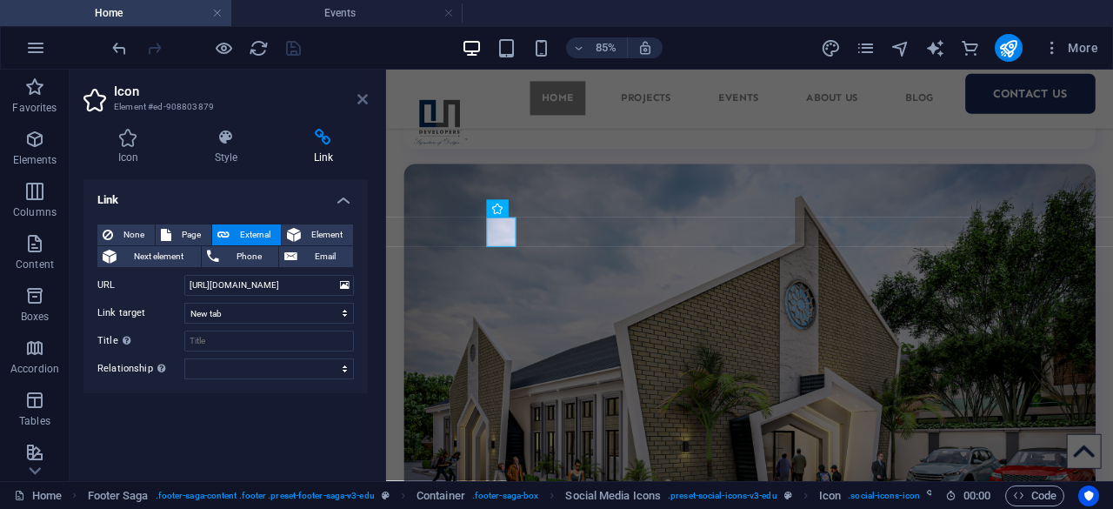
drag, startPoint x: 362, startPoint y: 95, endPoint x: 292, endPoint y: 28, distance: 96.5
click at [362, 95] on icon at bounding box center [362, 99] width 10 height 14
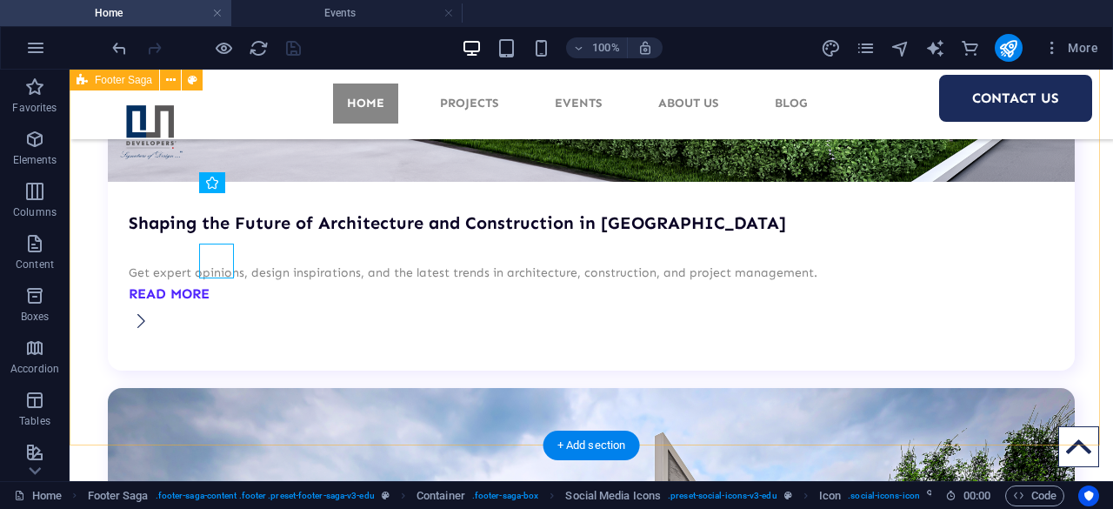
scroll to position [8604, 0]
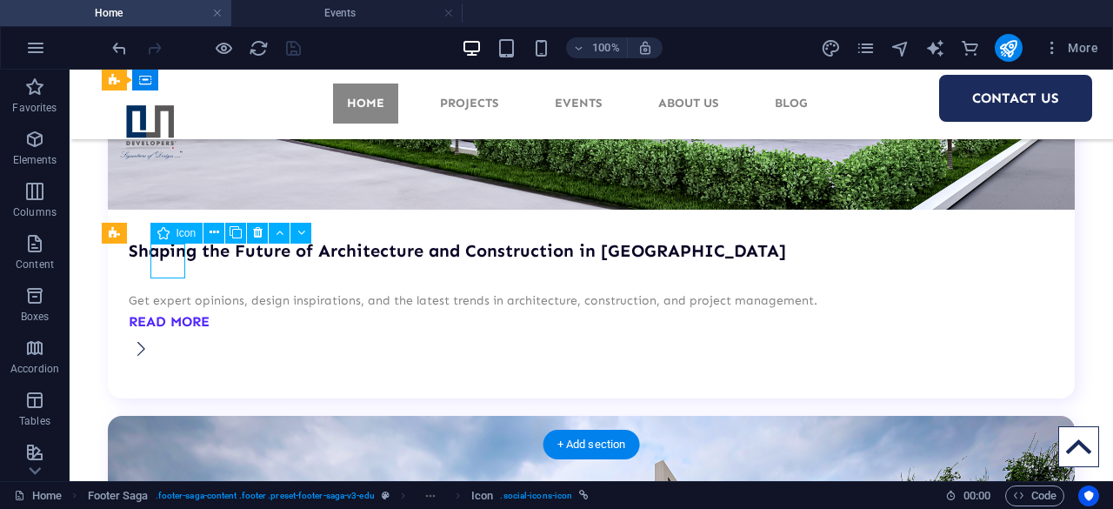
select select "xMidYMid"
select select "px"
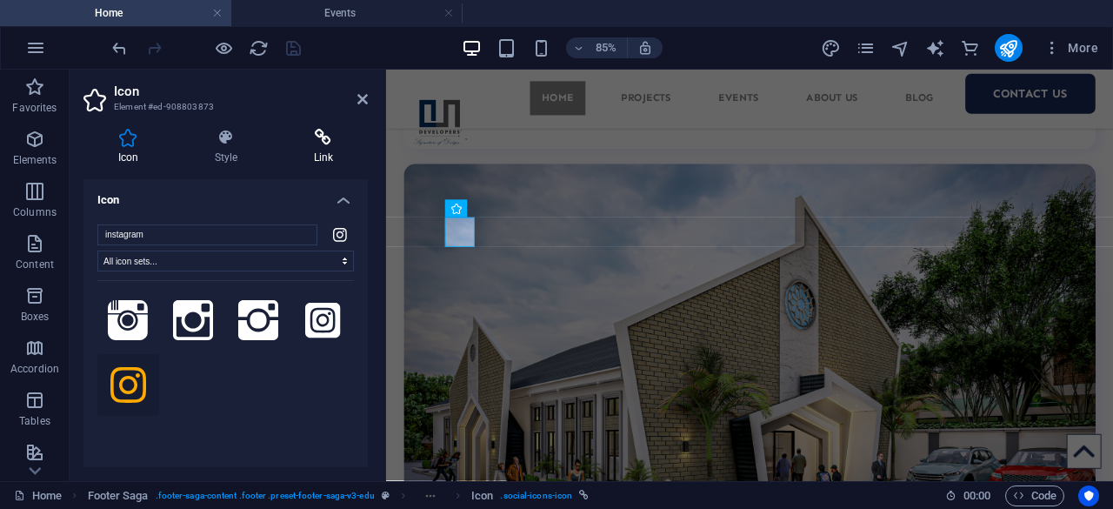
click at [317, 137] on icon at bounding box center [323, 137] width 89 height 17
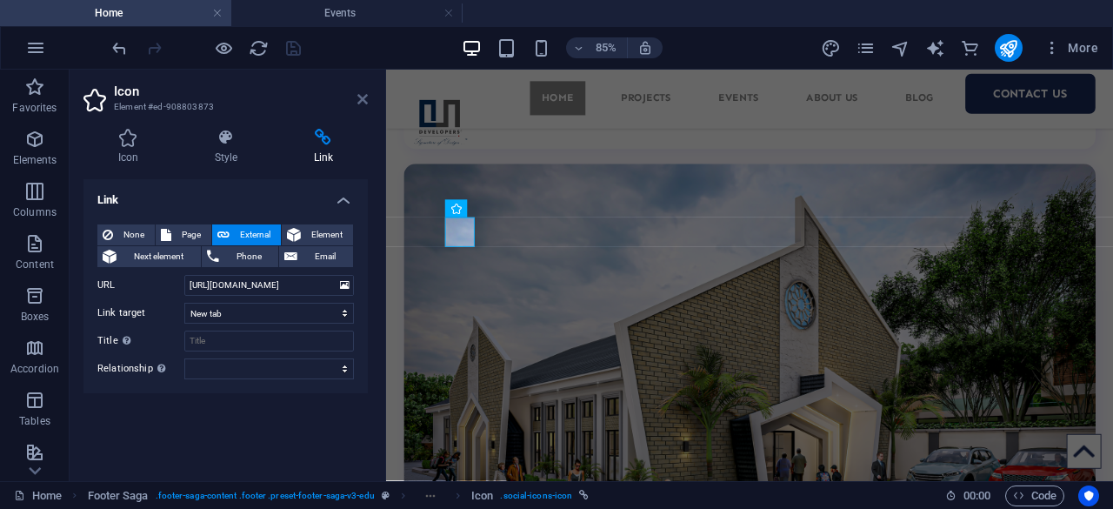
drag, startPoint x: 364, startPoint y: 100, endPoint x: 225, endPoint y: 136, distance: 143.6
click at [364, 100] on icon at bounding box center [362, 99] width 10 height 14
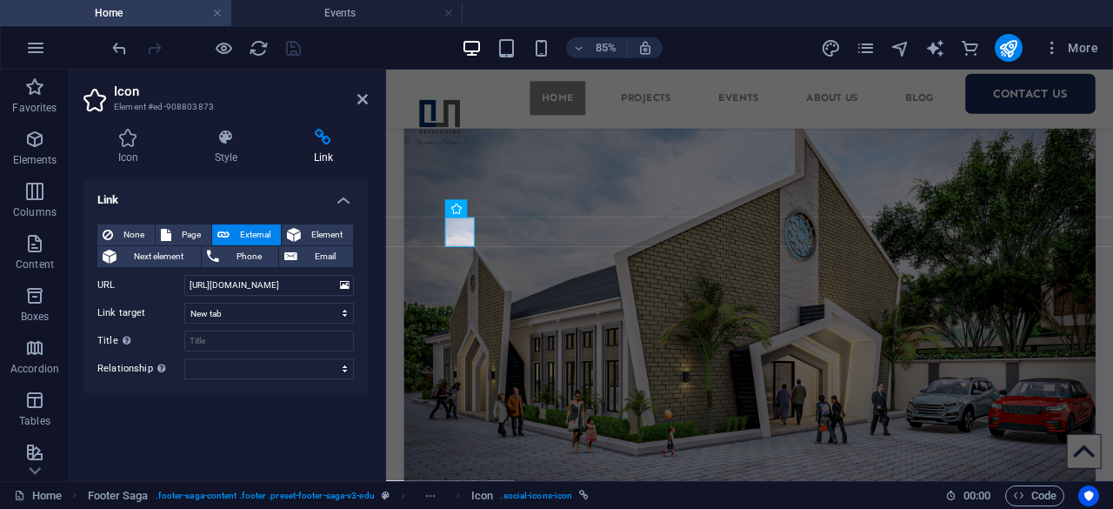
scroll to position [8604, 0]
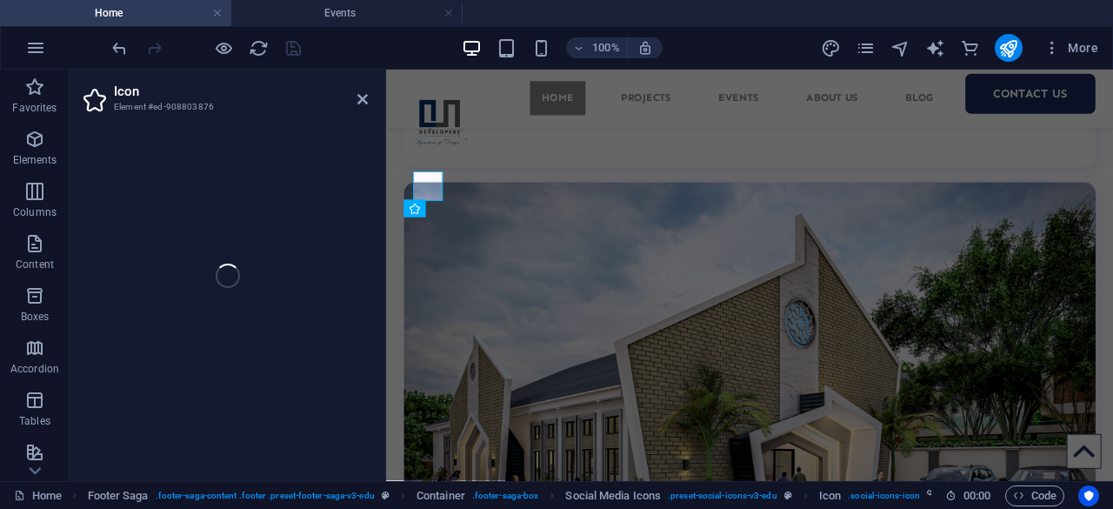
scroll to position [8707, 0]
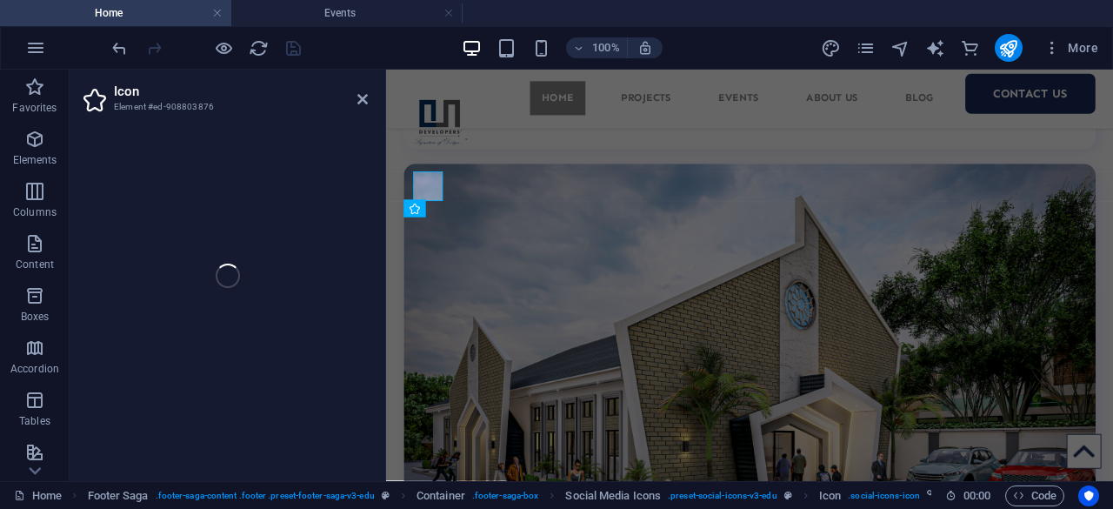
select select "xMidYMid"
select select "px"
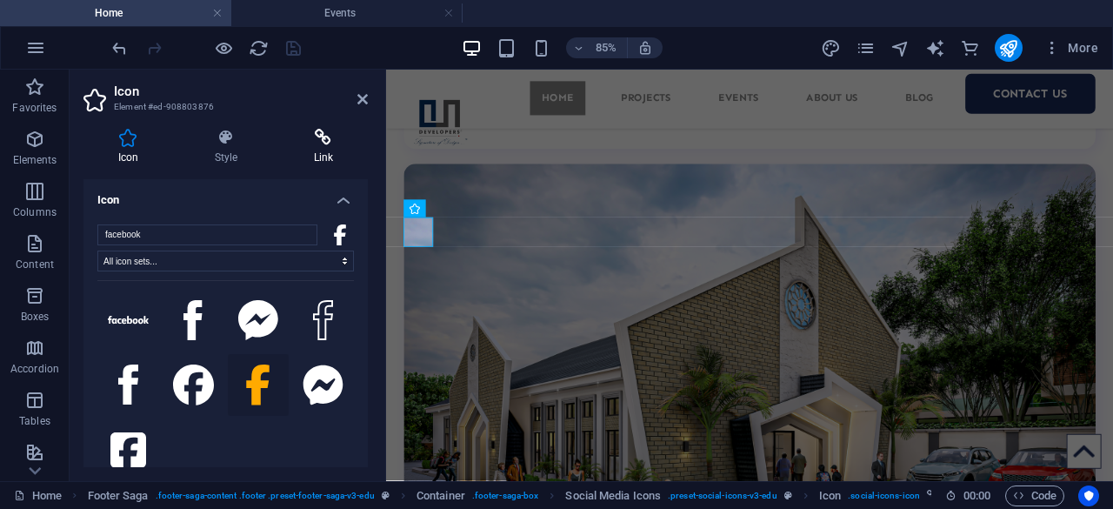
click at [320, 147] on h4 "Link" at bounding box center [323, 147] width 89 height 37
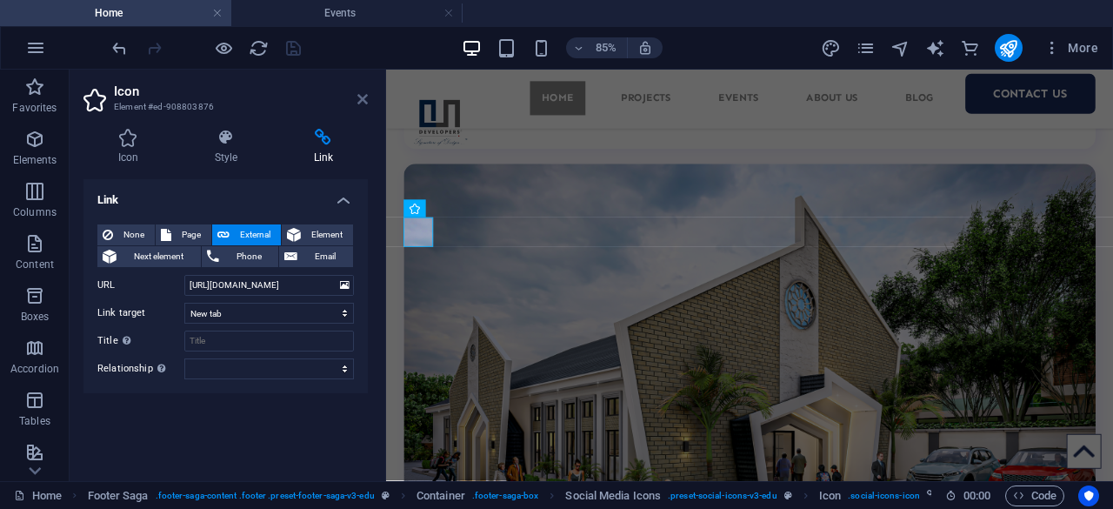
drag, startPoint x: 363, startPoint y: 101, endPoint x: 308, endPoint y: 134, distance: 64.7
click at [363, 101] on icon at bounding box center [362, 99] width 10 height 14
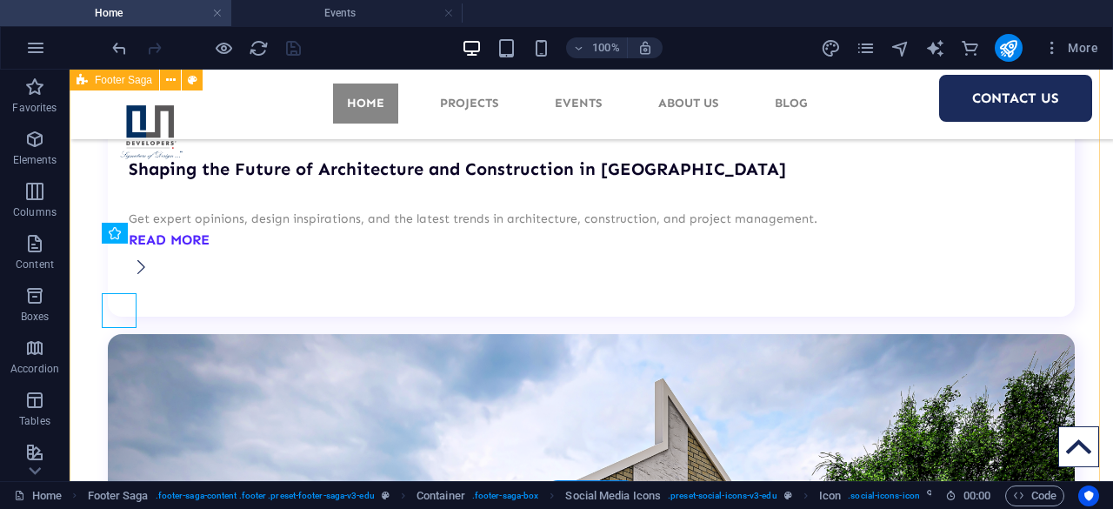
scroll to position [8604, 0]
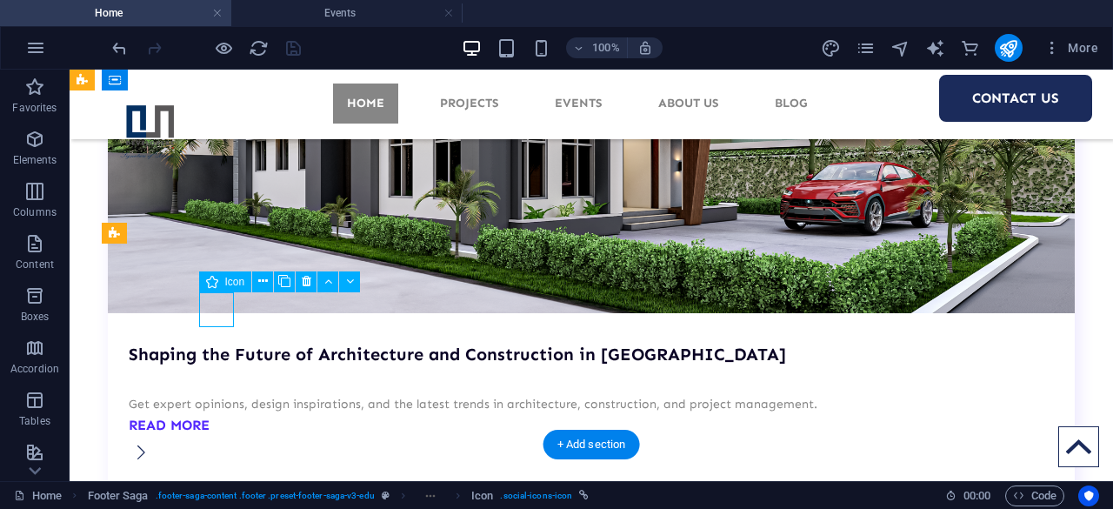
scroll to position [8707, 0]
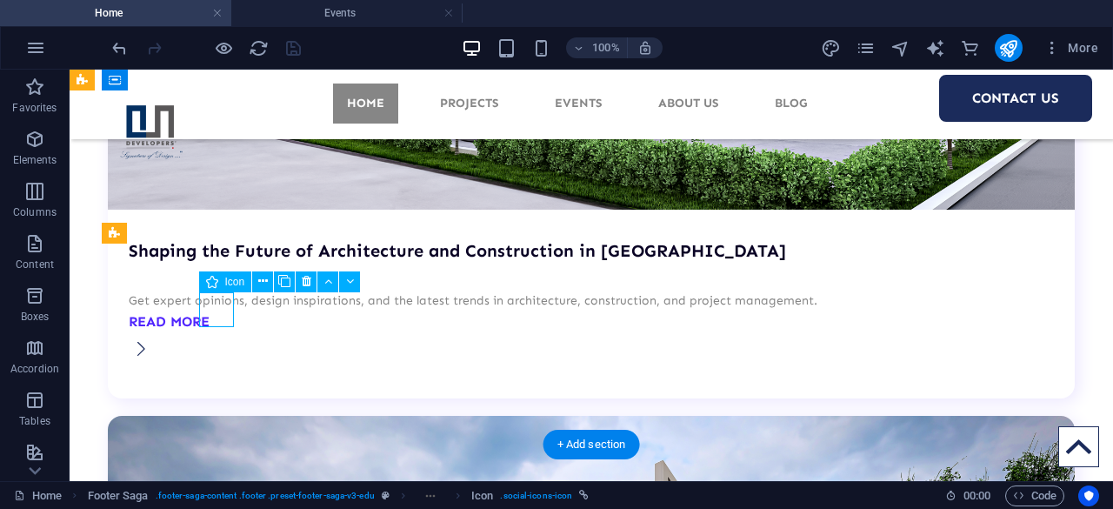
select select "xMidYMid"
select select "px"
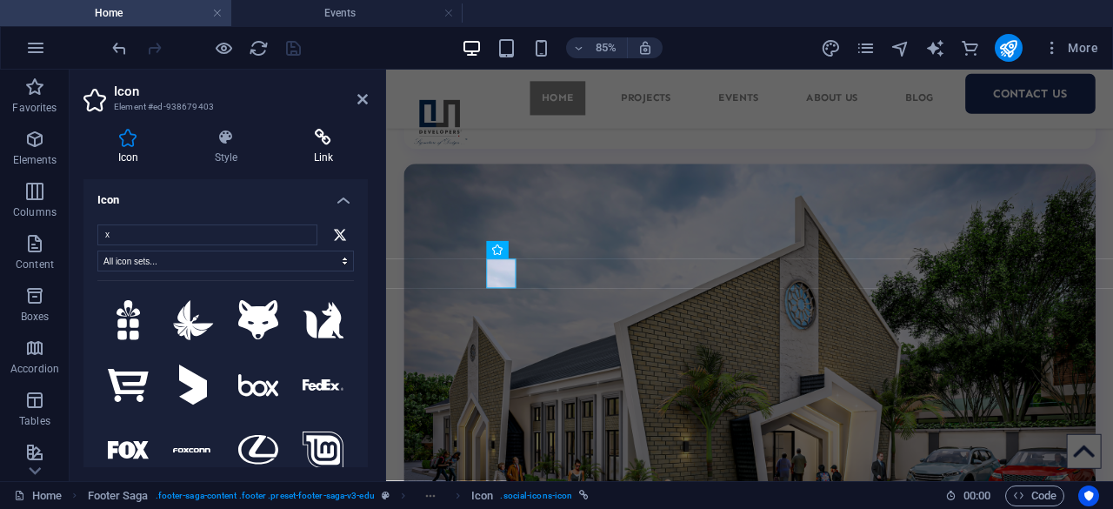
click at [331, 149] on h4 "Link" at bounding box center [323, 147] width 89 height 37
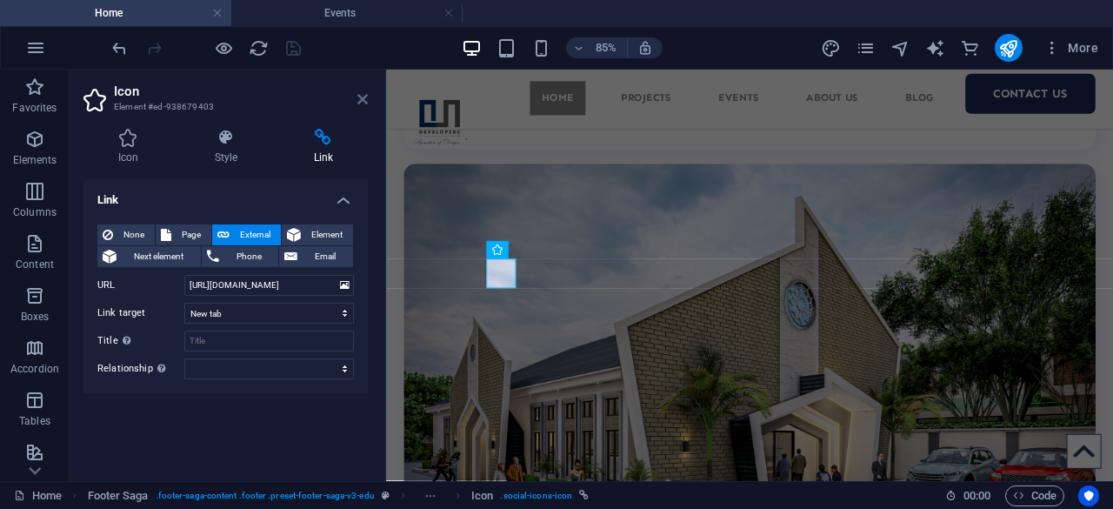
click at [363, 98] on icon at bounding box center [362, 99] width 10 height 14
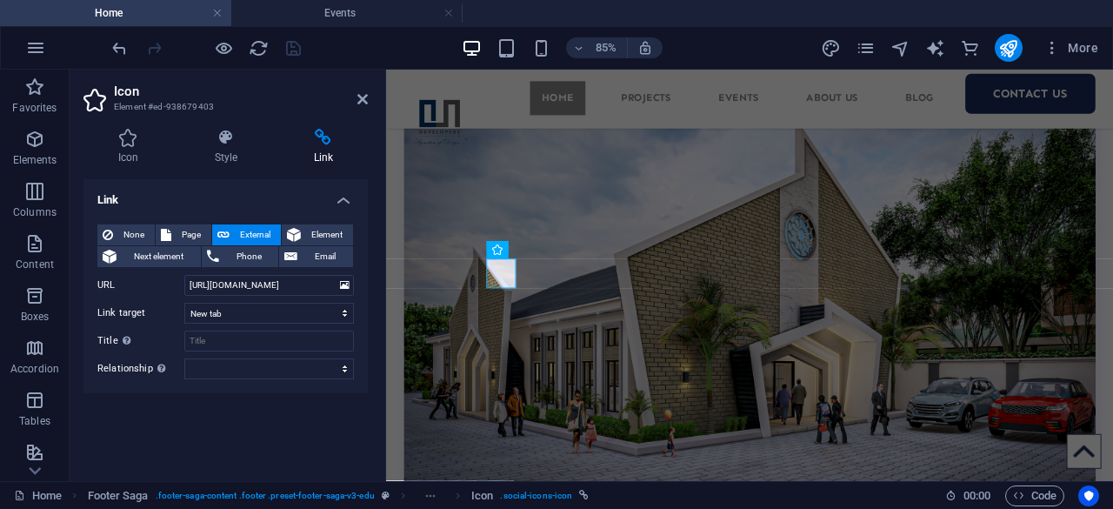
scroll to position [8604, 0]
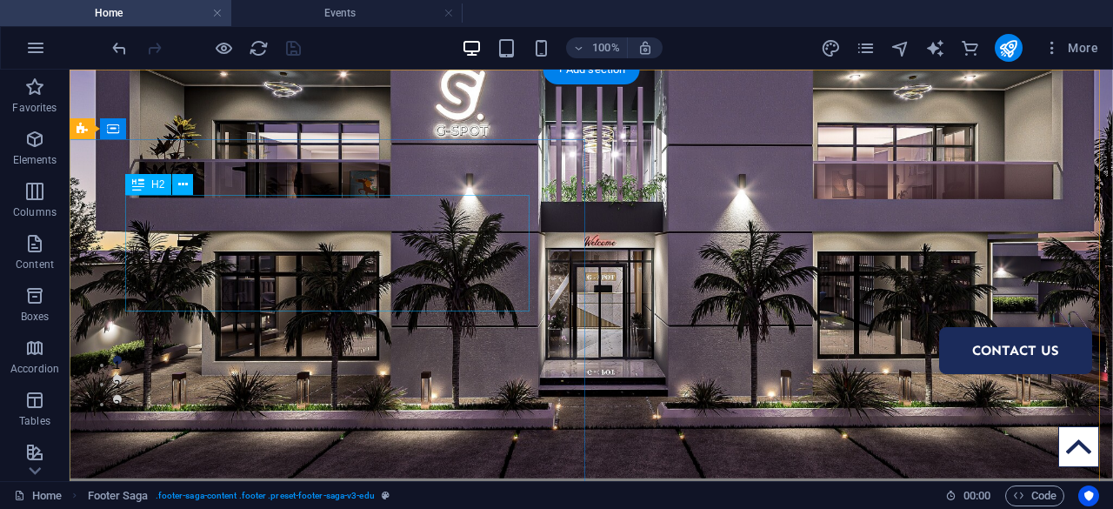
scroll to position [0, 0]
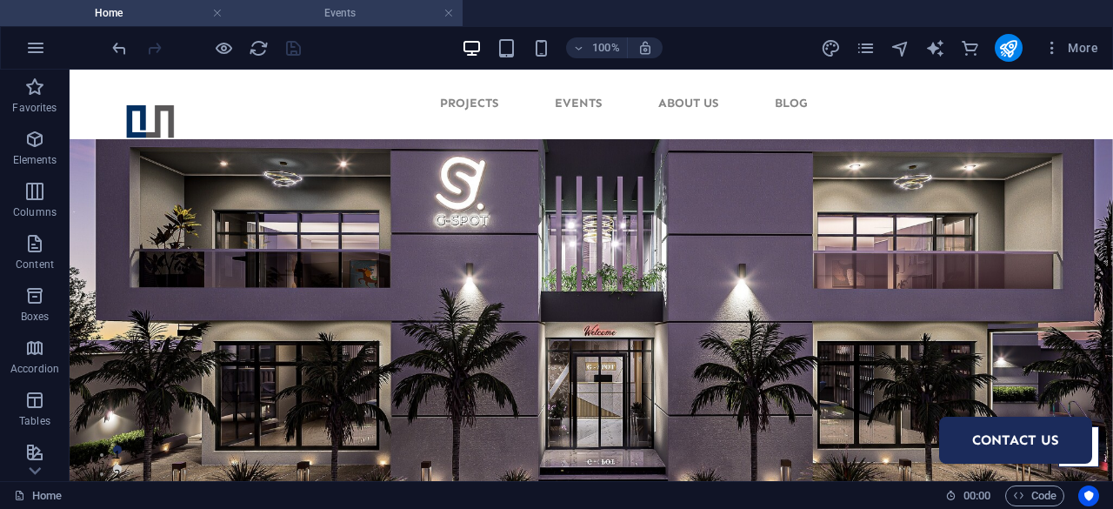
click at [397, 16] on h4 "Events" at bounding box center [346, 12] width 231 height 19
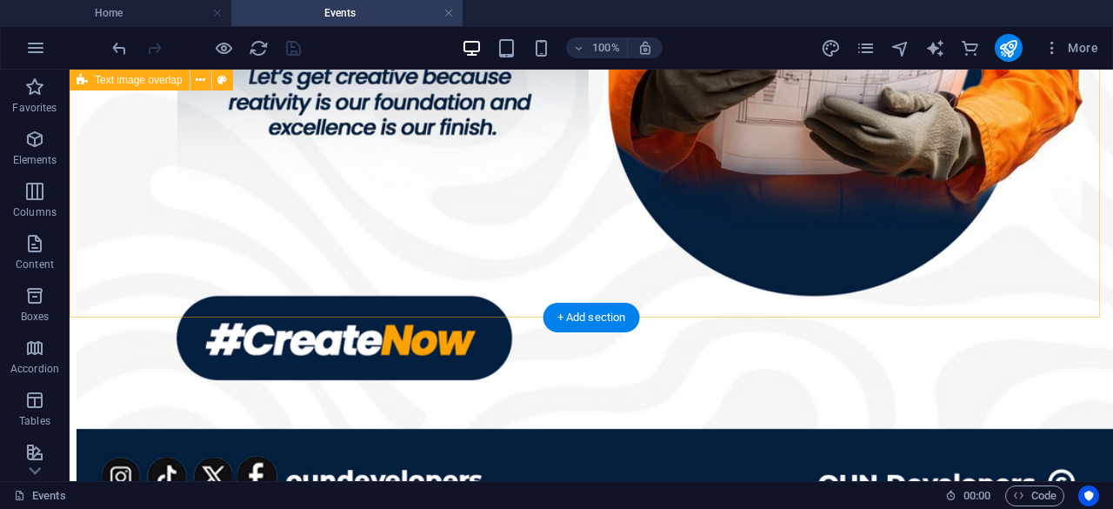
scroll to position [2802, 0]
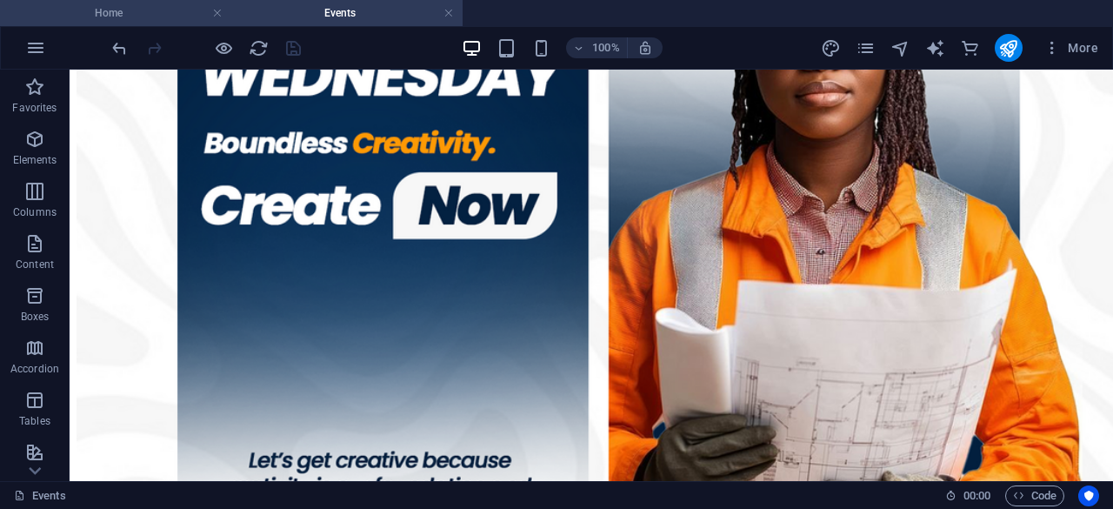
click at [176, 13] on h4 "Home" at bounding box center [115, 12] width 231 height 19
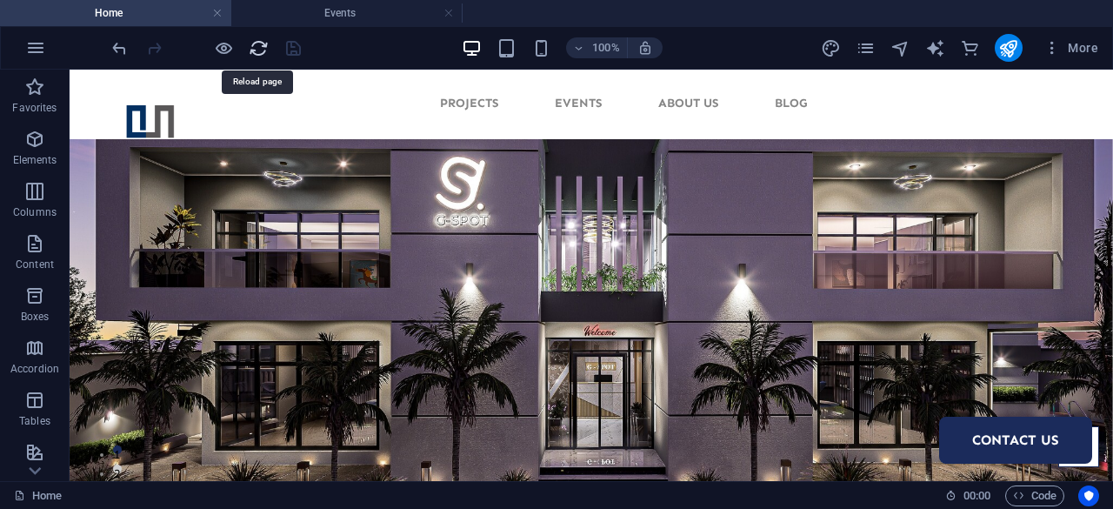
click at [261, 46] on icon "reload" at bounding box center [259, 48] width 20 height 20
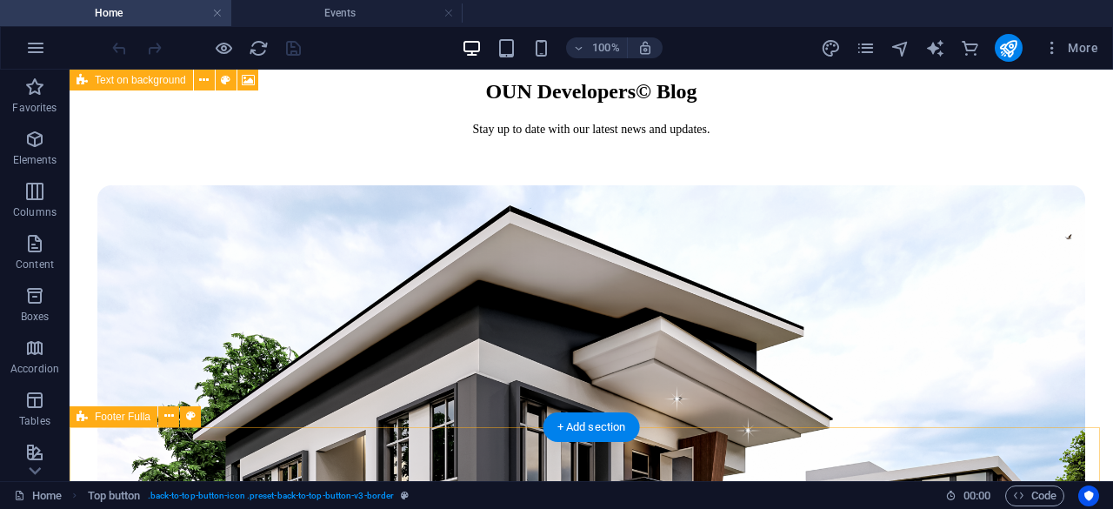
scroll to position [8657, 0]
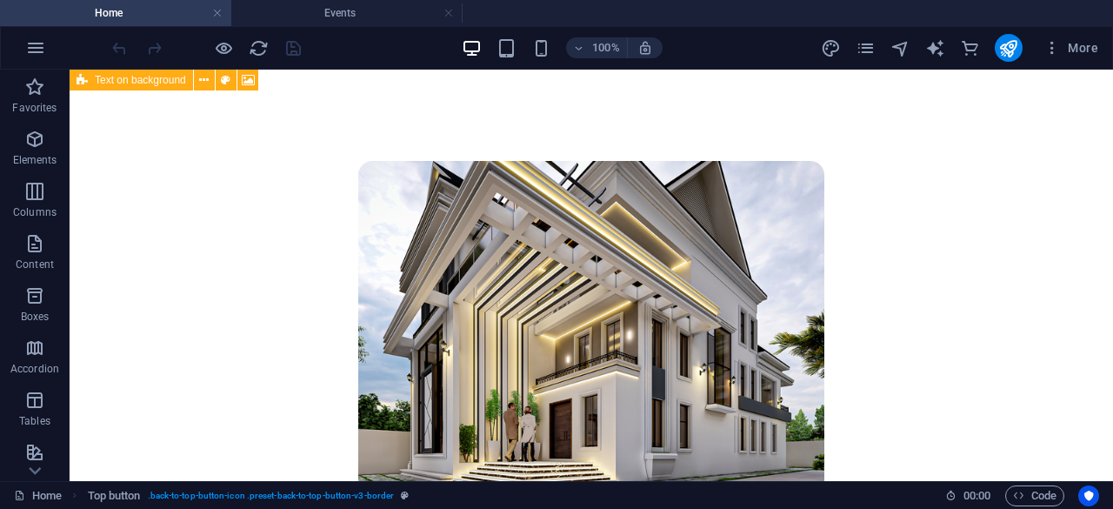
scroll to position [0, 0]
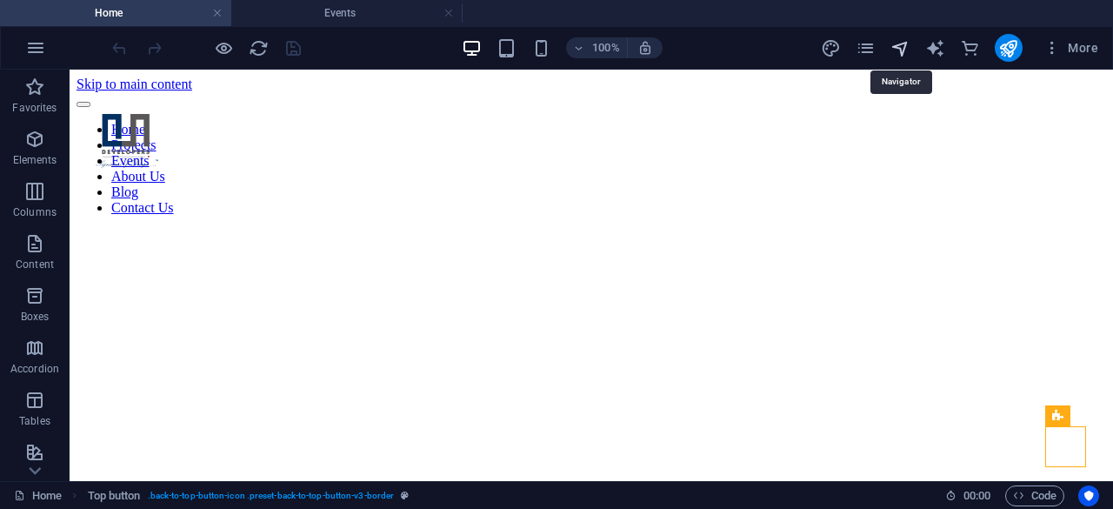
click at [905, 43] on icon "navigator" at bounding box center [900, 48] width 20 height 20
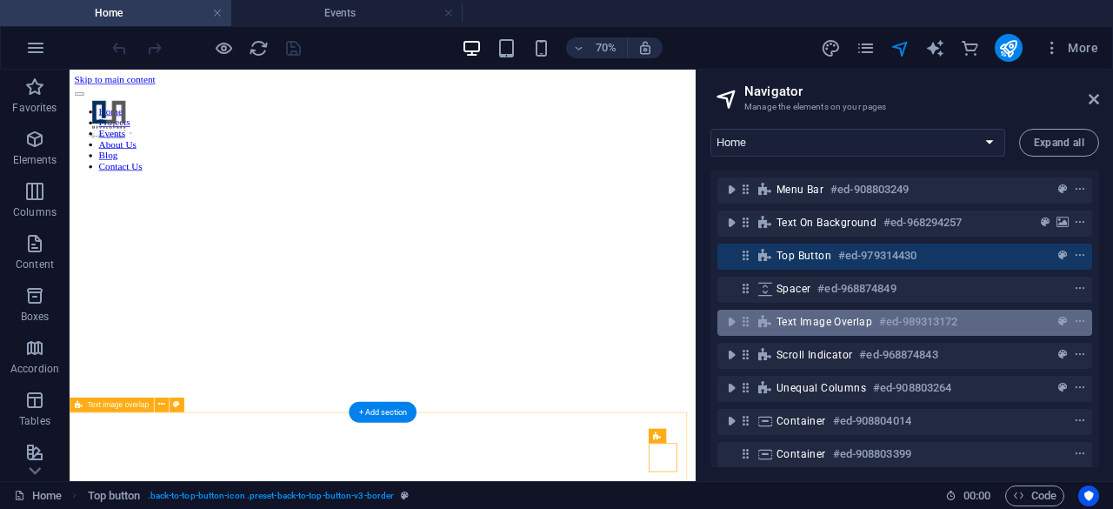
click at [814, 326] on span "Text image overlap" at bounding box center [824, 322] width 96 height 14
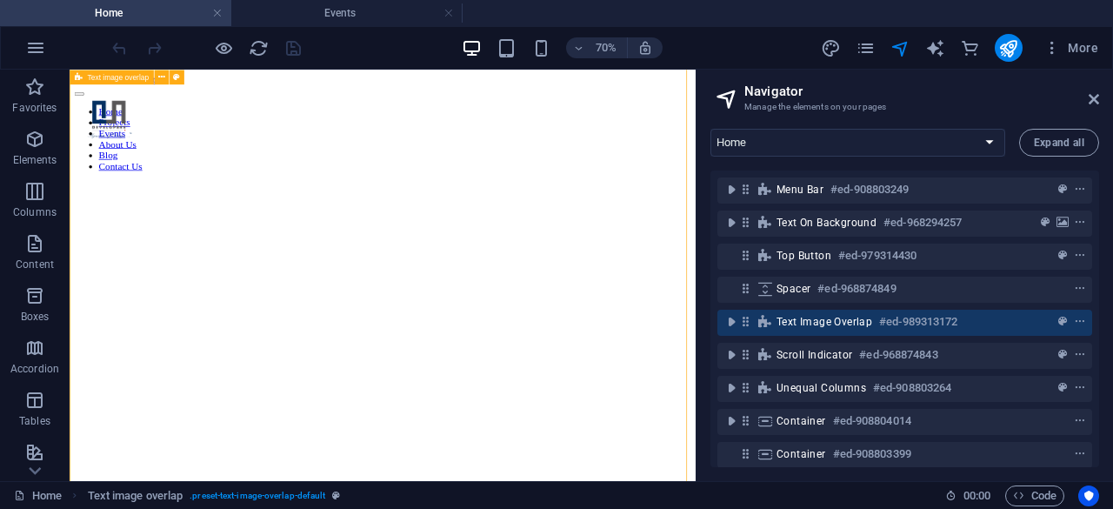
scroll to position [538, 0]
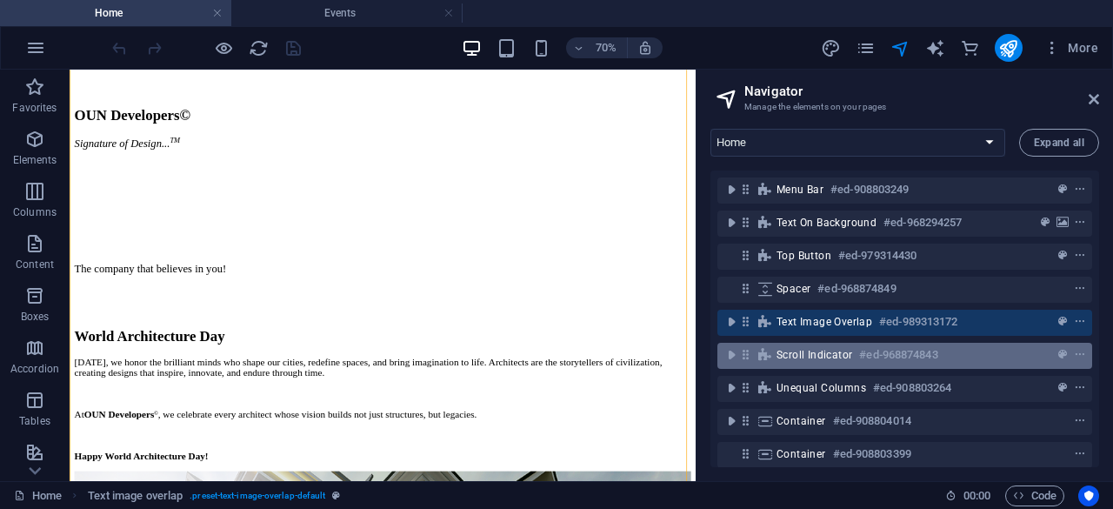
click at [809, 348] on span "Scroll indicator" at bounding box center [814, 355] width 76 height 14
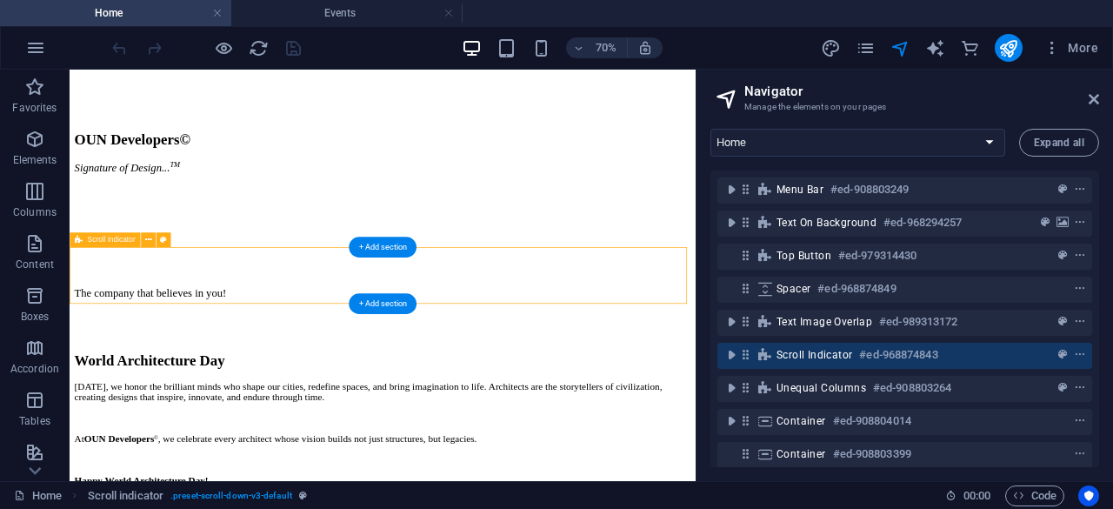
scroll to position [921, 0]
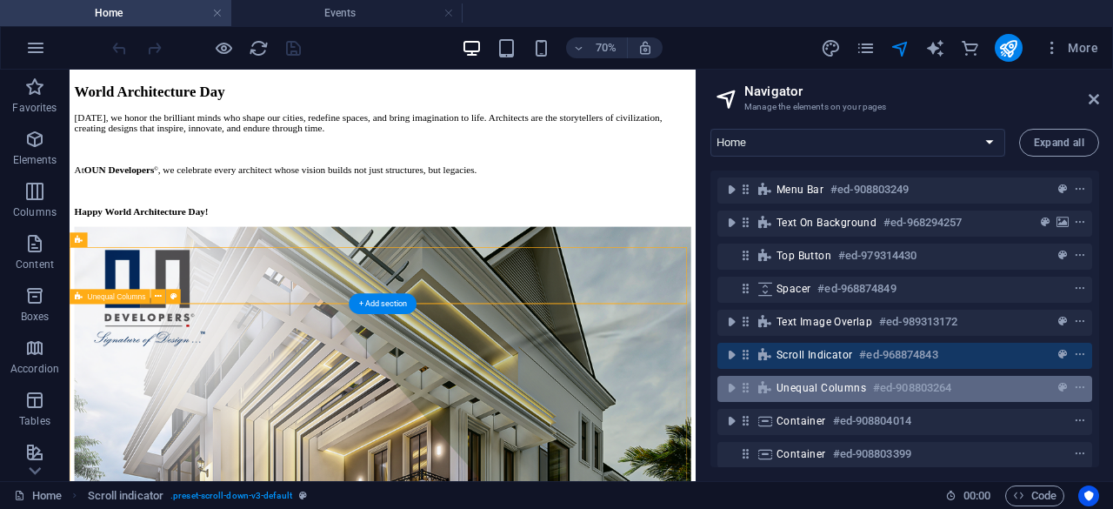
click at [821, 389] on span "Unequal Columns" at bounding box center [821, 388] width 90 height 14
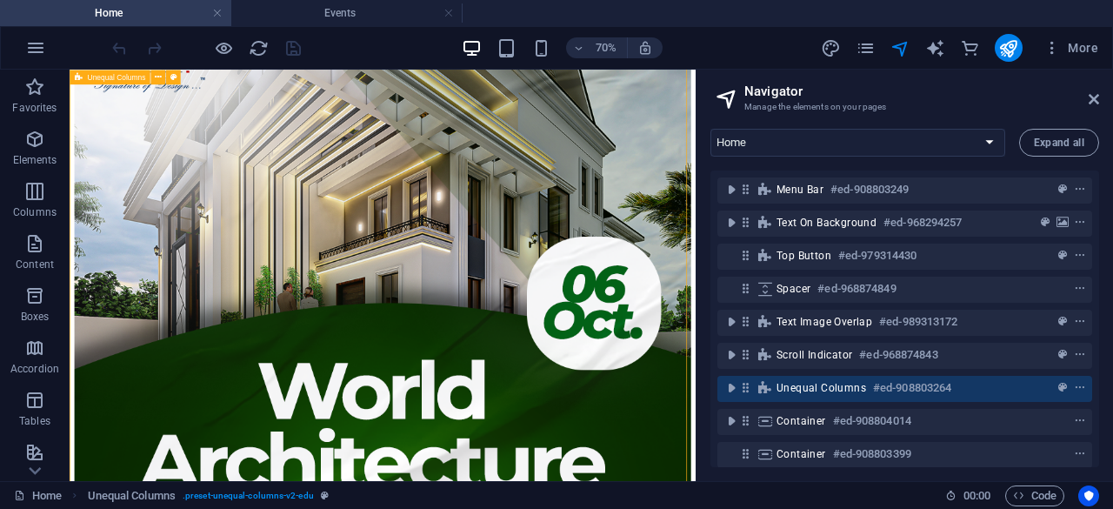
scroll to position [116, 0]
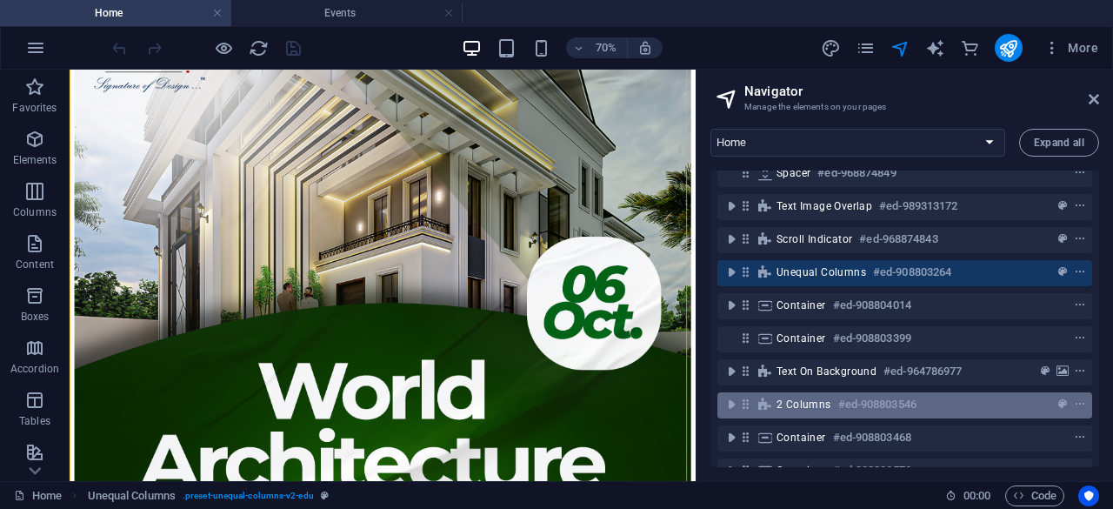
click at [814, 404] on span "2 columns" at bounding box center [803, 404] width 55 height 14
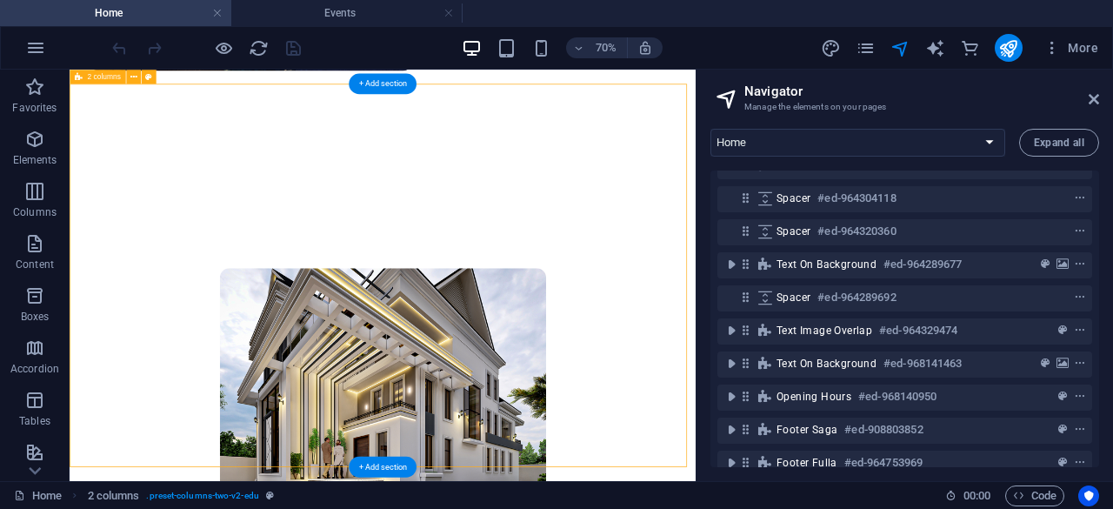
scroll to position [549, 0]
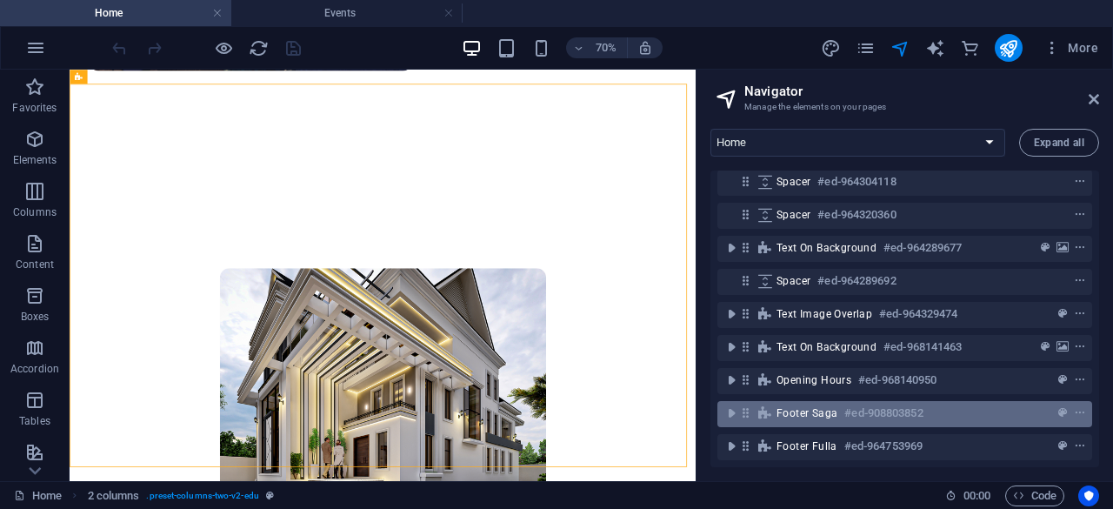
click at [818, 406] on span "Footer Saga" at bounding box center [806, 413] width 61 height 14
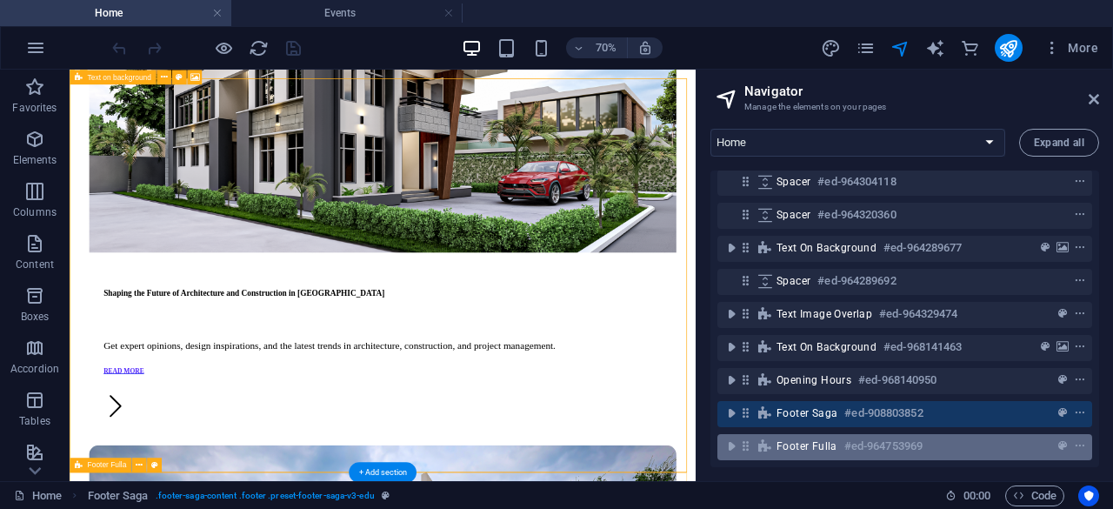
click at [816, 439] on span "Footer Fulla" at bounding box center [806, 446] width 61 height 14
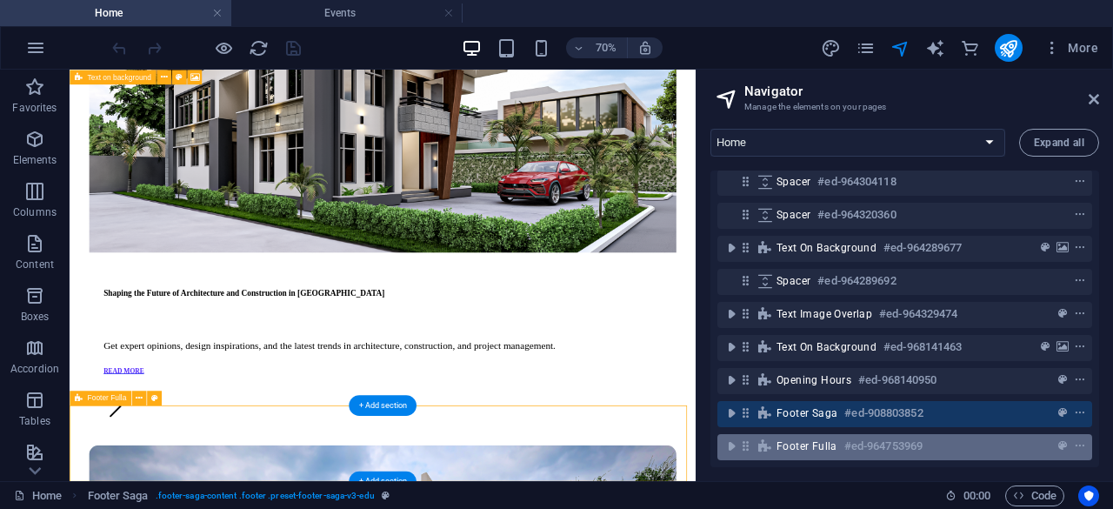
scroll to position [8542, 0]
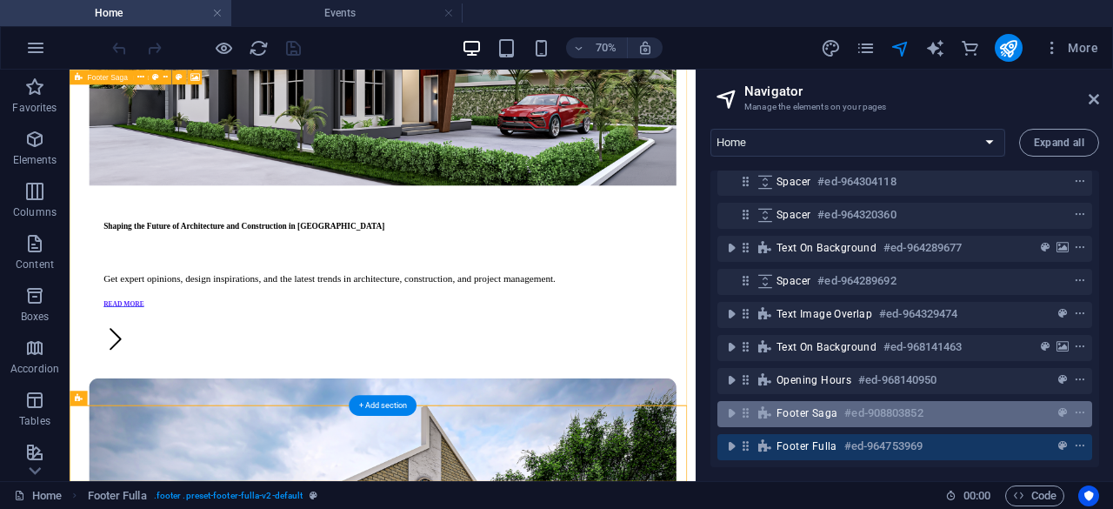
click at [820, 406] on span "Footer Saga" at bounding box center [806, 413] width 61 height 14
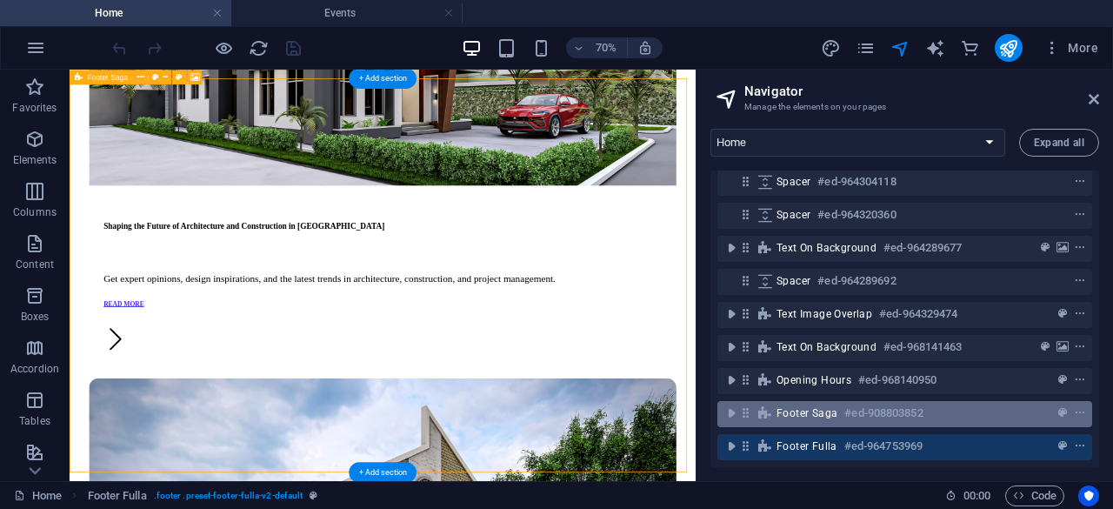
scroll to position [8447, 0]
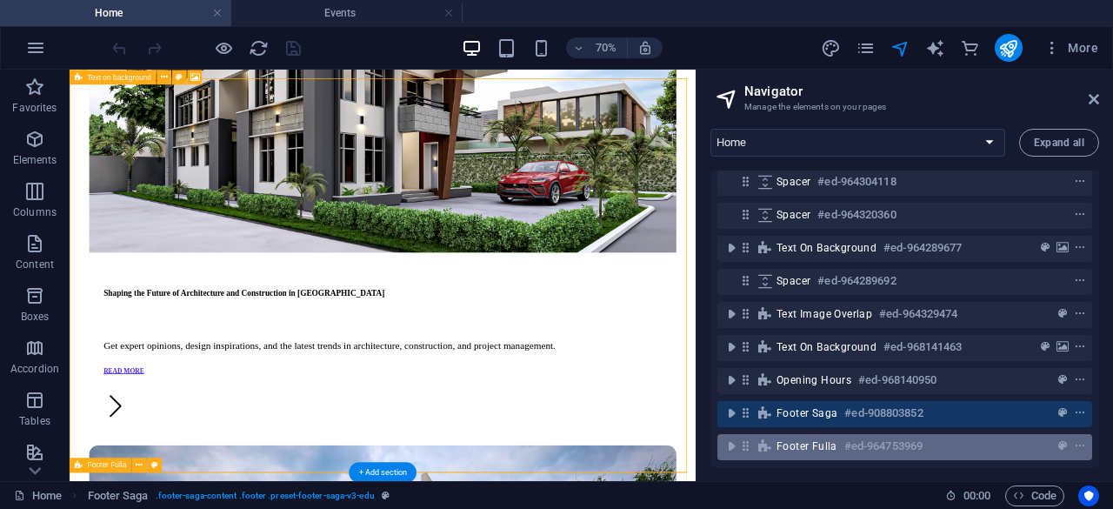
click at [820, 435] on div "Footer Fulla #ed-964753969" at bounding box center [890, 445] width 229 height 21
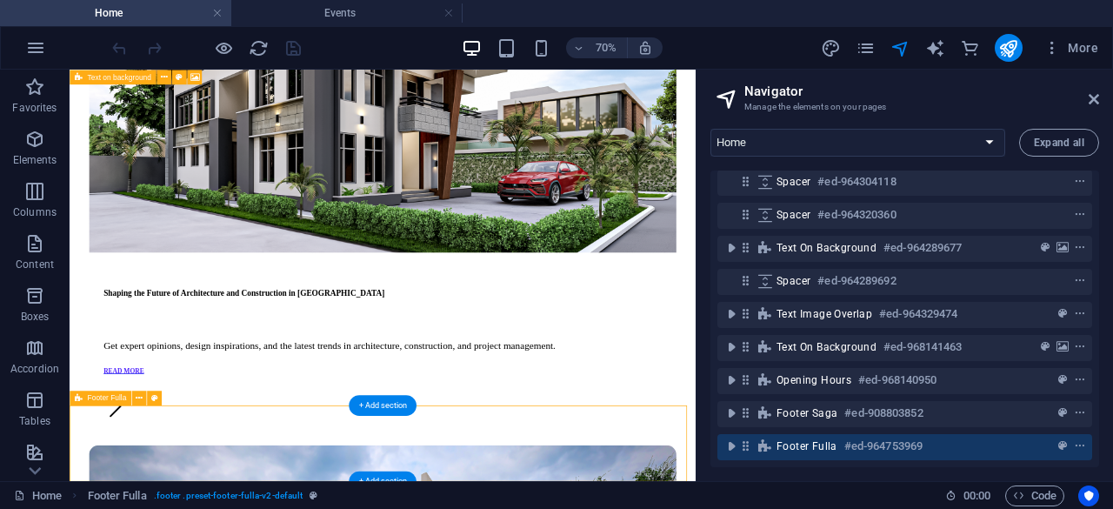
scroll to position [8542, 0]
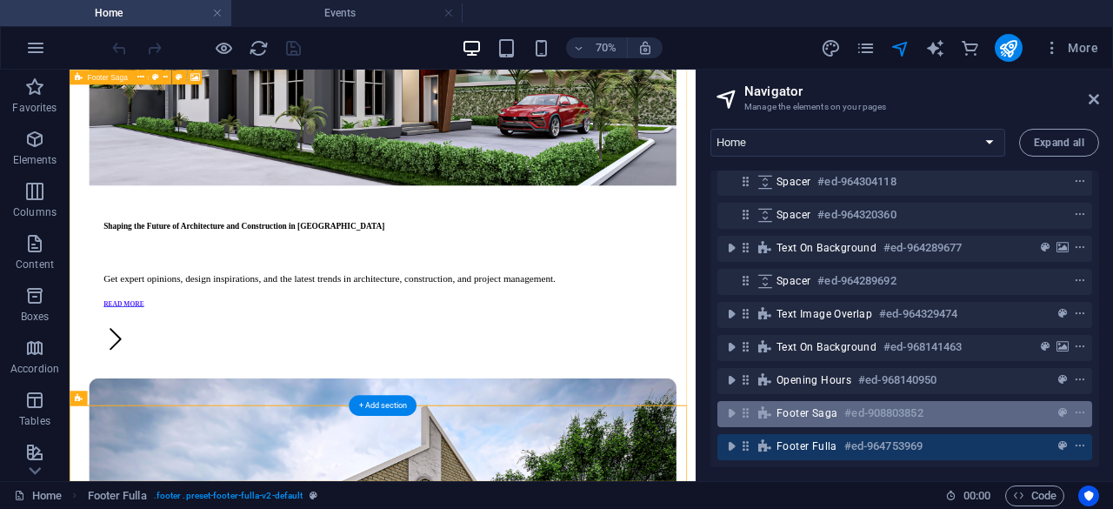
click at [820, 406] on span "Footer Saga" at bounding box center [806, 413] width 61 height 14
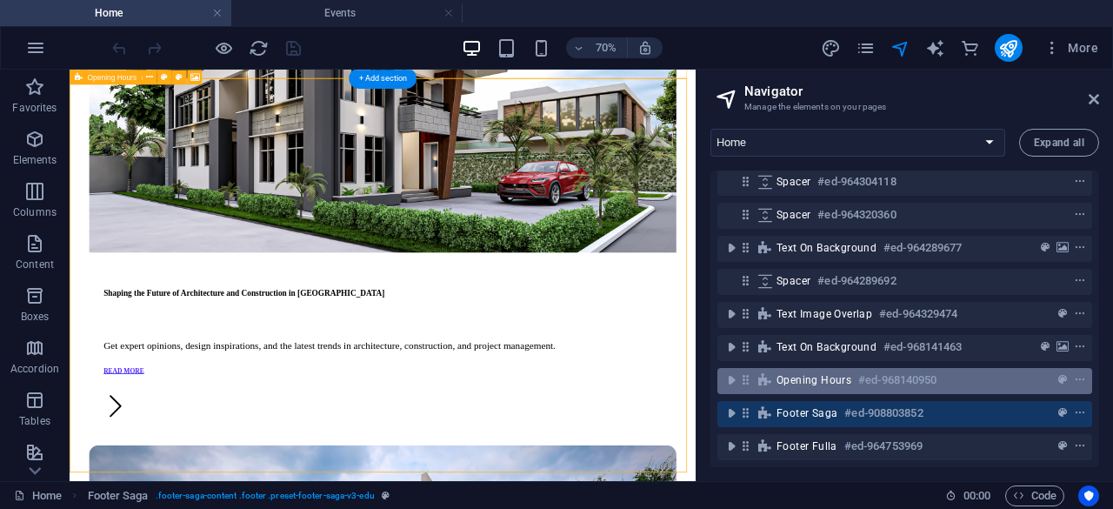
click at [825, 373] on span "Opening Hours" at bounding box center [813, 380] width 75 height 14
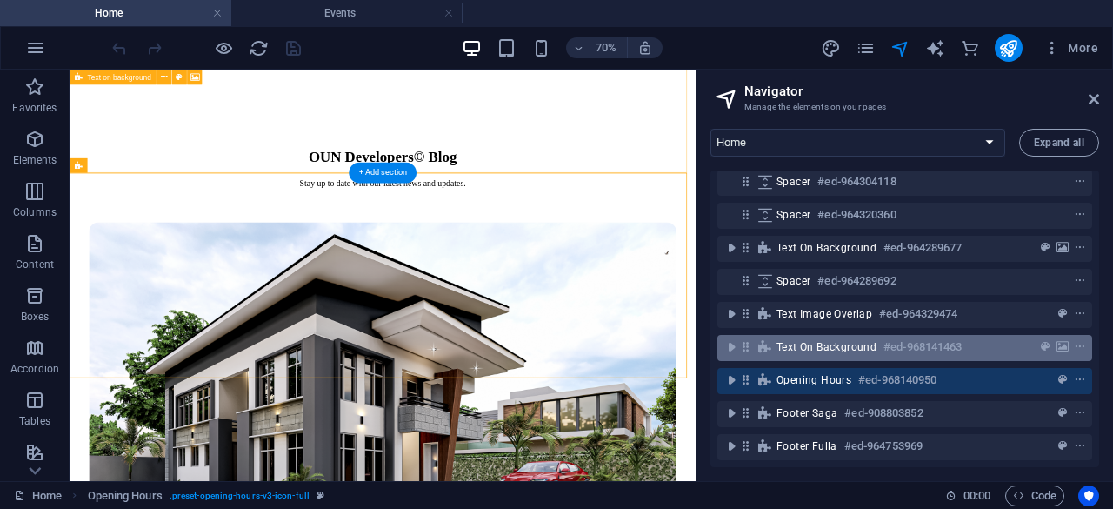
click at [824, 340] on span "Text on background" at bounding box center [826, 347] width 100 height 14
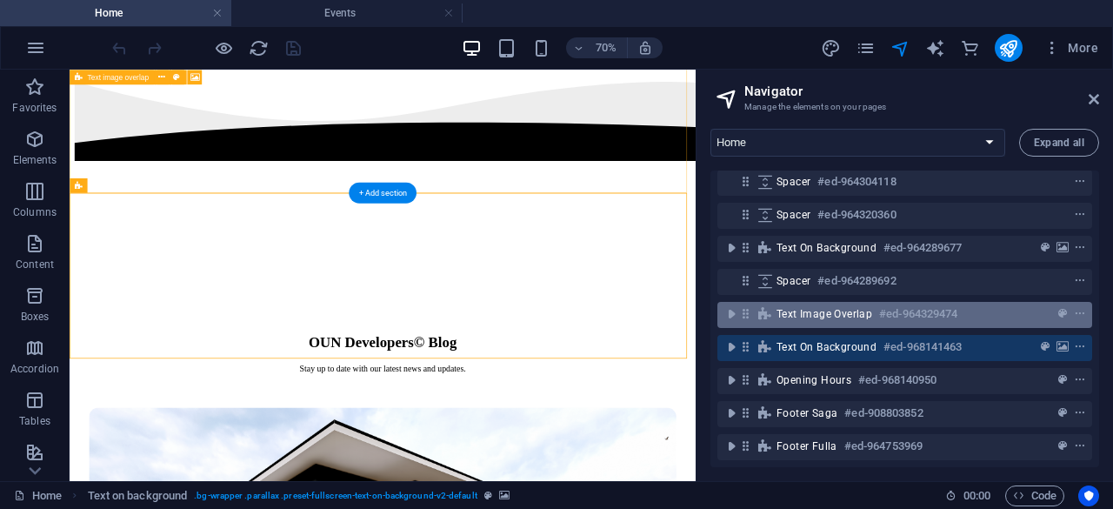
click at [823, 307] on span "Text image overlap" at bounding box center [824, 314] width 96 height 14
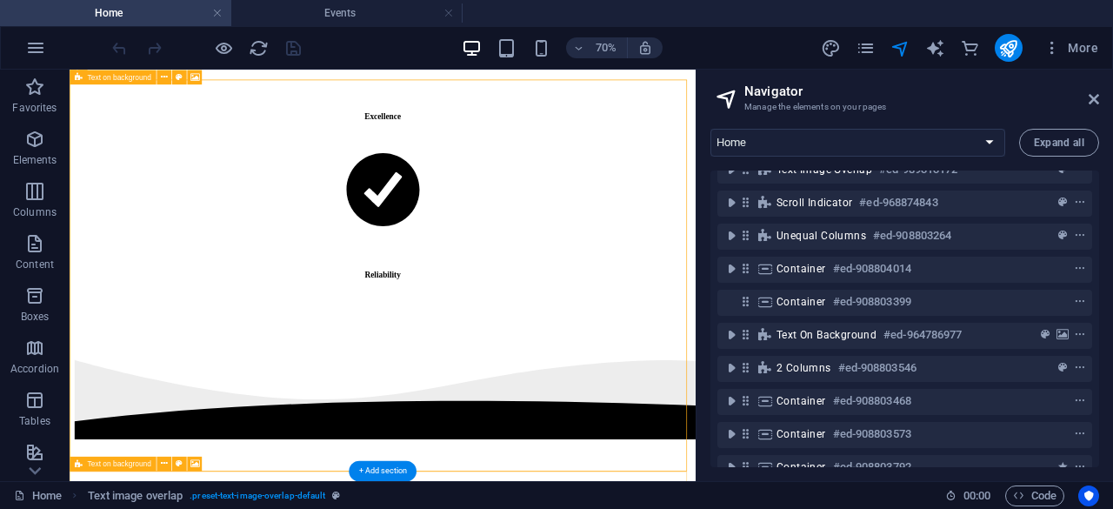
scroll to position [0, 0]
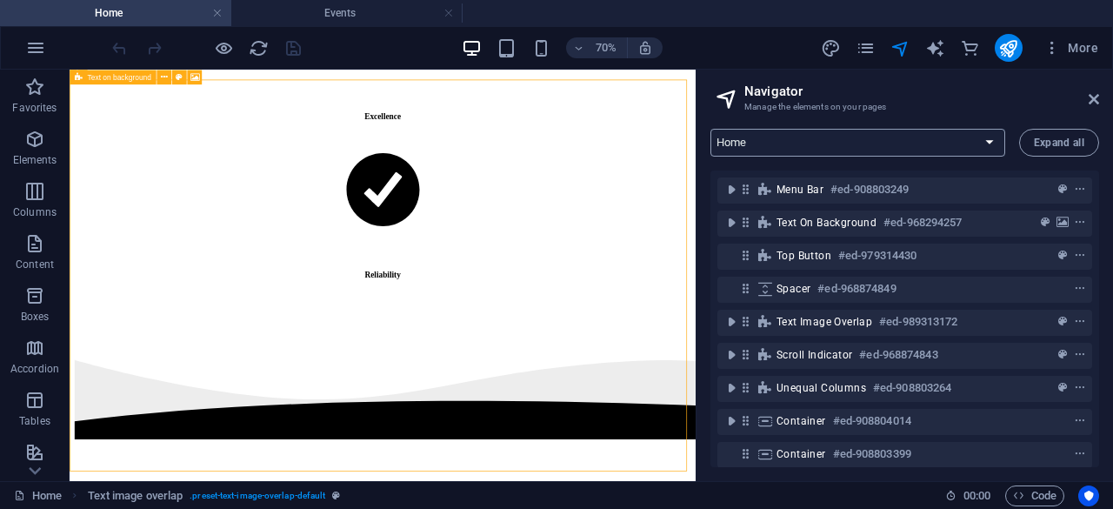
click at [988, 146] on select "Home Projects Events About Us Blog Team FAQs Contact Us Legal Notice Privacy Al…" at bounding box center [857, 143] width 295 height 28
click at [981, 142] on select "Home Projects Events About Us Blog Team FAQs Contact Us Legal Notice Privacy Al…" at bounding box center [857, 143] width 295 height 28
click at [935, 49] on icon "text_generator" at bounding box center [935, 48] width 20 height 20
select select "English"
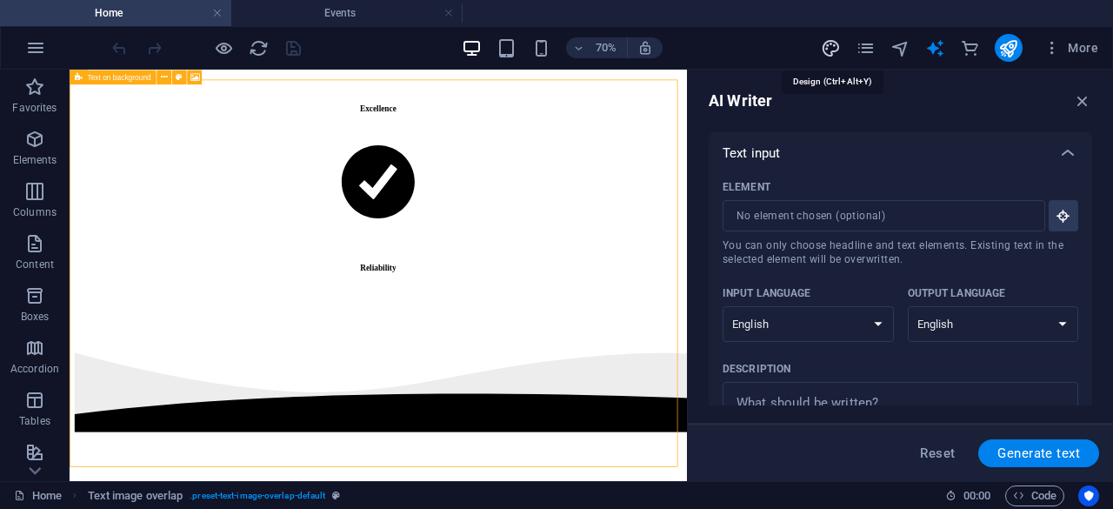
click at [833, 50] on icon "design" at bounding box center [831, 48] width 20 height 20
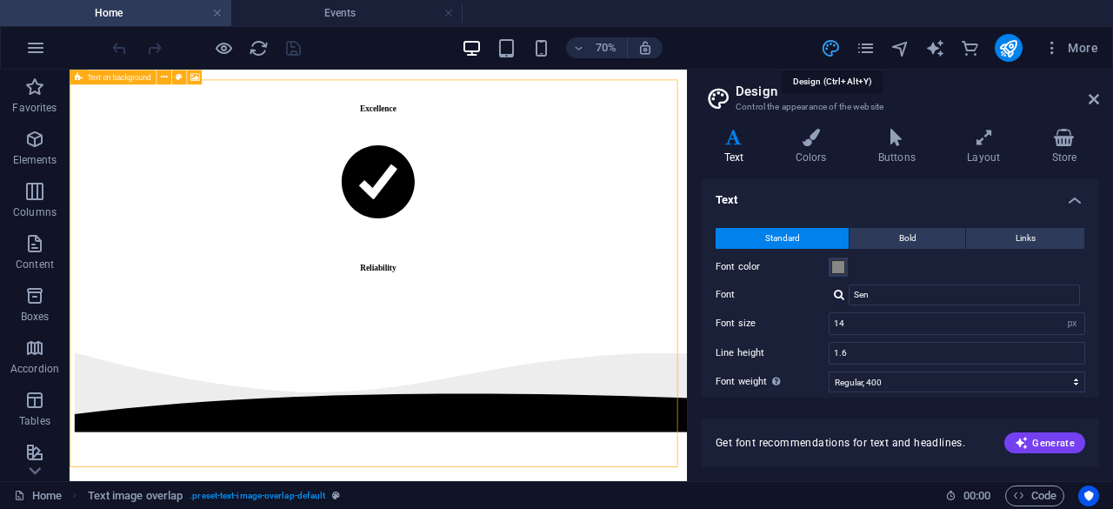
click at [1100, 101] on aside "Design Control the appearance of the website Variants Text Colors Buttons Layou…" at bounding box center [900, 275] width 426 height 411
click at [1096, 102] on icon at bounding box center [1093, 99] width 10 height 14
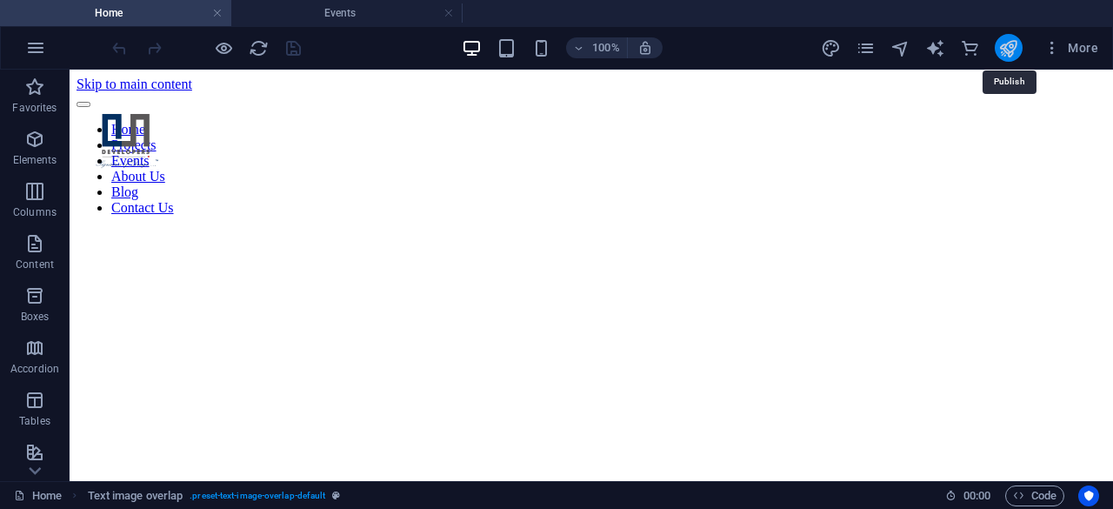
click at [1005, 47] on icon "publish" at bounding box center [1008, 48] width 20 height 20
